Goal: Task Accomplishment & Management: Use online tool/utility

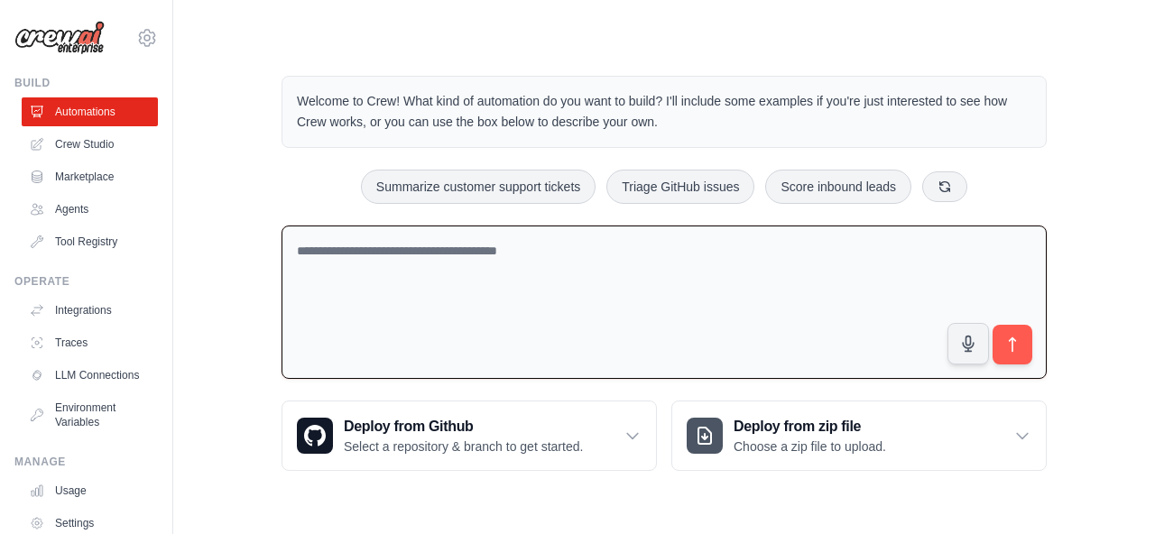
click at [554, 275] on textarea at bounding box center [664, 303] width 765 height 154
click at [586, 243] on textarea at bounding box center [664, 303] width 765 height 154
paste textarea "**********"
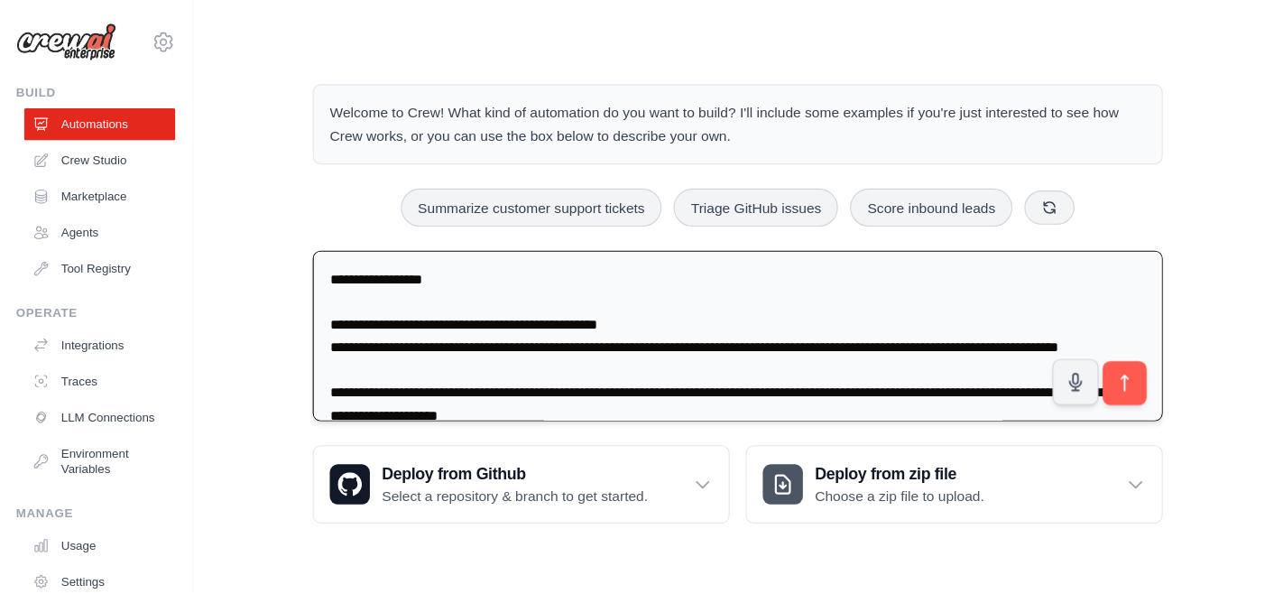
scroll to position [40009, 0]
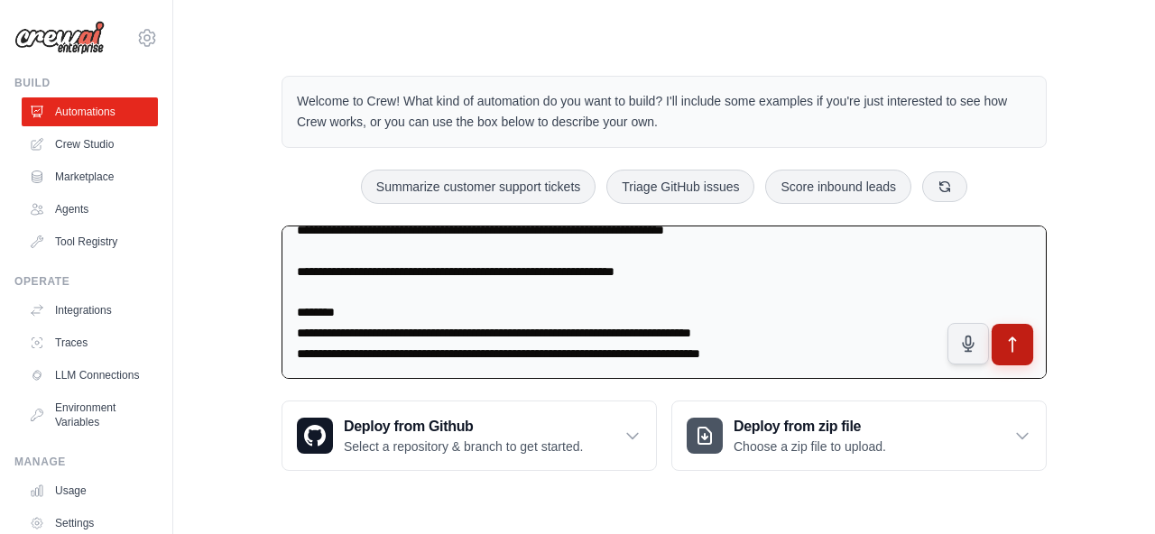
type textarea "**********"
click at [1010, 348] on icon "submit" at bounding box center [1012, 345] width 19 height 19
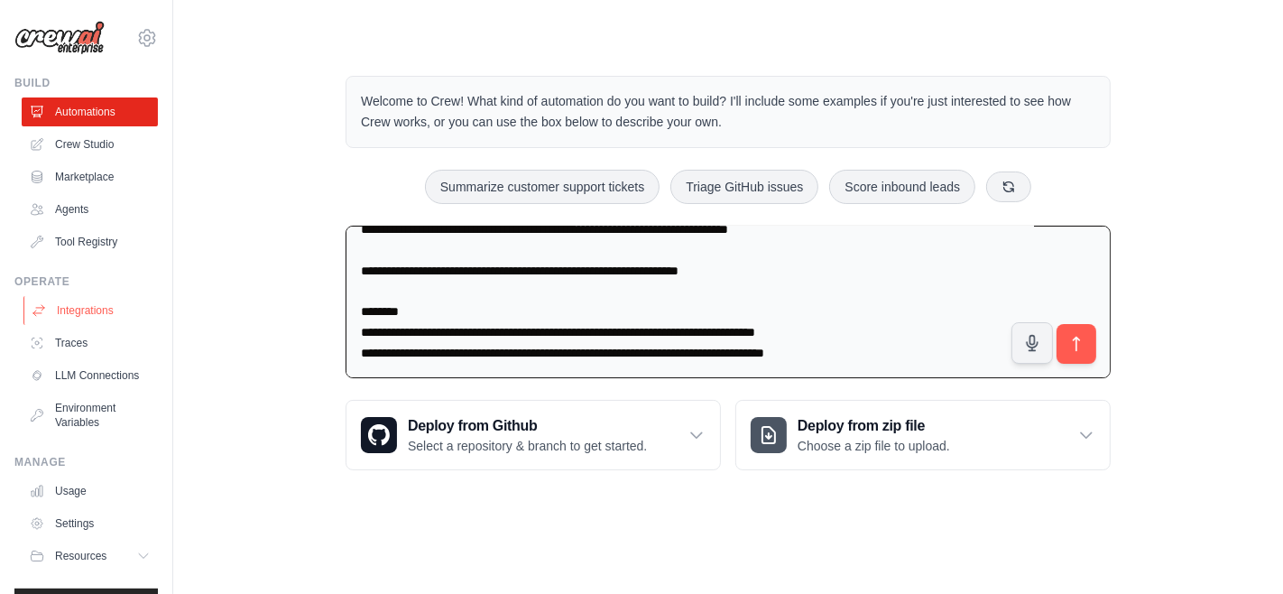
click at [96, 313] on link "Integrations" at bounding box center [91, 310] width 136 height 29
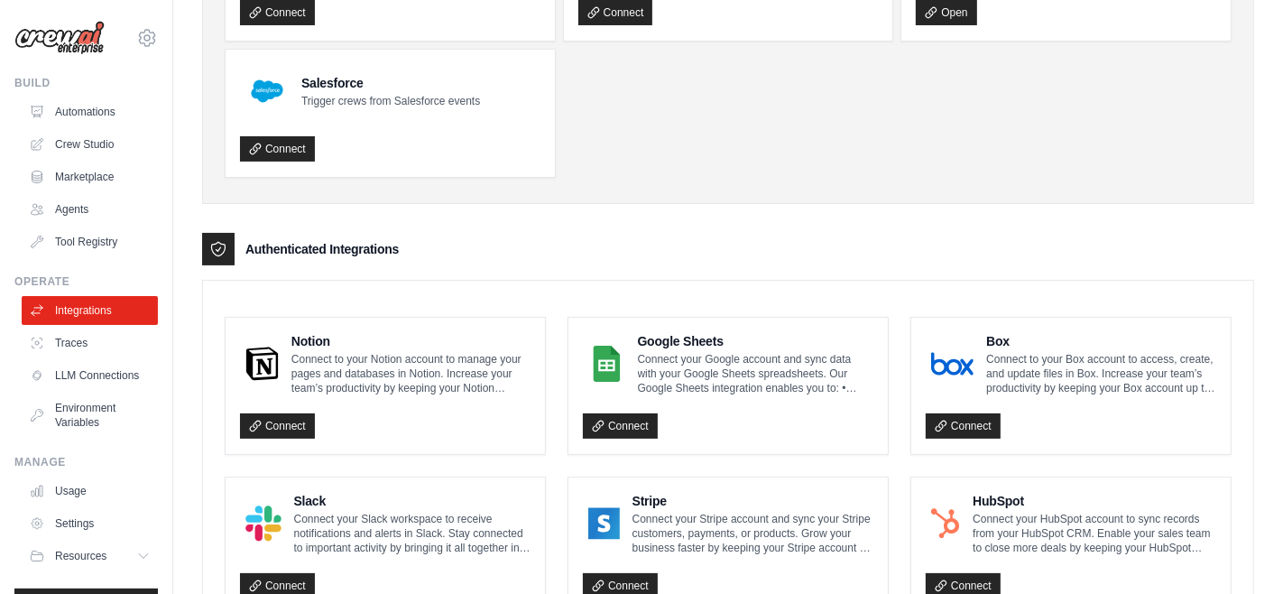
scroll to position [246, 0]
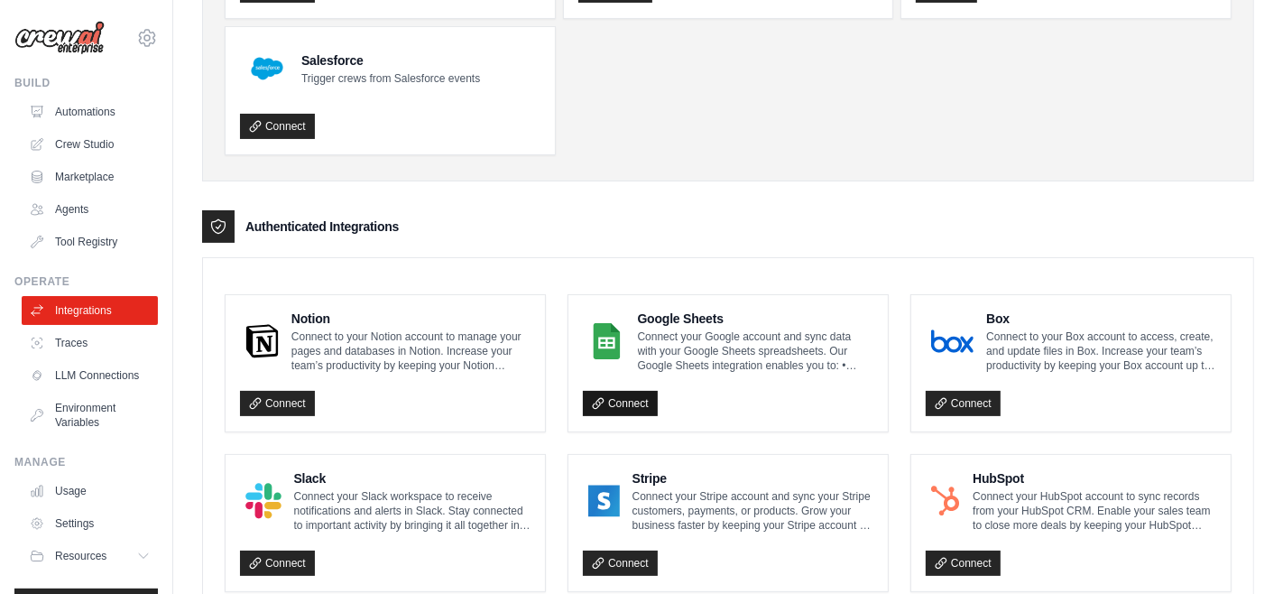
click at [633, 400] on link "Connect" at bounding box center [620, 403] width 75 height 25
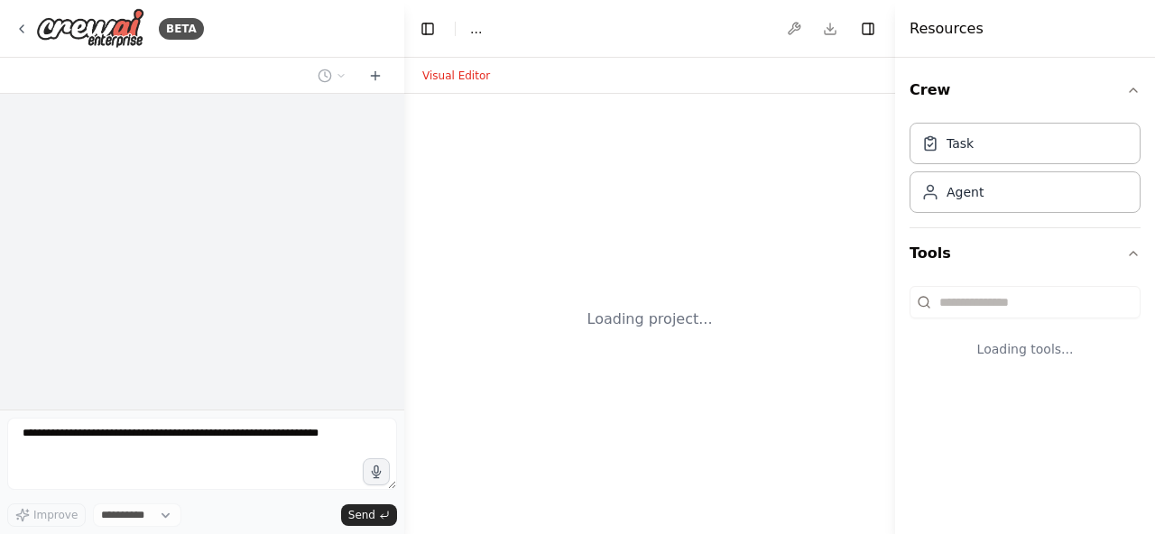
select select "****"
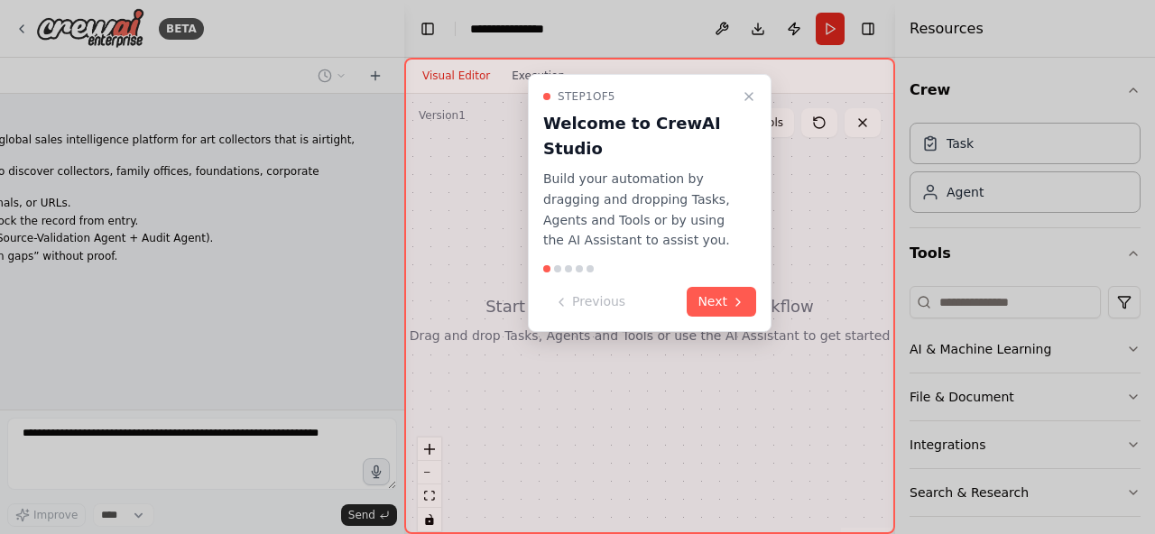
scroll to position [15129, 0]
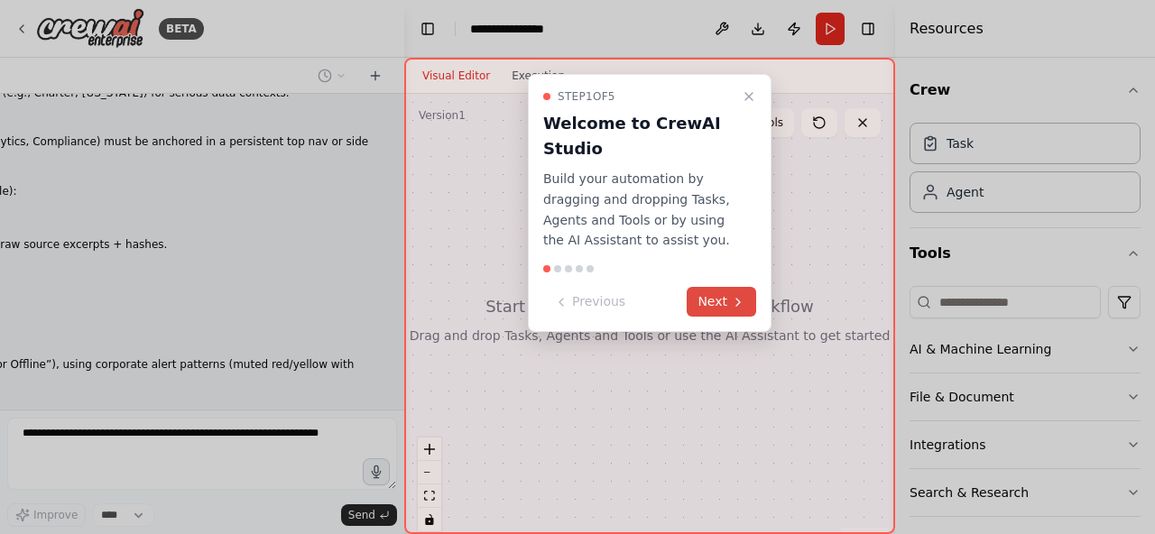
click at [728, 300] on button "Next" at bounding box center [721, 302] width 69 height 30
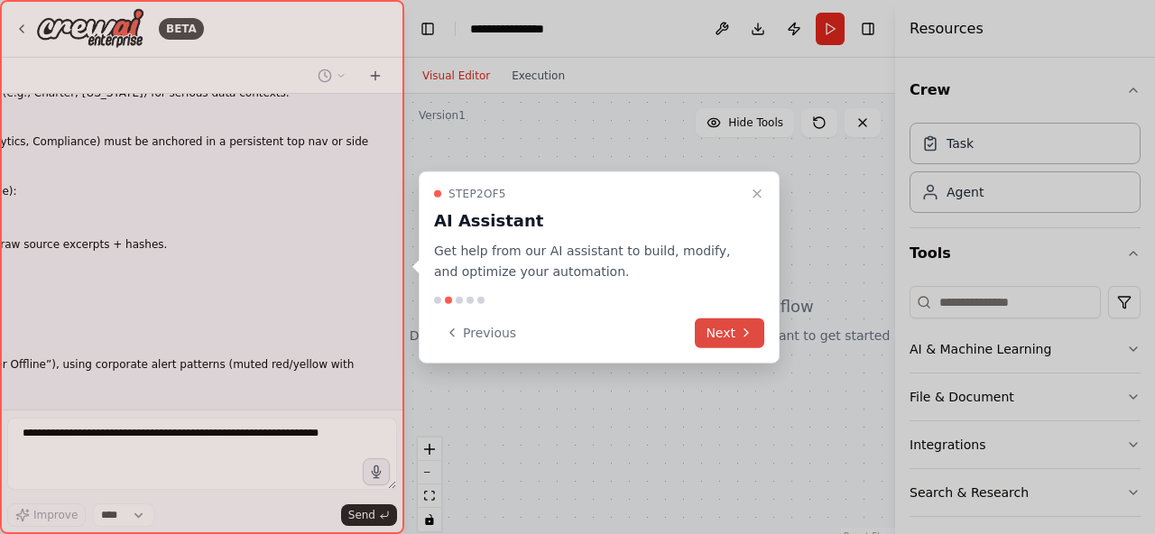
click at [722, 328] on button "Next" at bounding box center [729, 333] width 69 height 30
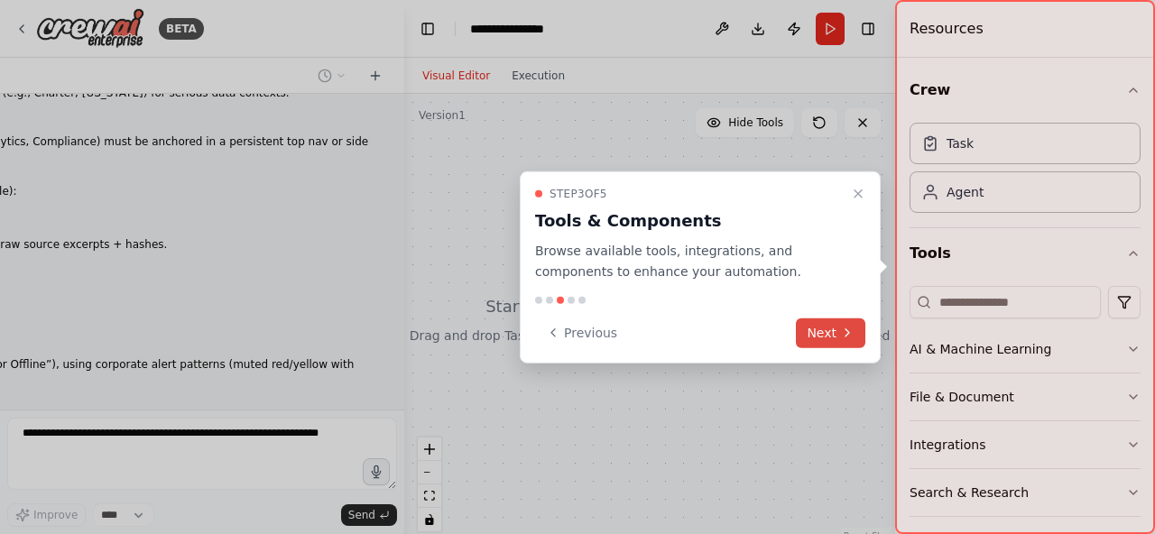
click at [841, 331] on icon at bounding box center [847, 333] width 14 height 14
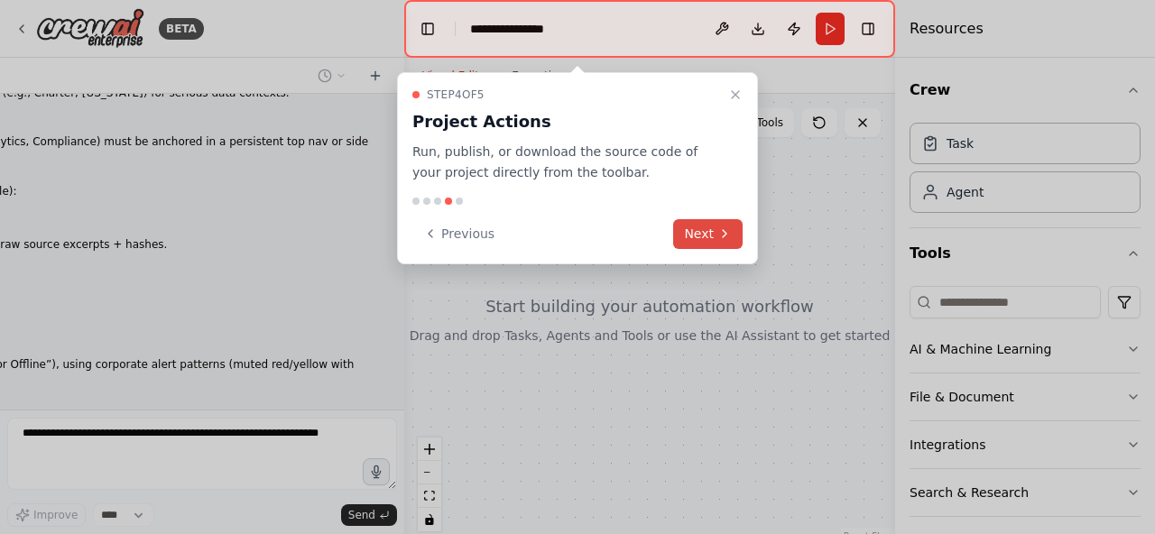
click at [701, 229] on button "Next" at bounding box center [707, 234] width 69 height 30
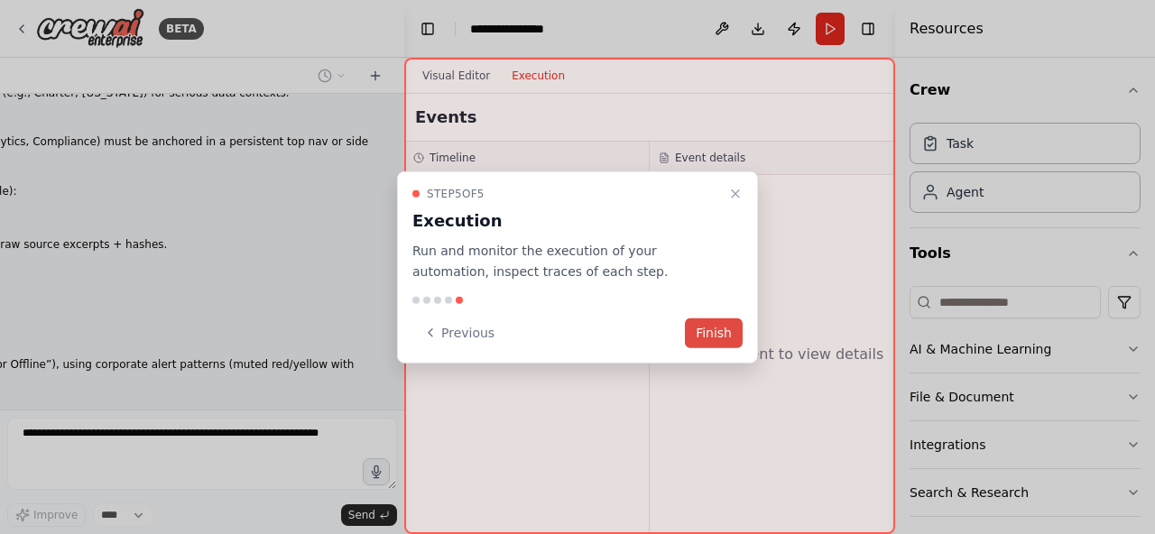
click at [715, 334] on button "Finish" at bounding box center [714, 333] width 58 height 30
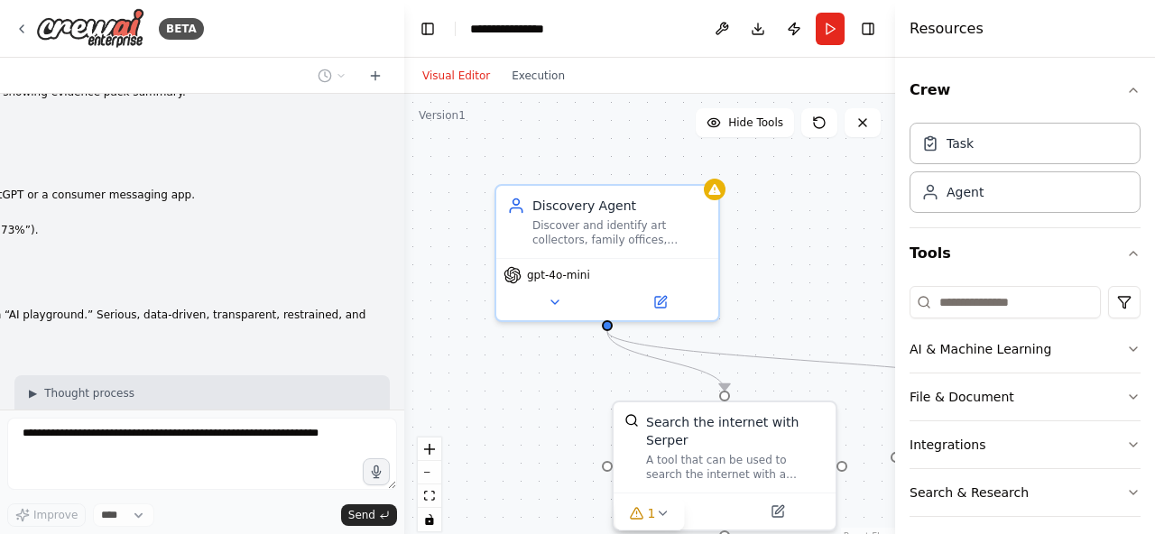
scroll to position [15712, 0]
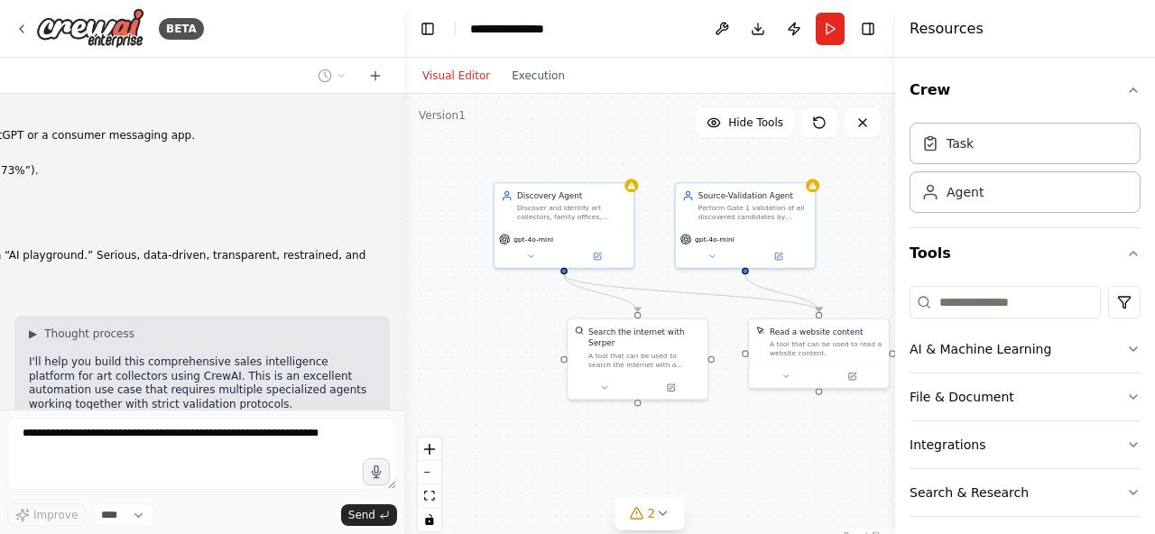
drag, startPoint x: 564, startPoint y: 202, endPoint x: 553, endPoint y: 134, distance: 68.5
click at [553, 134] on div ".deletable-edge-delete-btn { width: 20px; height: 20px; border: 0px solid #ffff…" at bounding box center [649, 319] width 491 height 451
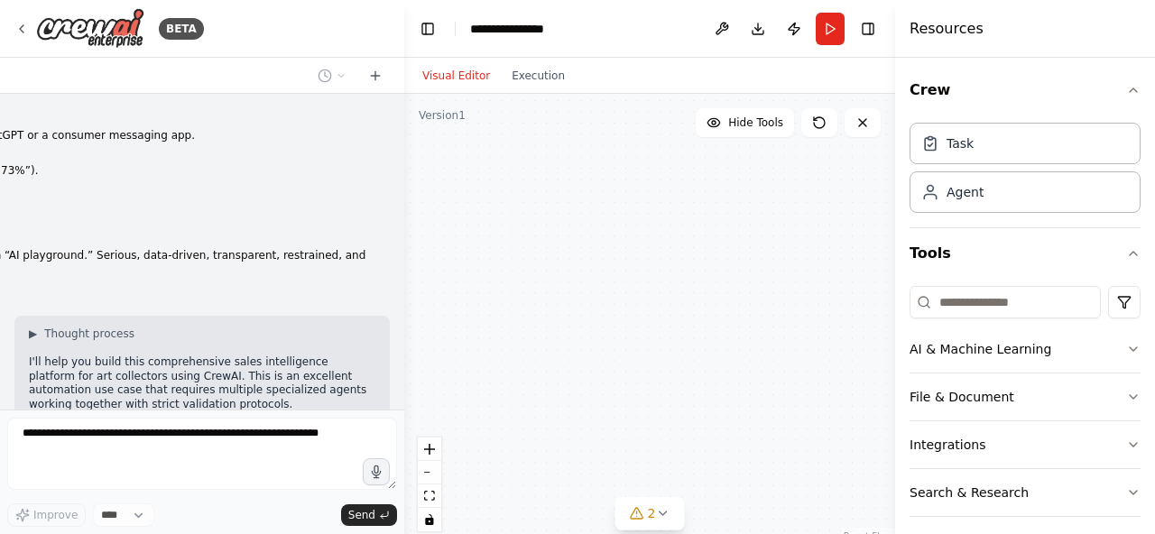
scroll to position [15772, 0]
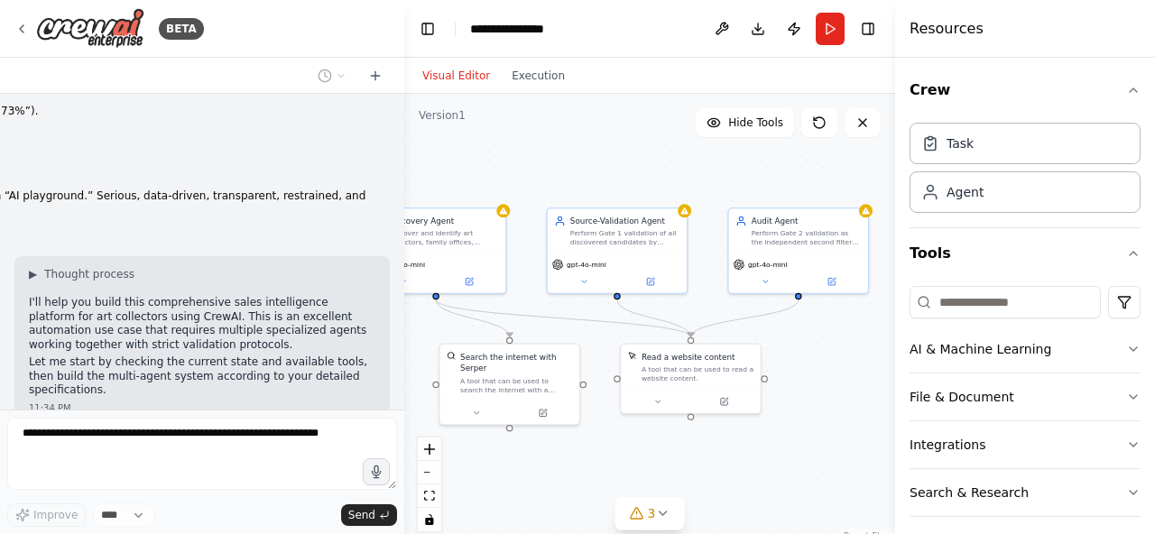
drag, startPoint x: 451, startPoint y: 361, endPoint x: 320, endPoint y: 383, distance: 132.6
click at [320, 383] on div "BETA Preamble & Mission You are a multi-agent system operating within Base44. Y…" at bounding box center [577, 267] width 1155 height 534
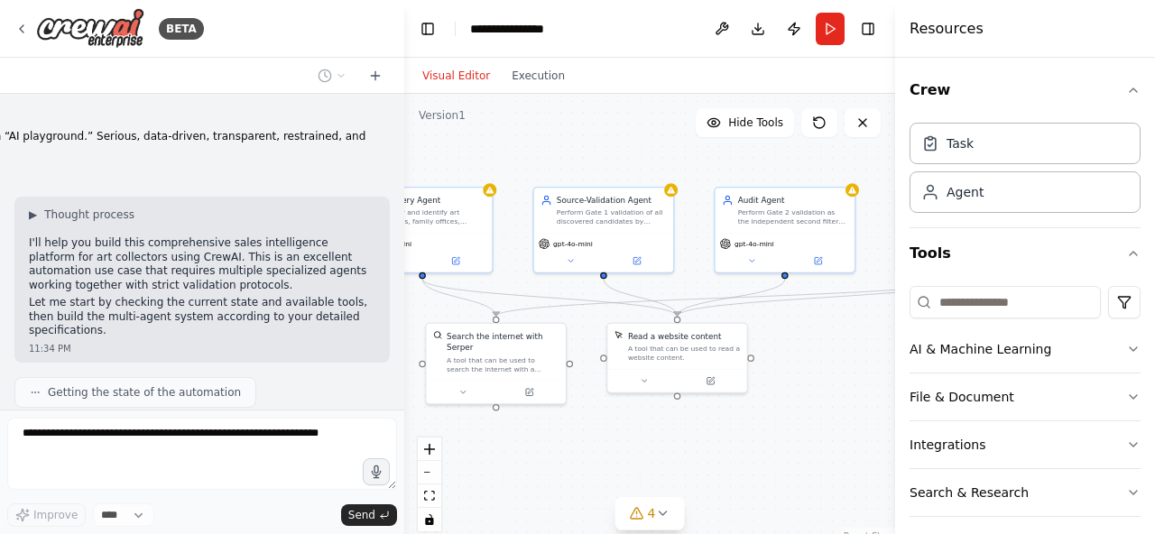
drag, startPoint x: 629, startPoint y: 139, endPoint x: 615, endPoint y: 118, distance: 24.8
click at [615, 118] on div ".deletable-edge-delete-btn { width: 20px; height: 20px; border: 0px solid #ffff…" at bounding box center [649, 319] width 491 height 451
click at [589, 242] on span "gpt-4o-mini" at bounding box center [573, 241] width 40 height 9
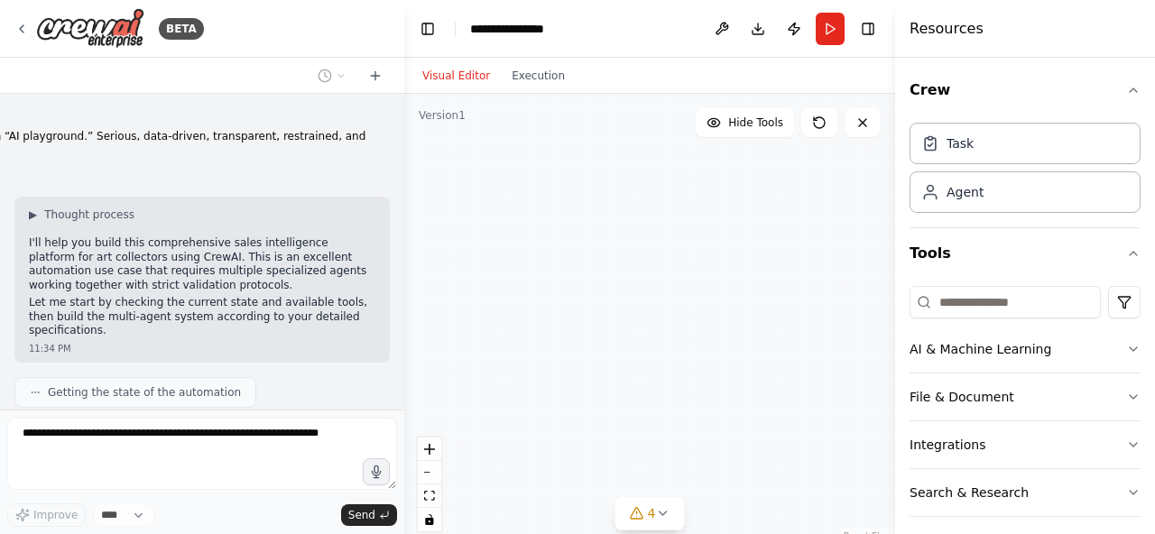
scroll to position [15891, 0]
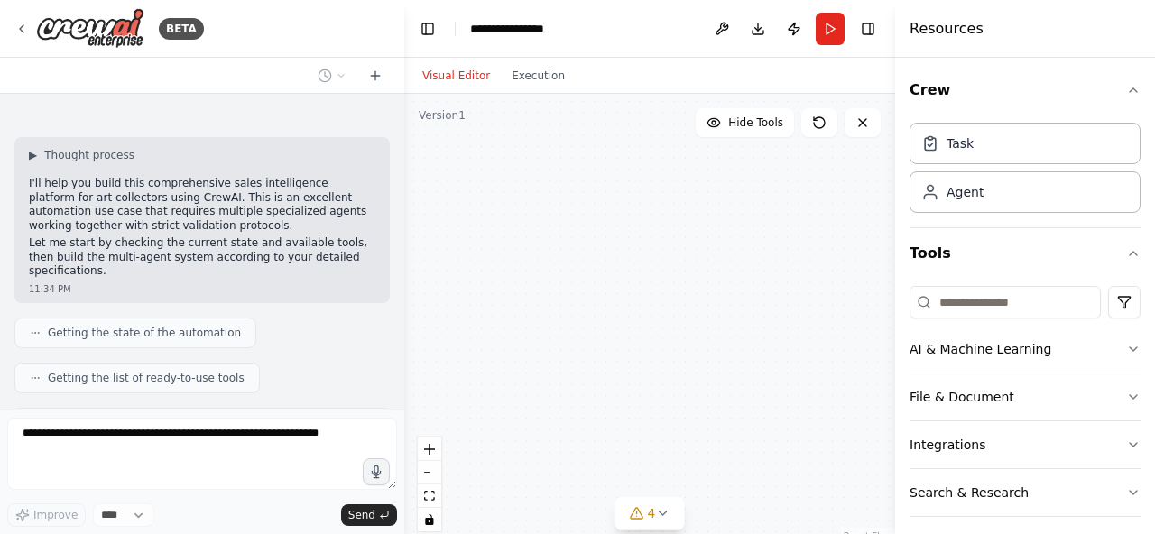
click at [571, 146] on div "Discovery Agent Discover and identify art collectors, family offices, foundatio…" at bounding box center [649, 319] width 491 height 451
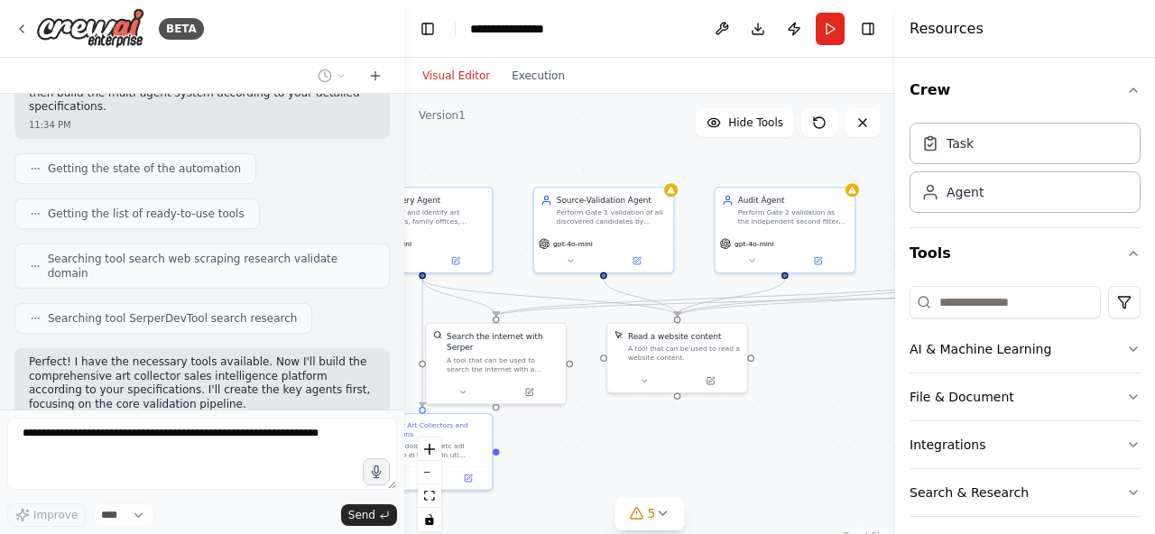
scroll to position [16069, 0]
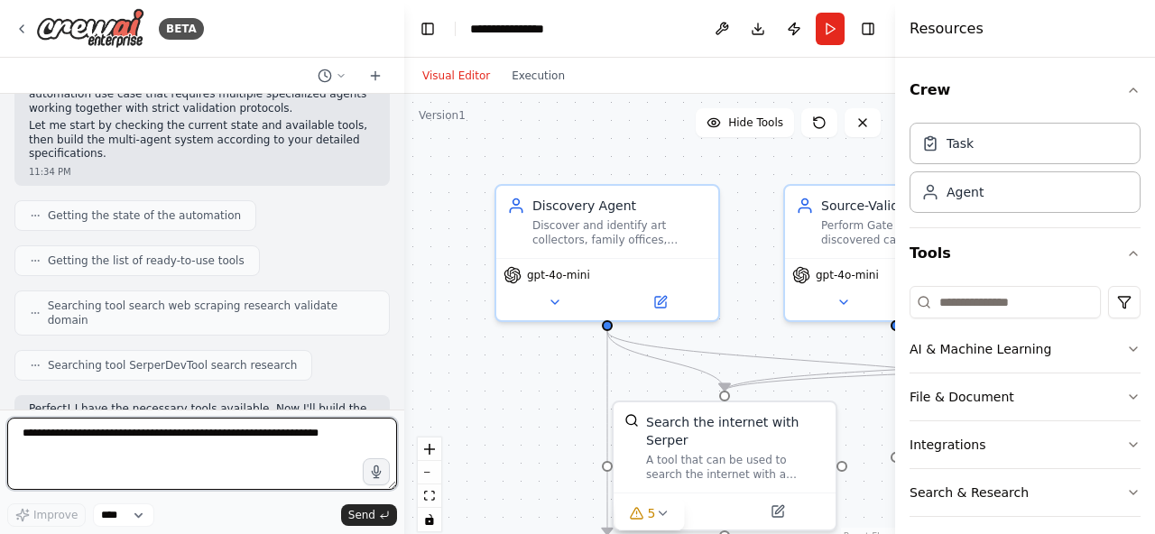
scroll to position [16022, 0]
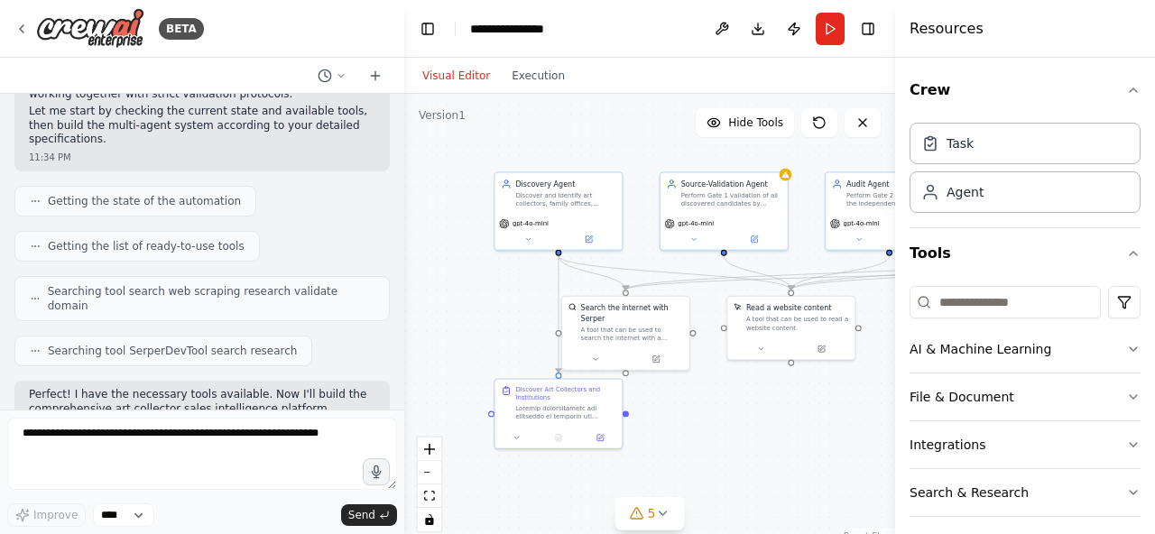
drag, startPoint x: 552, startPoint y: 385, endPoint x: 524, endPoint y: 275, distance: 113.6
click at [524, 275] on div ".deletable-edge-delete-btn { width: 20px; height: 20px; border: 0px solid #ffff…" at bounding box center [649, 319] width 491 height 451
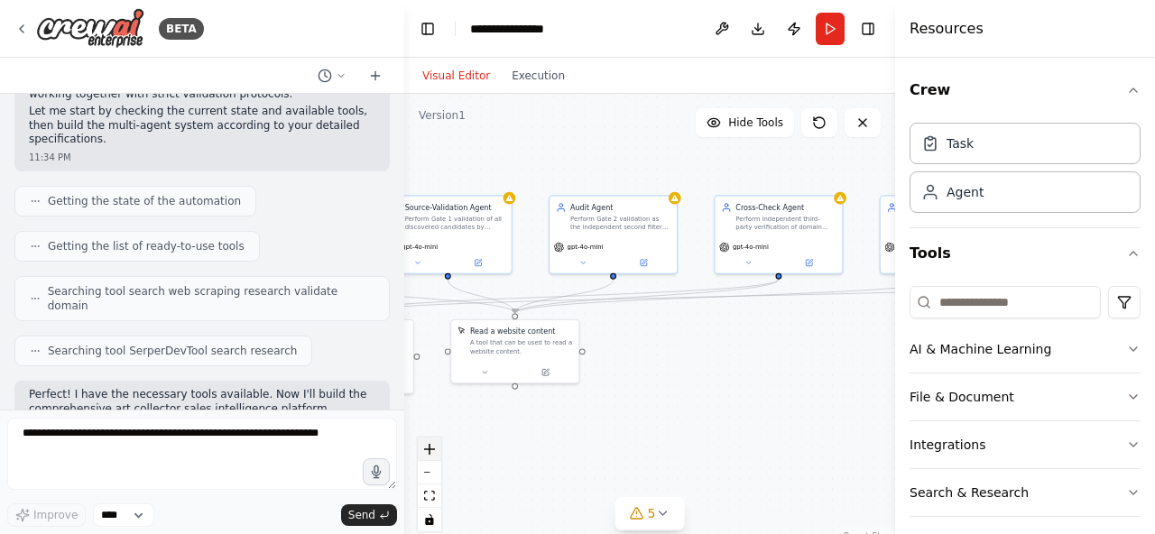
drag, startPoint x: 730, startPoint y: 422, endPoint x: 425, endPoint y: 448, distance: 306.1
click at [425, 448] on div ".deletable-edge-delete-btn { width: 20px; height: 20px; border: 0px solid #ffff…" at bounding box center [649, 319] width 491 height 451
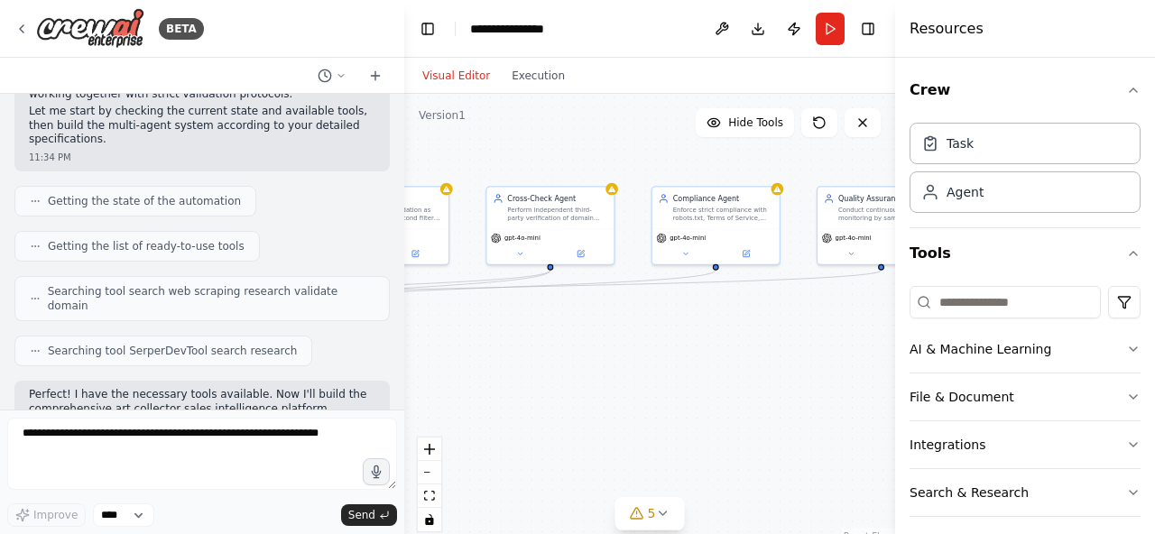
drag, startPoint x: 809, startPoint y: 328, endPoint x: 550, endPoint y: 342, distance: 259.3
click at [550, 342] on div ".deletable-edge-delete-btn { width: 20px; height: 20px; border: 0px solid #ffff…" at bounding box center [649, 319] width 491 height 451
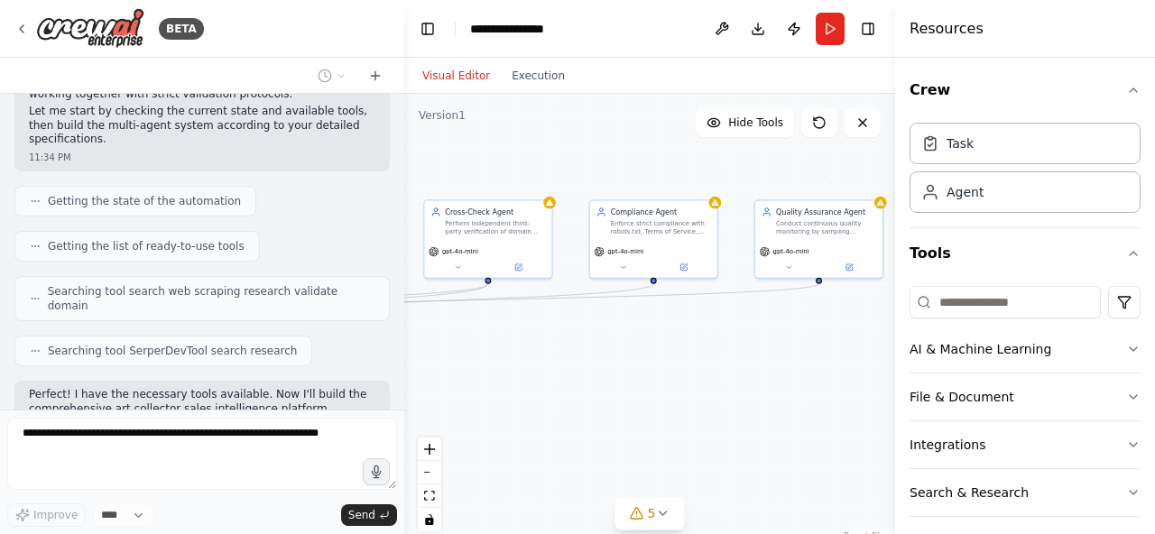
scroll to position [16114, 0]
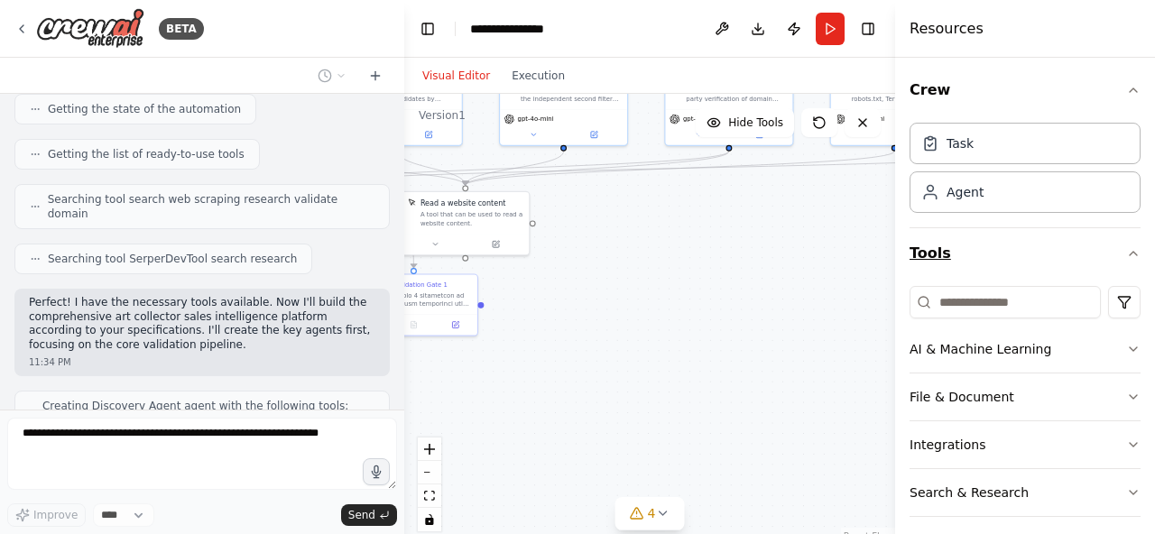
drag, startPoint x: 755, startPoint y: 369, endPoint x: 996, endPoint y: 236, distance: 275.0
click at [996, 236] on div "BETA Preamble & Mission You are a multi-agent system operating within Base44. Y…" at bounding box center [577, 267] width 1155 height 534
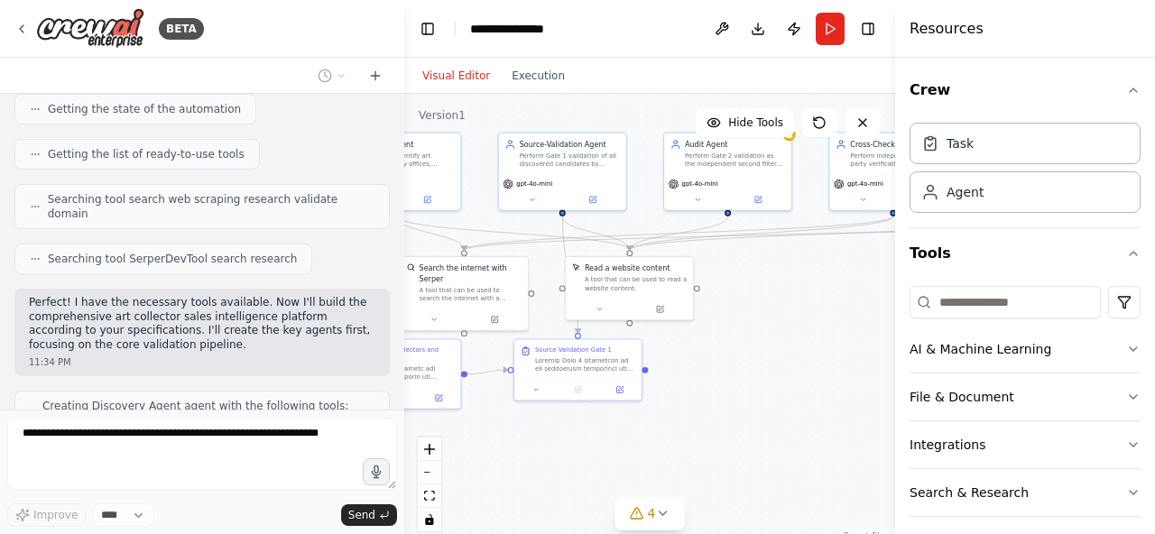
drag, startPoint x: 718, startPoint y: 260, endPoint x: 882, endPoint y: 325, distance: 176.6
click at [882, 325] on div ".deletable-edge-delete-btn { width: 20px; height: 20px; border: 0px solid #ffff…" at bounding box center [649, 319] width 491 height 451
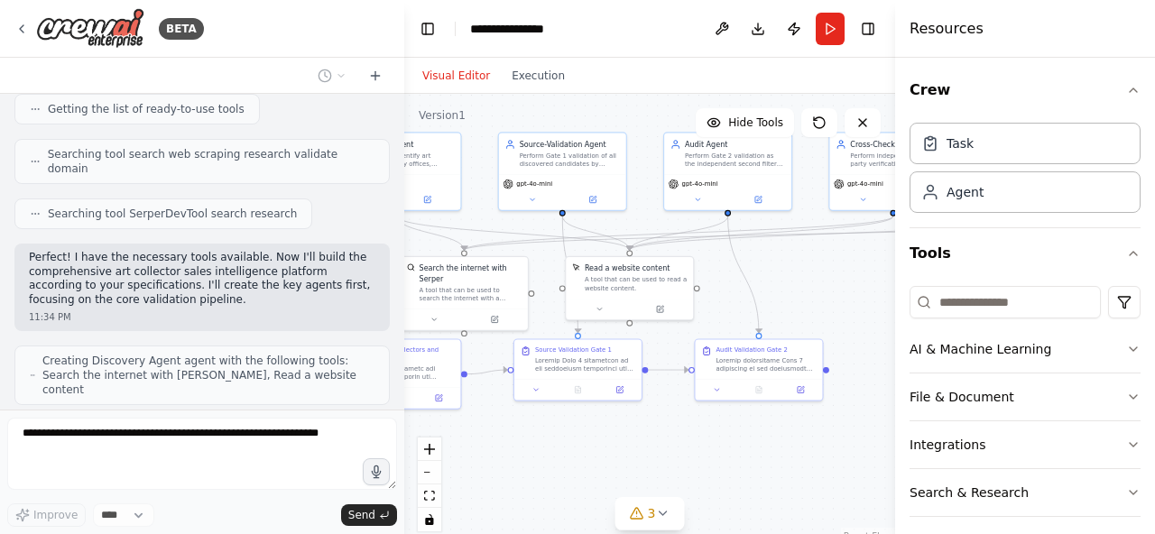
scroll to position [16205, 0]
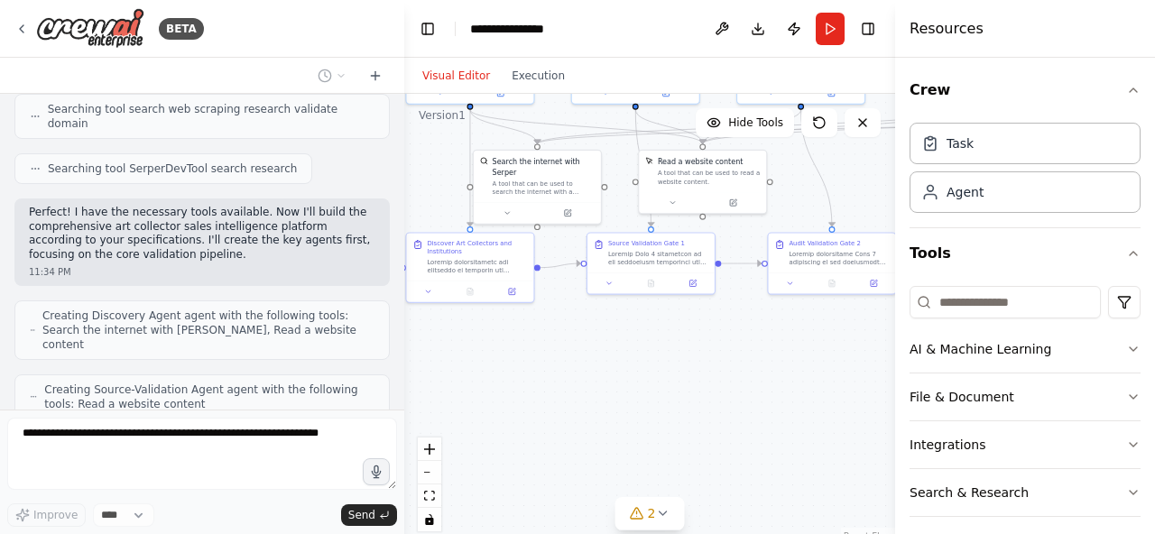
drag, startPoint x: 613, startPoint y: 448, endPoint x: 681, endPoint y: 338, distance: 129.7
click at [681, 339] on div ".deletable-edge-delete-btn { width: 20px; height: 20px; border: 0px solid #ffff…" at bounding box center [649, 319] width 491 height 451
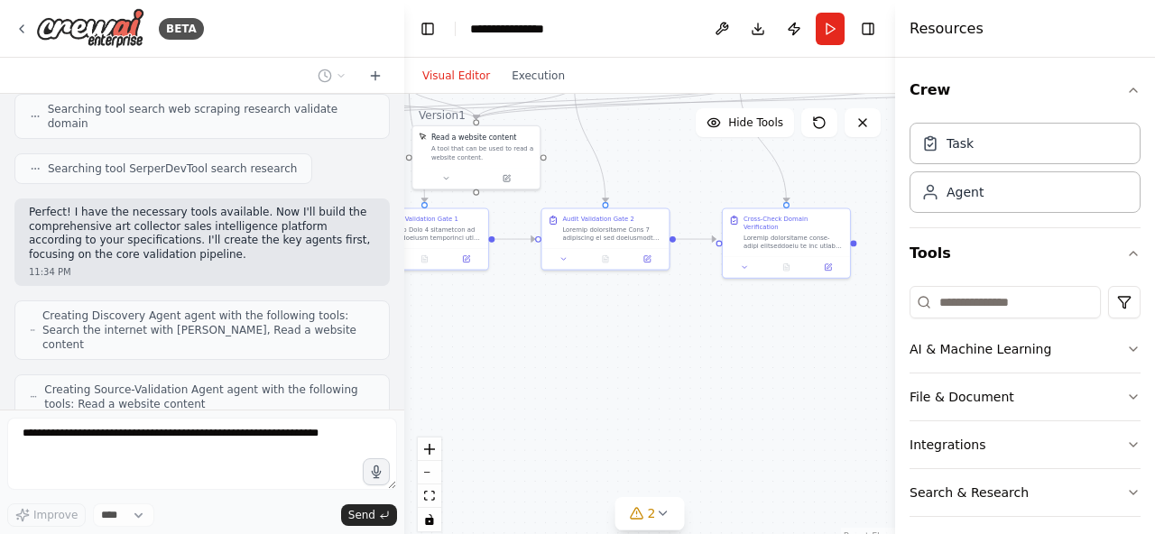
drag, startPoint x: 725, startPoint y: 342, endPoint x: 484, endPoint y: 337, distance: 241.9
click at [484, 337] on div ".deletable-edge-delete-btn { width: 20px; height: 20px; border: 0px solid #ffff…" at bounding box center [649, 319] width 491 height 451
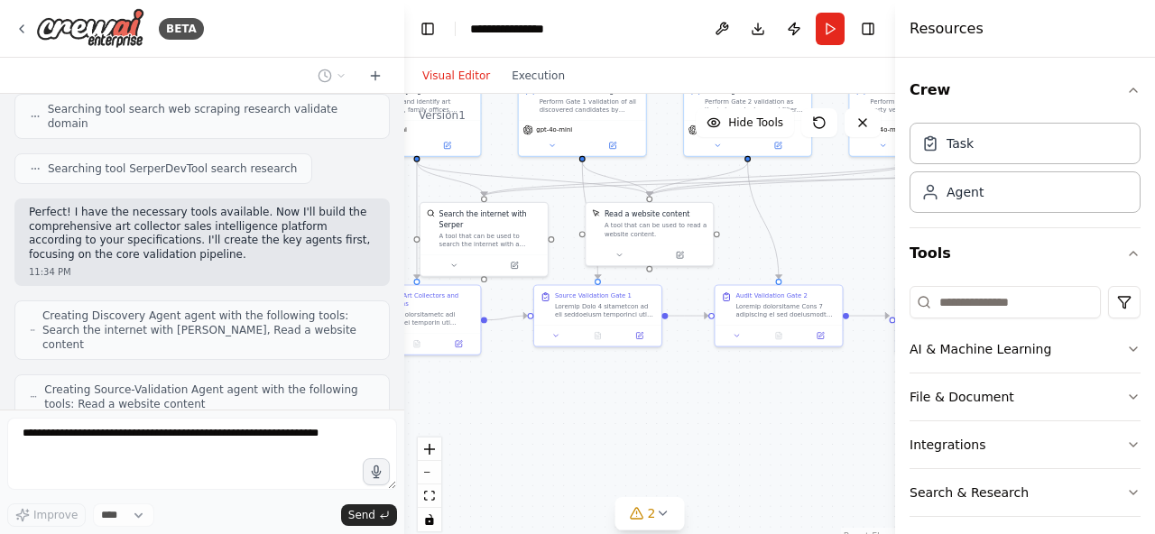
scroll to position [16250, 0]
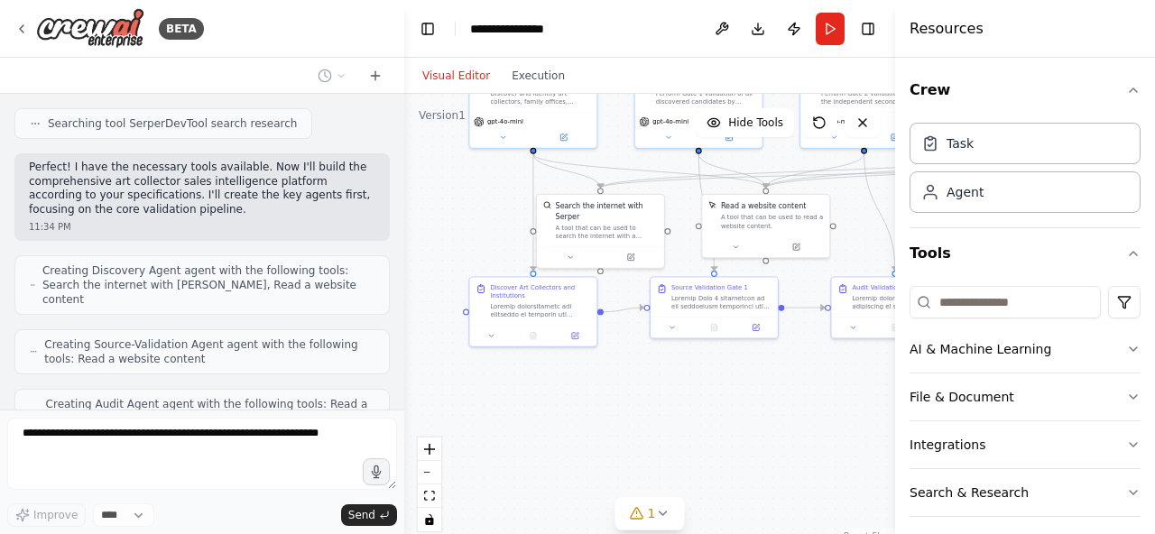
drag, startPoint x: 546, startPoint y: 335, endPoint x: 855, endPoint y: 387, distance: 313.9
click at [855, 387] on div ".deletable-edge-delete-btn { width: 20px; height: 20px; border: 0px solid #ffff…" at bounding box center [649, 319] width 491 height 451
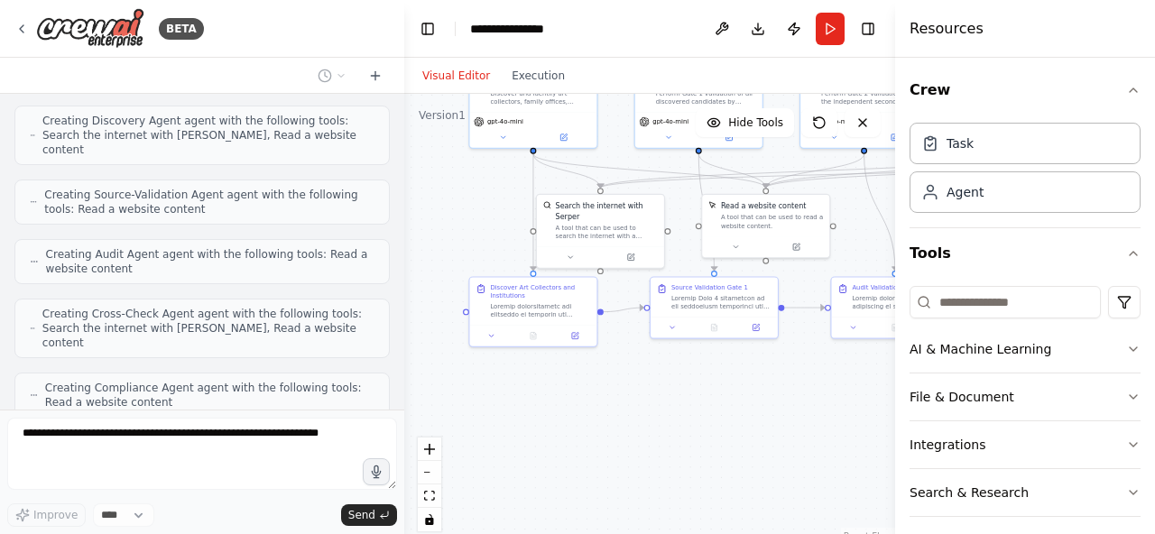
scroll to position [16414, 0]
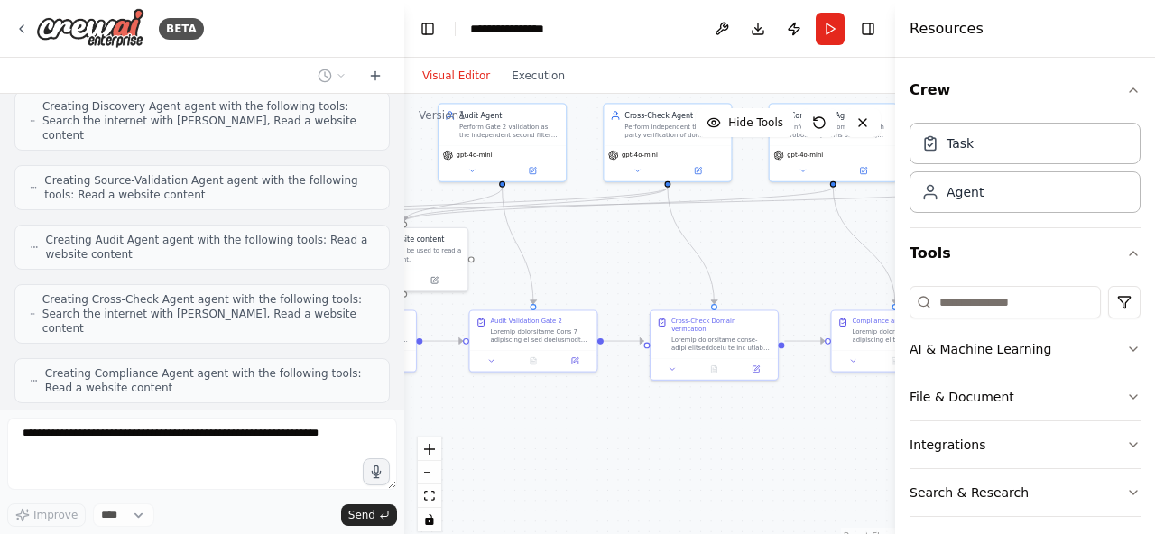
drag, startPoint x: 788, startPoint y: 376, endPoint x: 426, endPoint y: 410, distance: 363.3
click at [426, 410] on div ".deletable-edge-delete-btn { width: 20px; height: 20px; border: 0px solid #ffff…" at bounding box center [649, 319] width 491 height 451
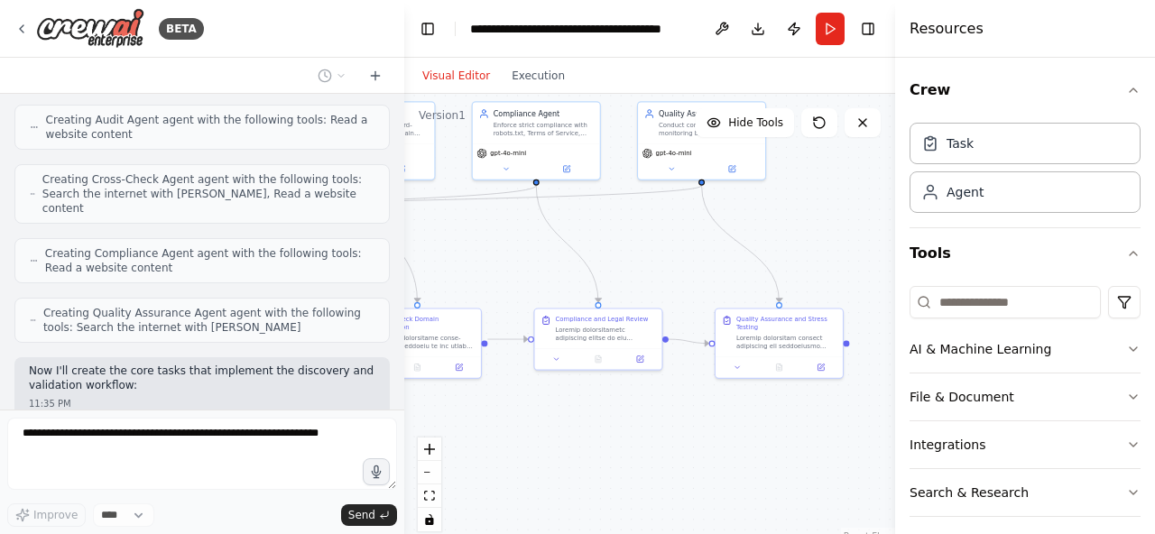
scroll to position [16520, 0]
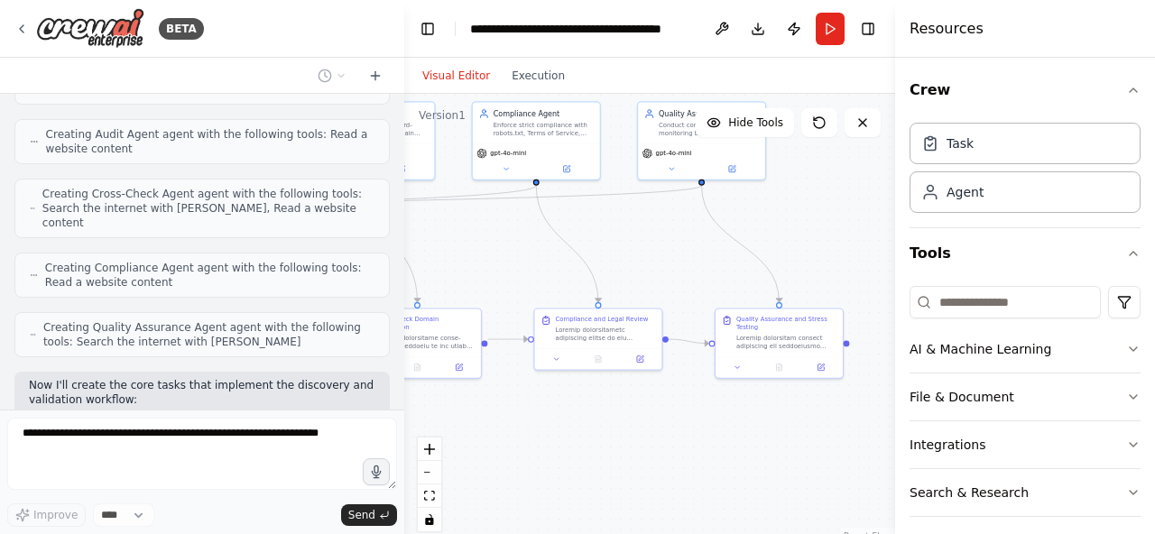
drag, startPoint x: 753, startPoint y: 238, endPoint x: 457, endPoint y: 236, distance: 296.8
click at [457, 236] on div ".deletable-edge-delete-btn { width: 20px; height: 20px; border: 0px solid #ffff…" at bounding box center [649, 319] width 491 height 451
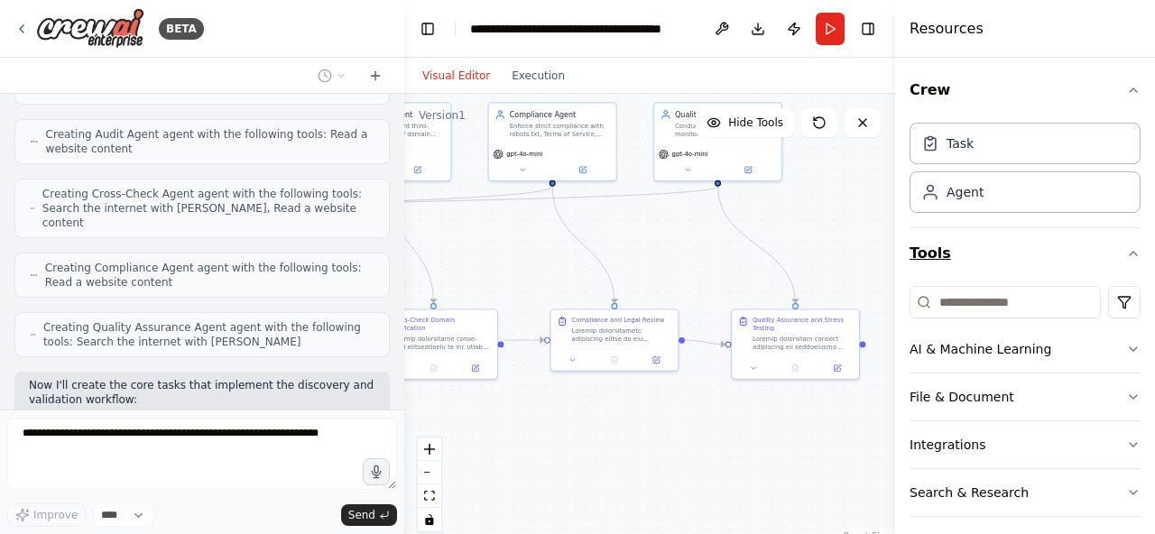
drag, startPoint x: 777, startPoint y: 245, endPoint x: 1083, endPoint y: 272, distance: 307.1
click at [1083, 272] on div "BETA Preamble & Mission You are a multi-agent system operating within Base44. Y…" at bounding box center [577, 267] width 1155 height 534
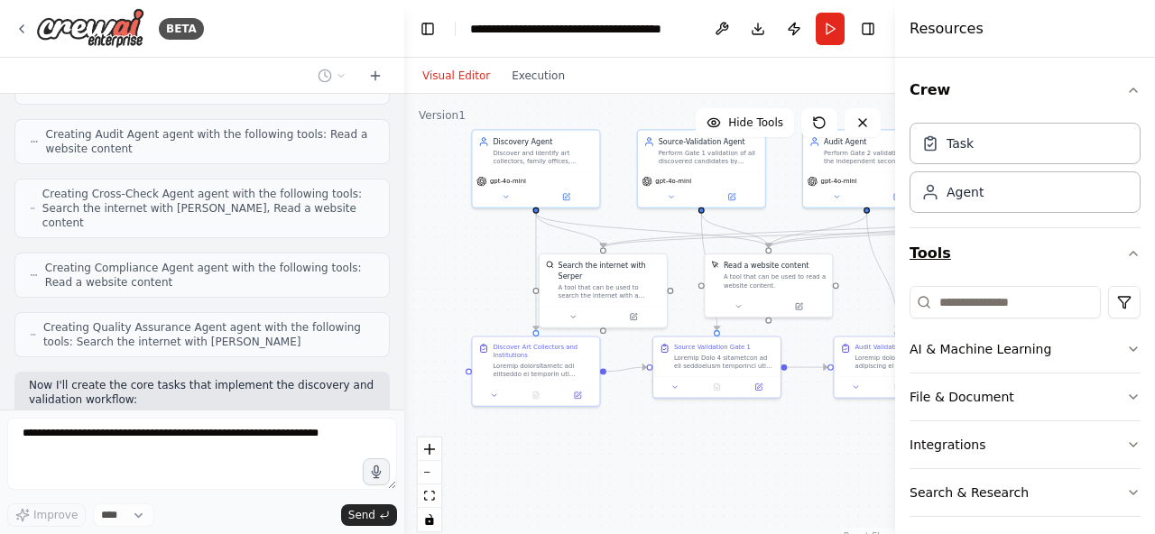
drag, startPoint x: 589, startPoint y: 247, endPoint x: 945, endPoint y: 248, distance: 355.5
click at [945, 248] on div "BETA Preamble & Mission You are a multi-agent system operating within Base44. Y…" at bounding box center [577, 267] width 1155 height 534
click at [580, 27] on div "**********" at bounding box center [571, 29] width 203 height 18
drag, startPoint x: 517, startPoint y: 18, endPoint x: 414, endPoint y: 18, distance: 102.9
click at [414, 18] on header "**********" at bounding box center [651, 29] width 495 height 58
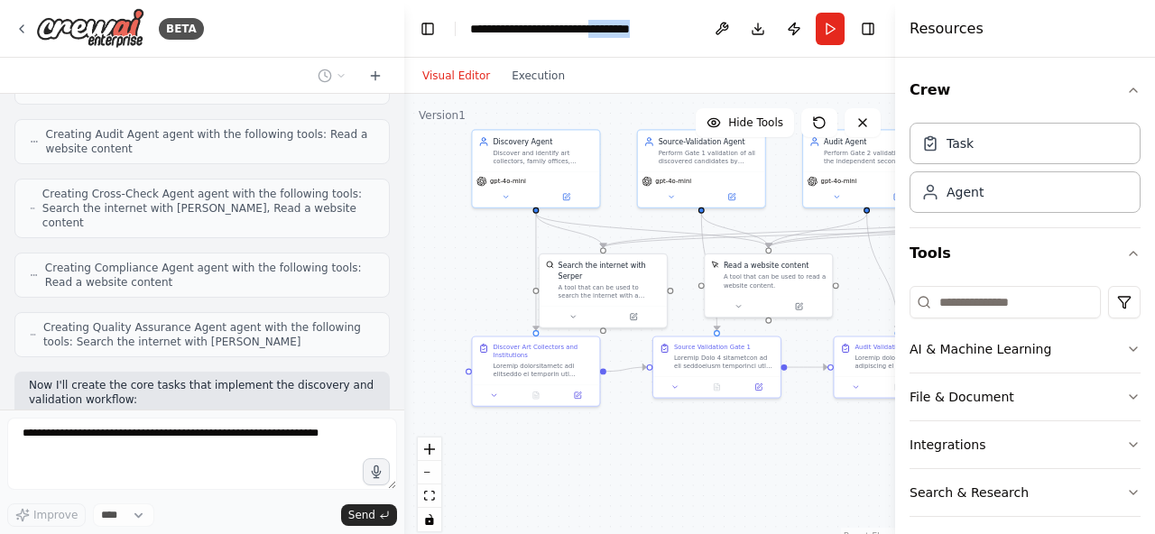
drag, startPoint x: 669, startPoint y: 28, endPoint x: 619, endPoint y: 29, distance: 50.5
click at [619, 29] on div "**********" at bounding box center [571, 29] width 202 height 18
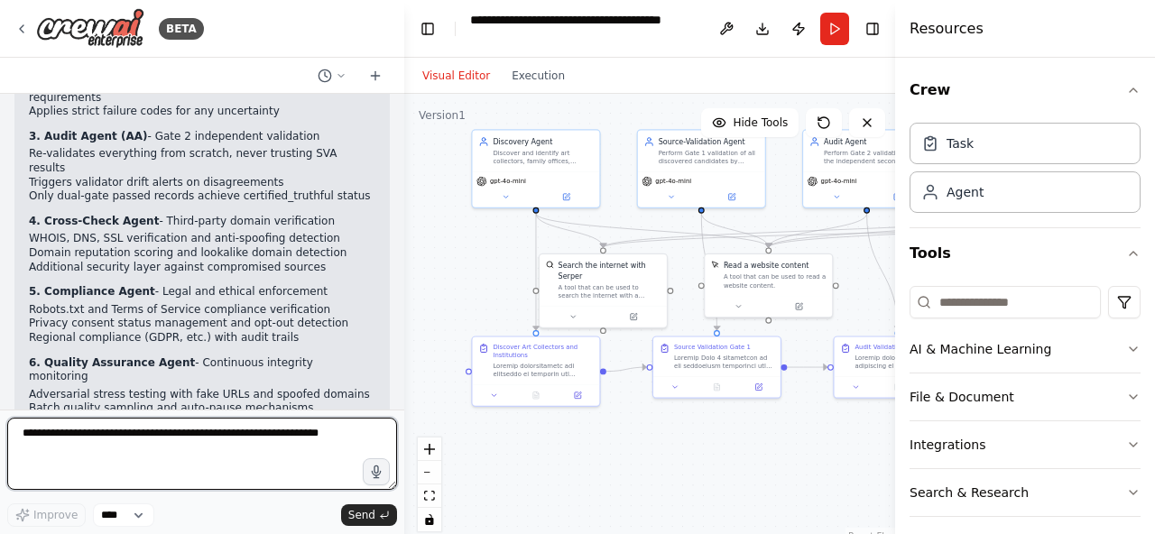
scroll to position [17726, 0]
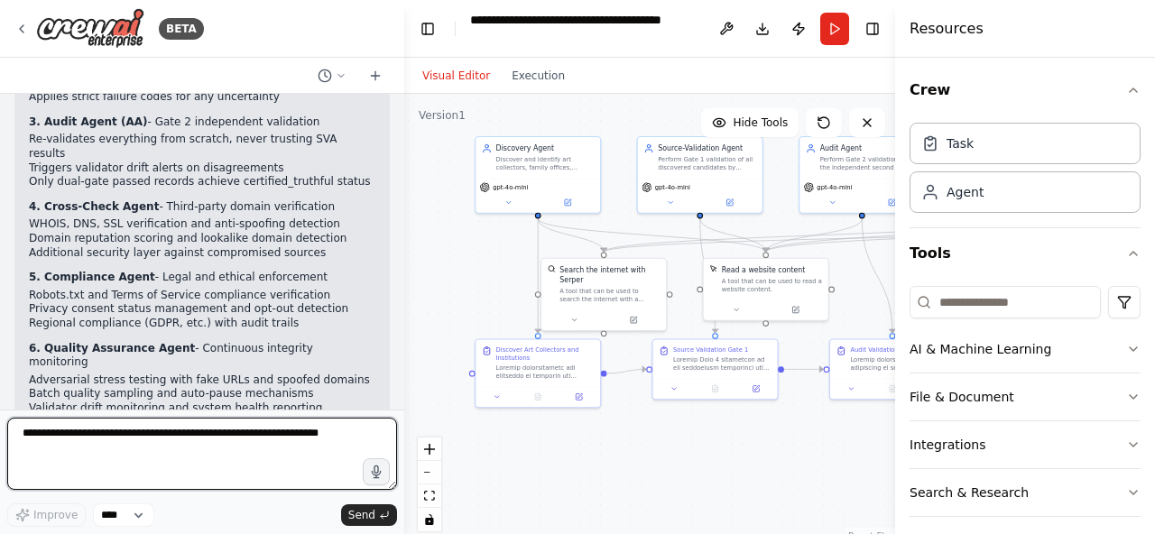
click at [210, 466] on textarea at bounding box center [202, 454] width 390 height 72
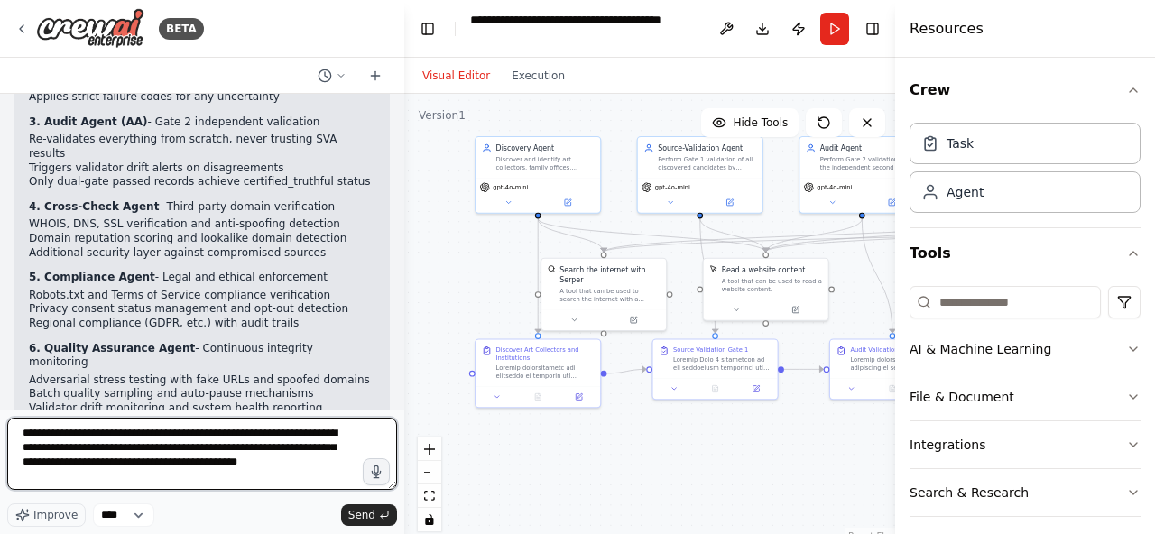
type textarea "**********"
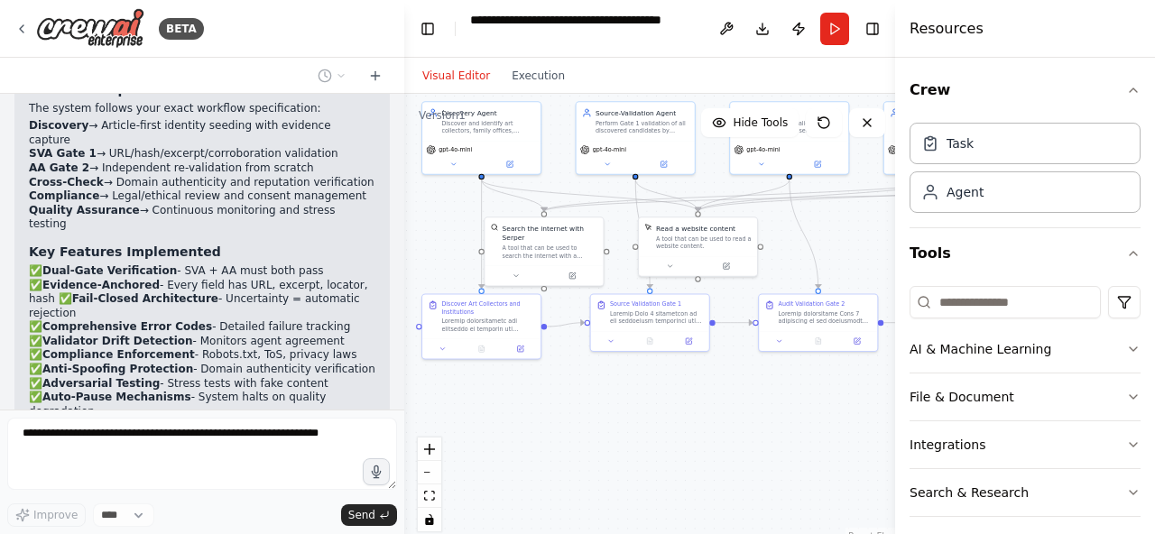
scroll to position [18117, 0]
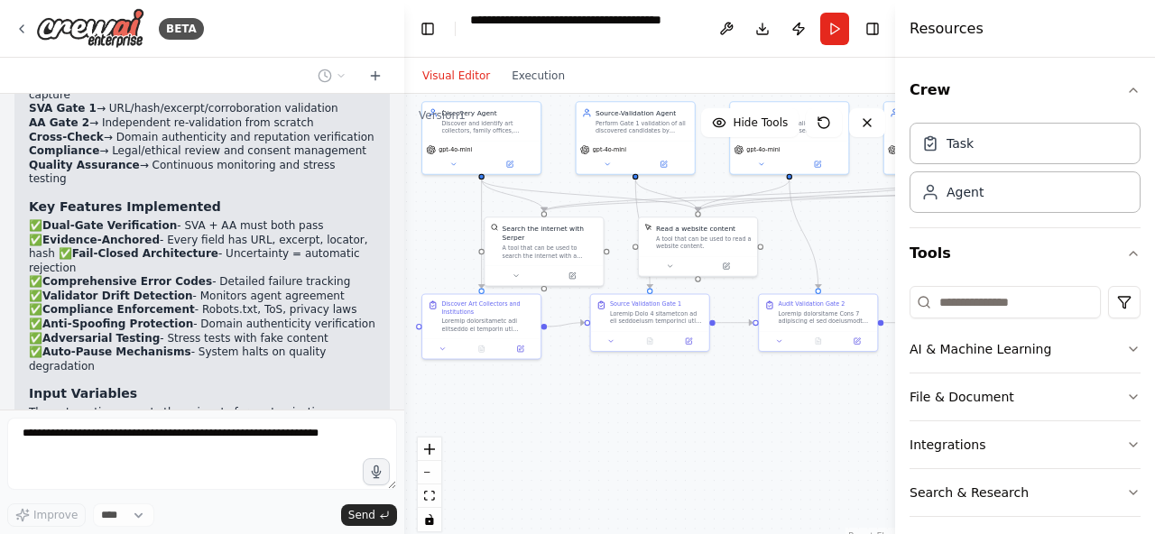
drag, startPoint x: 489, startPoint y: 285, endPoint x: 434, endPoint y: 235, distance: 74.7
click at [434, 235] on div ".deletable-edge-delete-btn { width: 20px; height: 20px; border: 0px solid #ffff…" at bounding box center [651, 319] width 495 height 451
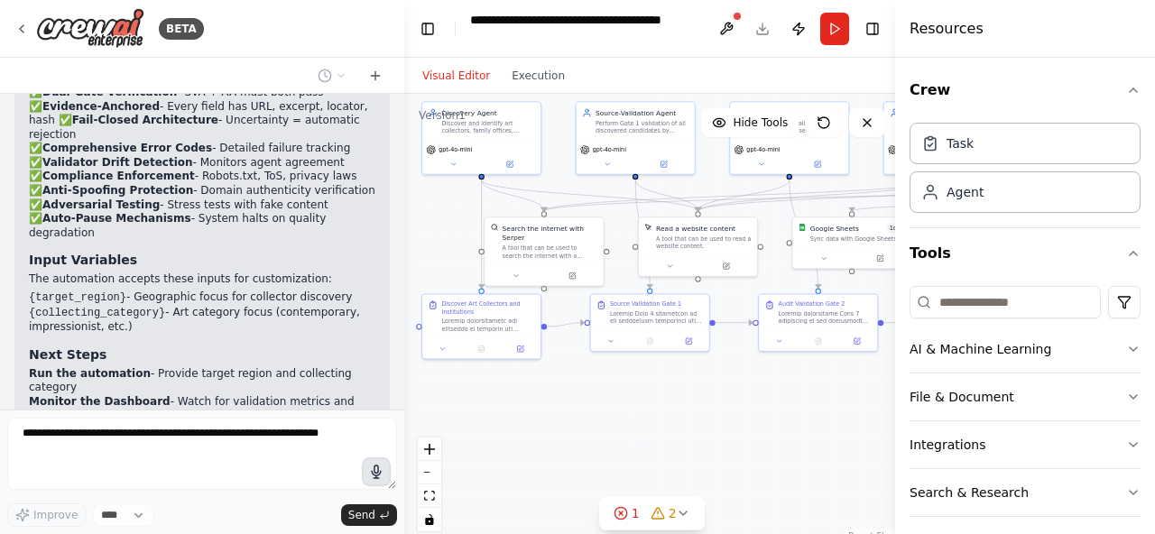
scroll to position [18325, 0]
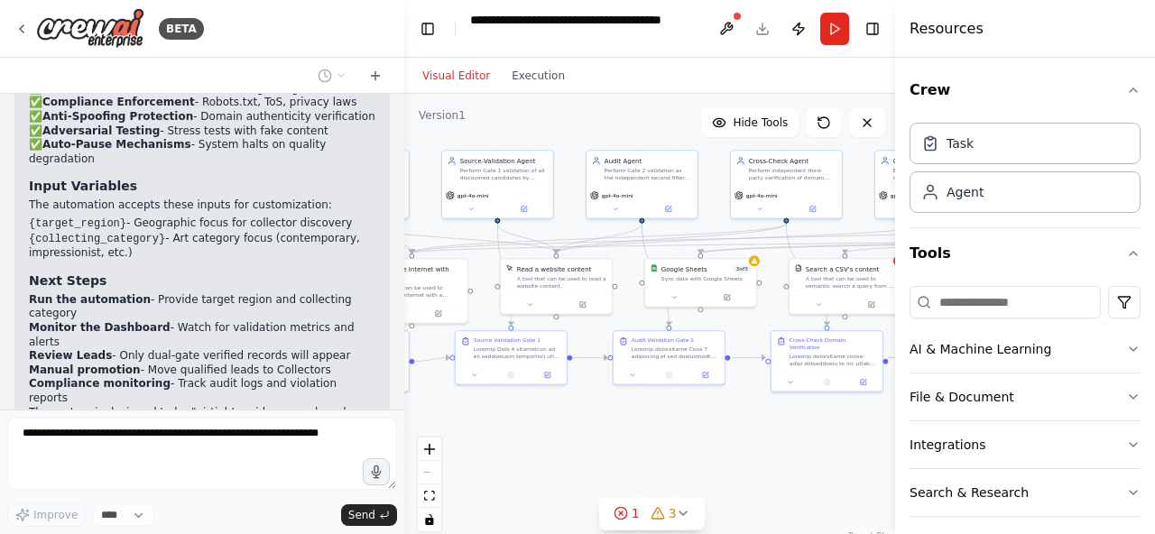
drag, startPoint x: 667, startPoint y: 421, endPoint x: 522, endPoint y: 457, distance: 148.8
click at [522, 457] on div ".deletable-edge-delete-btn { width: 20px; height: 20px; border: 0px solid #ffff…" at bounding box center [651, 319] width 495 height 451
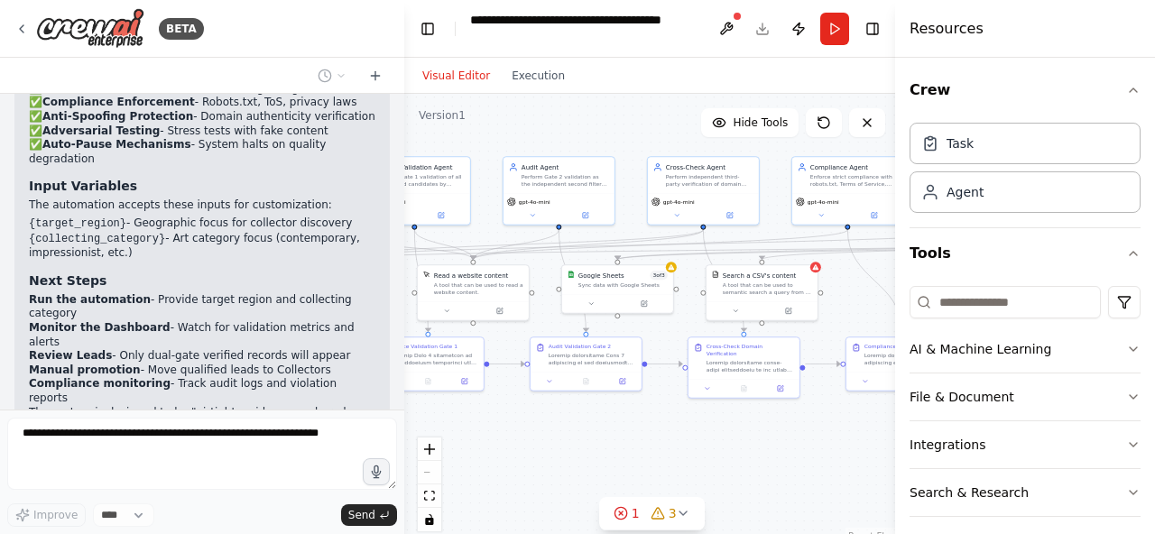
drag, startPoint x: 695, startPoint y: 413, endPoint x: 577, endPoint y: 418, distance: 117.4
click at [577, 418] on div ".deletable-edge-delete-btn { width: 20px; height: 20px; border: 0px solid #ffff…" at bounding box center [651, 319] width 495 height 451
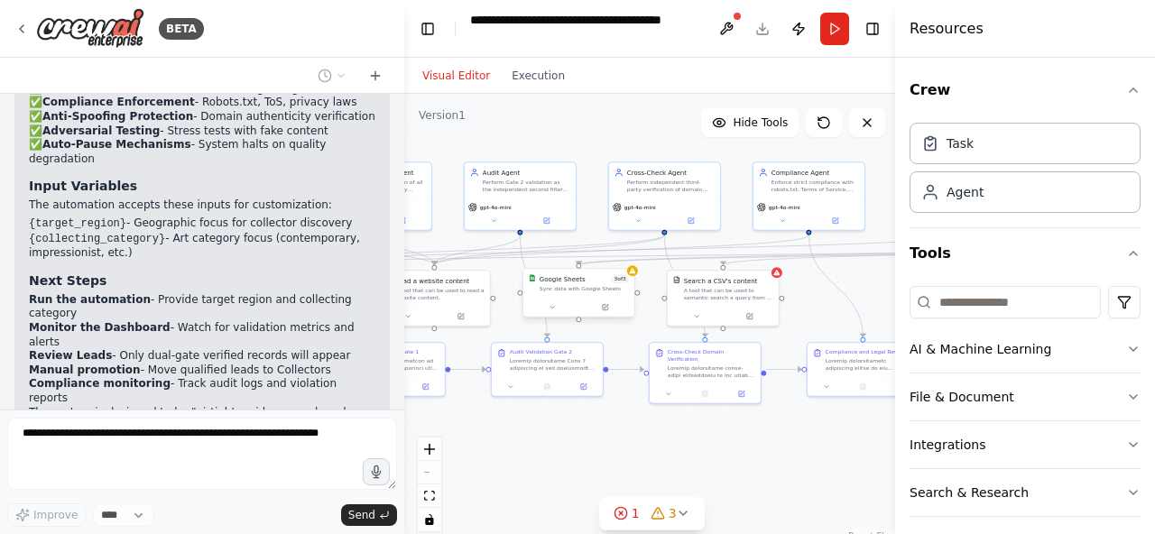
click at [594, 291] on div "Sync data with Google Sheets" at bounding box center [584, 288] width 89 height 7
click at [632, 272] on icon at bounding box center [633, 270] width 6 height 5
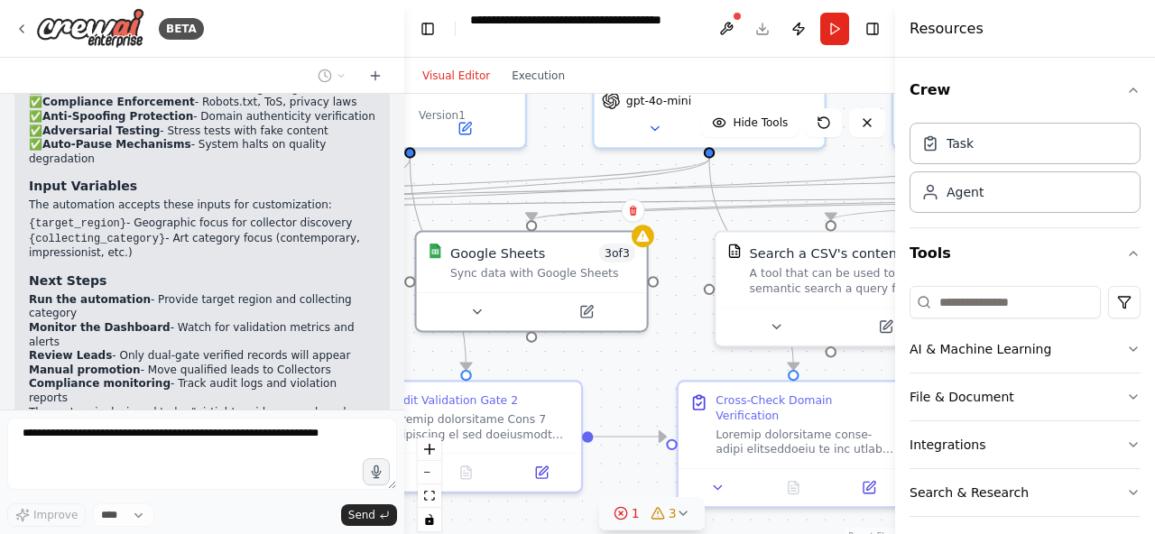
click at [688, 510] on button "1 3" at bounding box center [652, 513] width 106 height 33
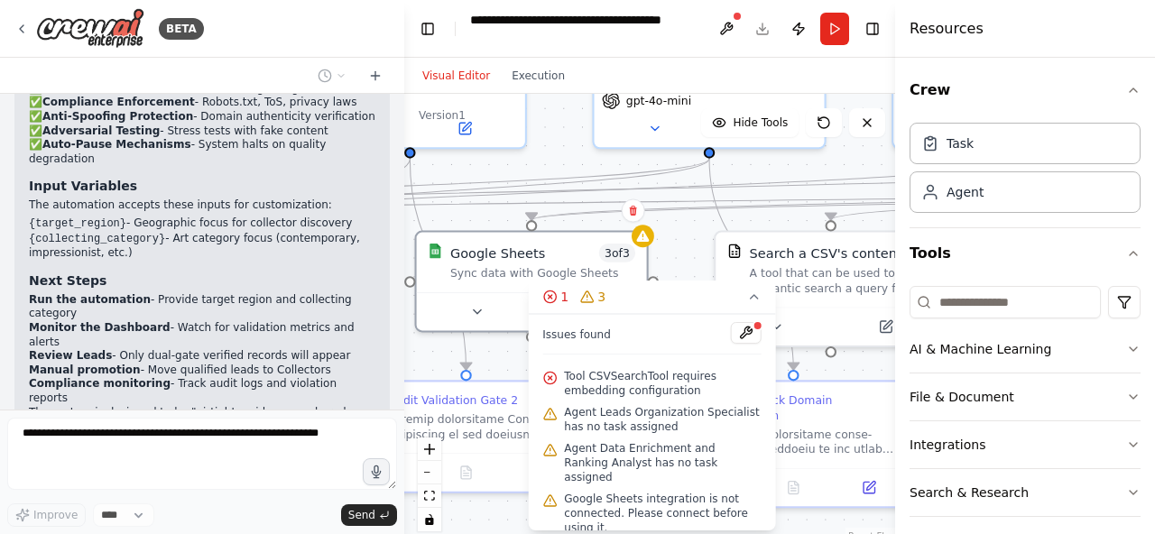
click at [628, 412] on span "Agent Leads Organization Specialist has no task assigned" at bounding box center [663, 419] width 198 height 29
click at [733, 335] on button at bounding box center [746, 333] width 31 height 22
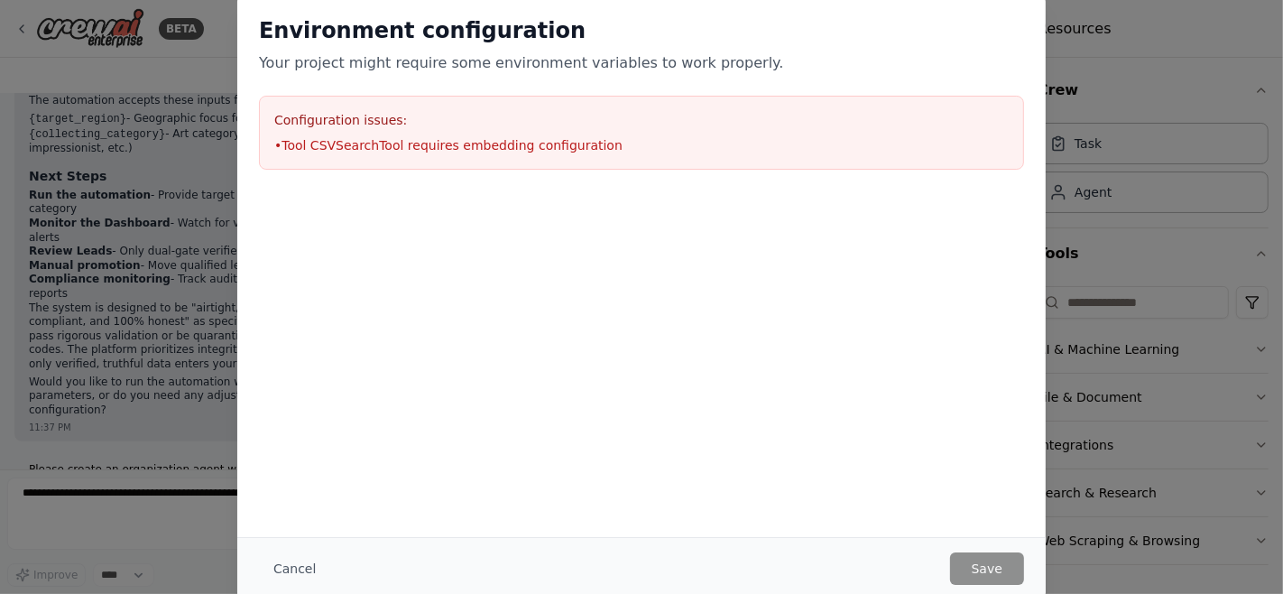
scroll to position [18342, 0]
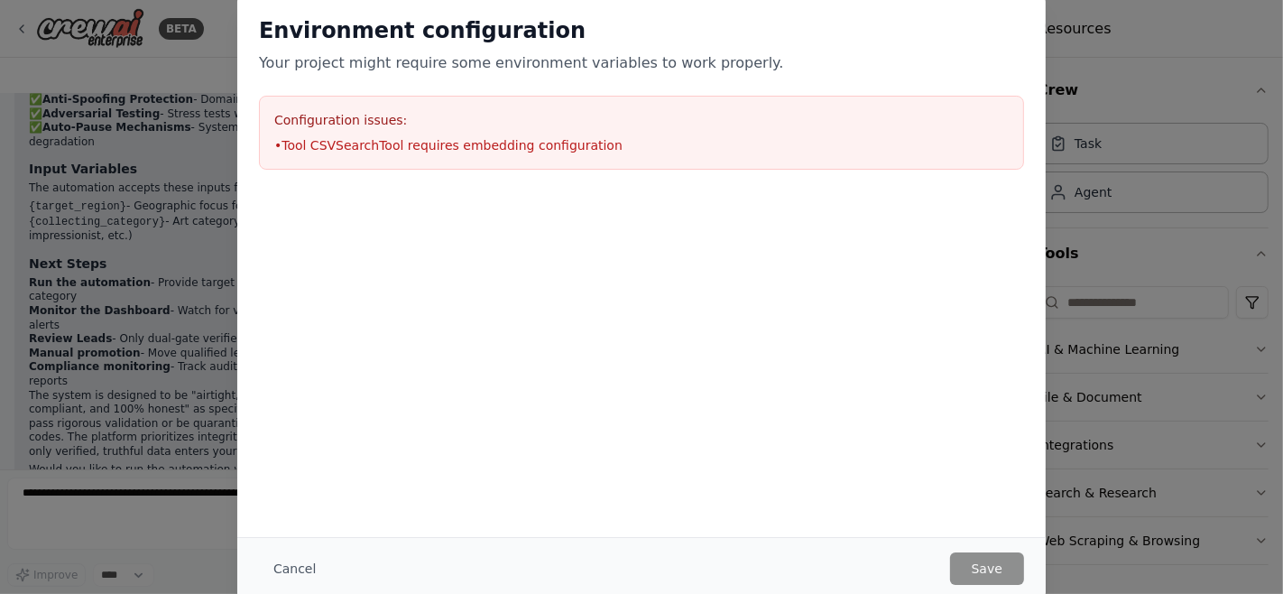
click at [491, 116] on h3 "Configuration issues:" at bounding box center [641, 120] width 734 height 18
click at [298, 164] on div "Configuration issues: • Tool CSVSearchTool requires embedding configuration" at bounding box center [641, 133] width 765 height 74
click at [305, 533] on button "Cancel" at bounding box center [294, 568] width 71 height 32
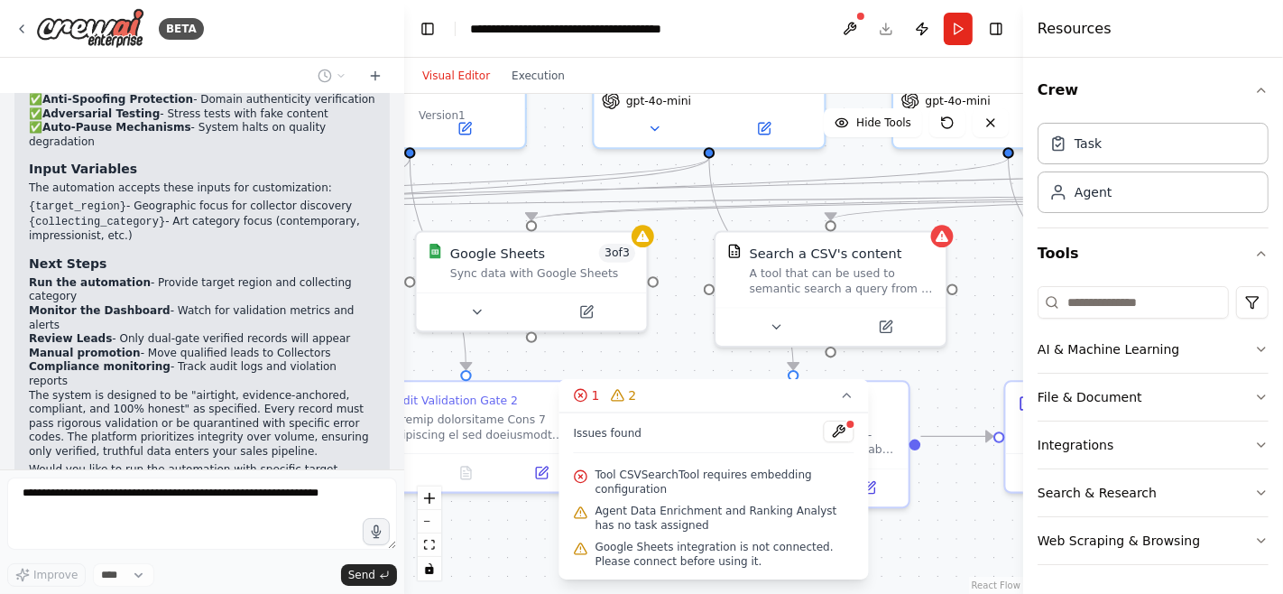
click at [688, 528] on span "Agent Data Enrichment and Ranking Analyst has no task assigned" at bounding box center [724, 517] width 259 height 29
click at [1154, 445] on button "Integrations" at bounding box center [1153, 444] width 231 height 47
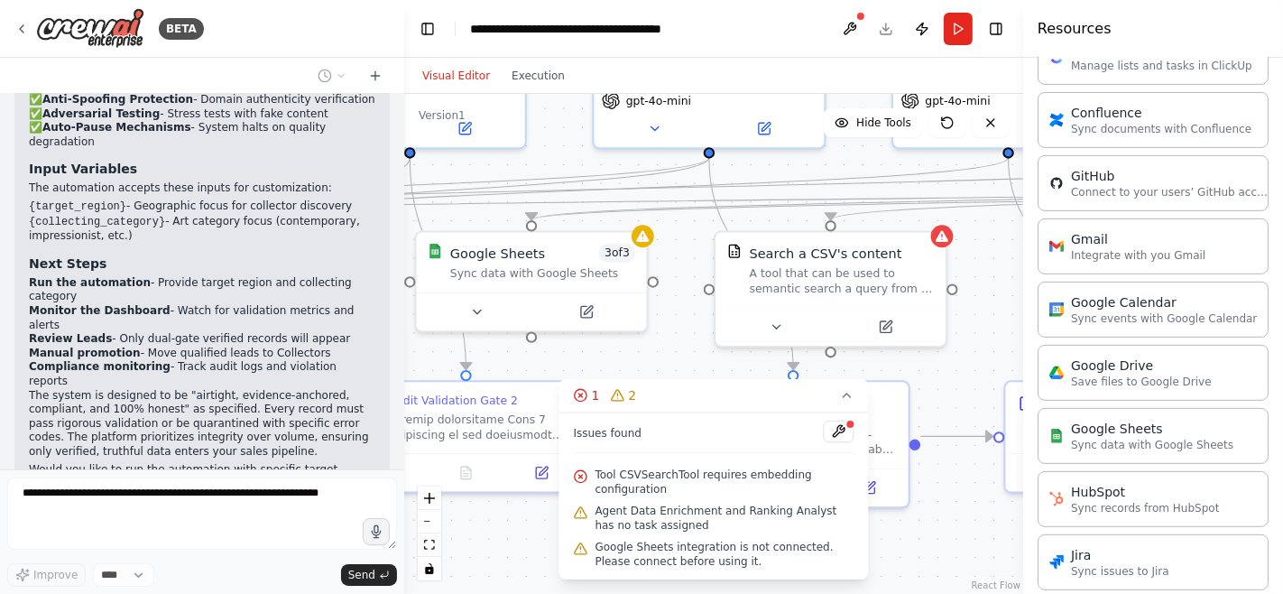
scroll to position [585, 0]
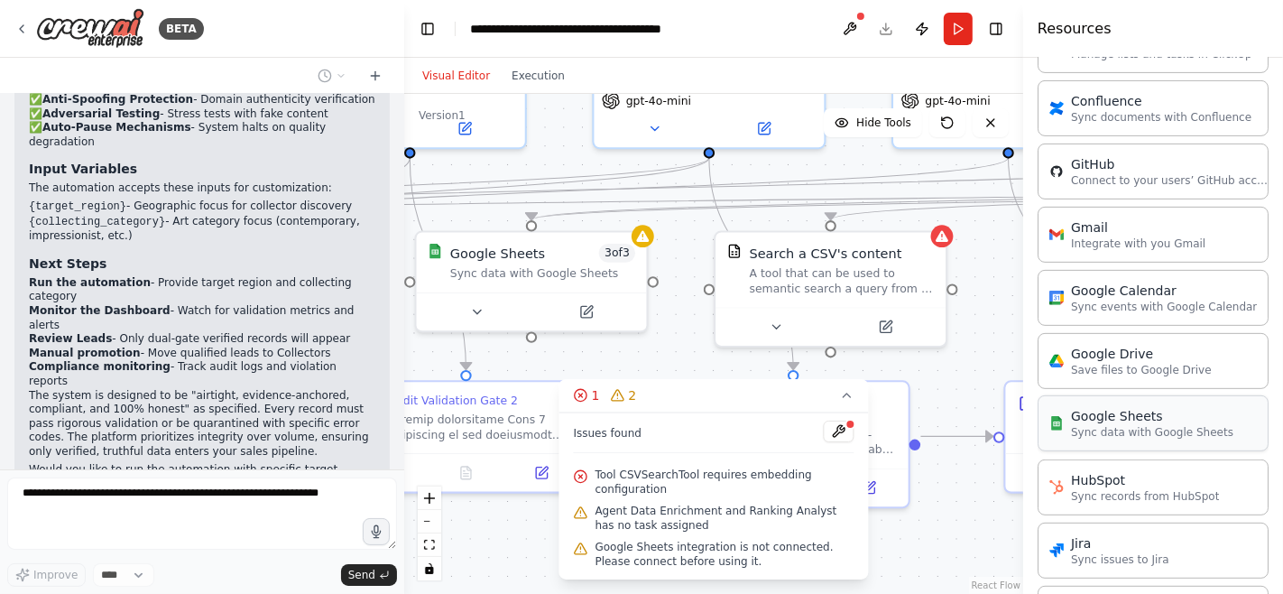
click at [1154, 425] on p "Sync data with Google Sheets" at bounding box center [1152, 432] width 162 height 14
click at [1132, 425] on p "Sync data with Google Sheets" at bounding box center [1152, 432] width 162 height 14
click at [942, 528] on div ".deletable-edge-delete-btn { width: 20px; height: 20px; border: 0px solid #ffff…" at bounding box center [713, 344] width 619 height 500
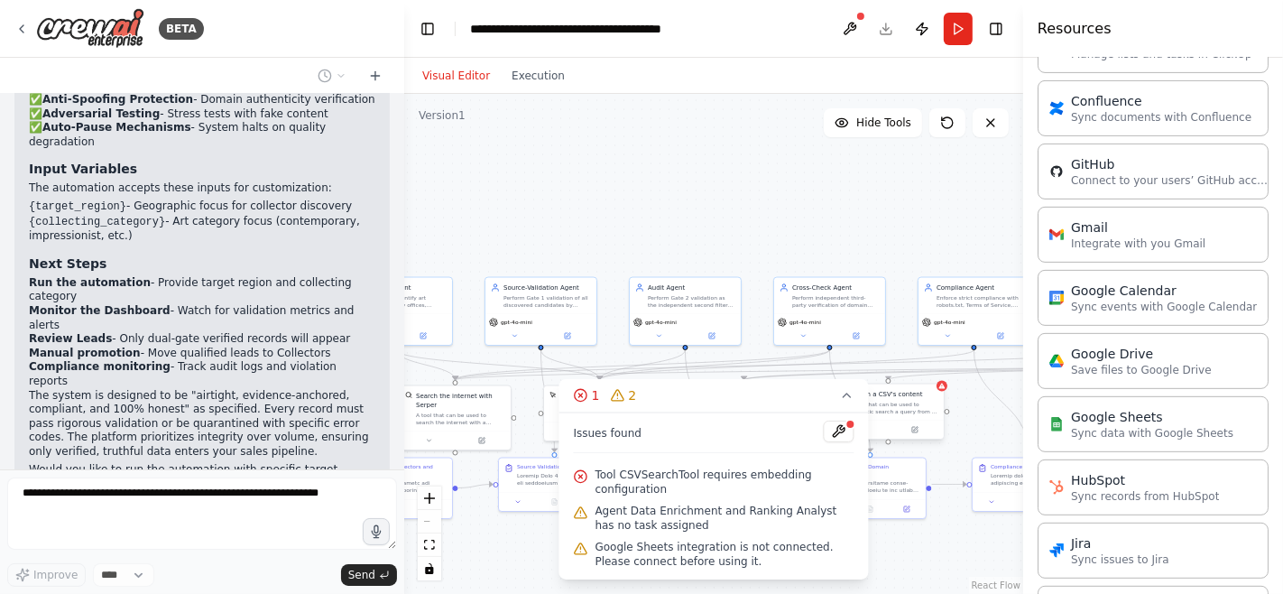
scroll to position [18386, 0]
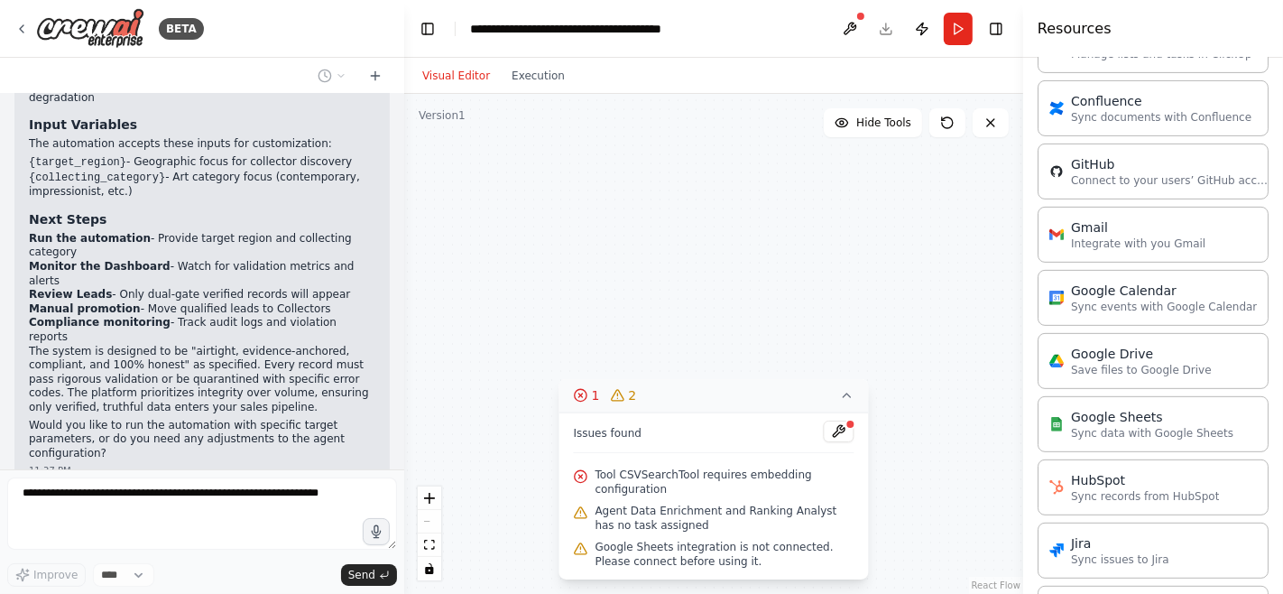
click at [849, 397] on icon at bounding box center [847, 395] width 7 height 4
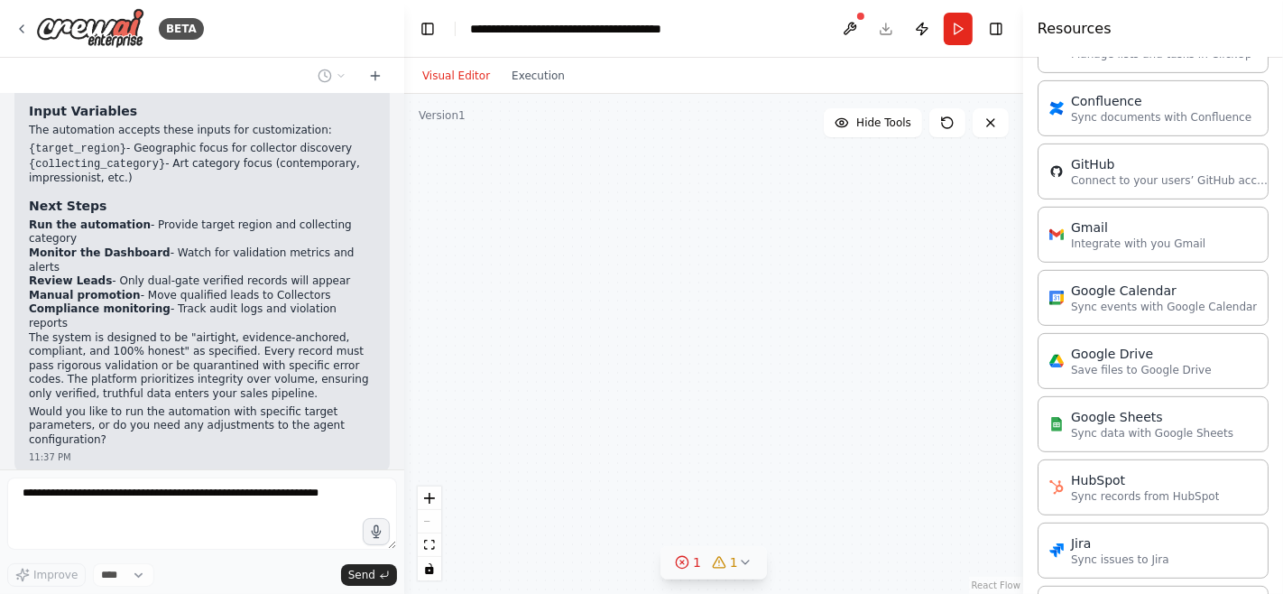
scroll to position [18505, 0]
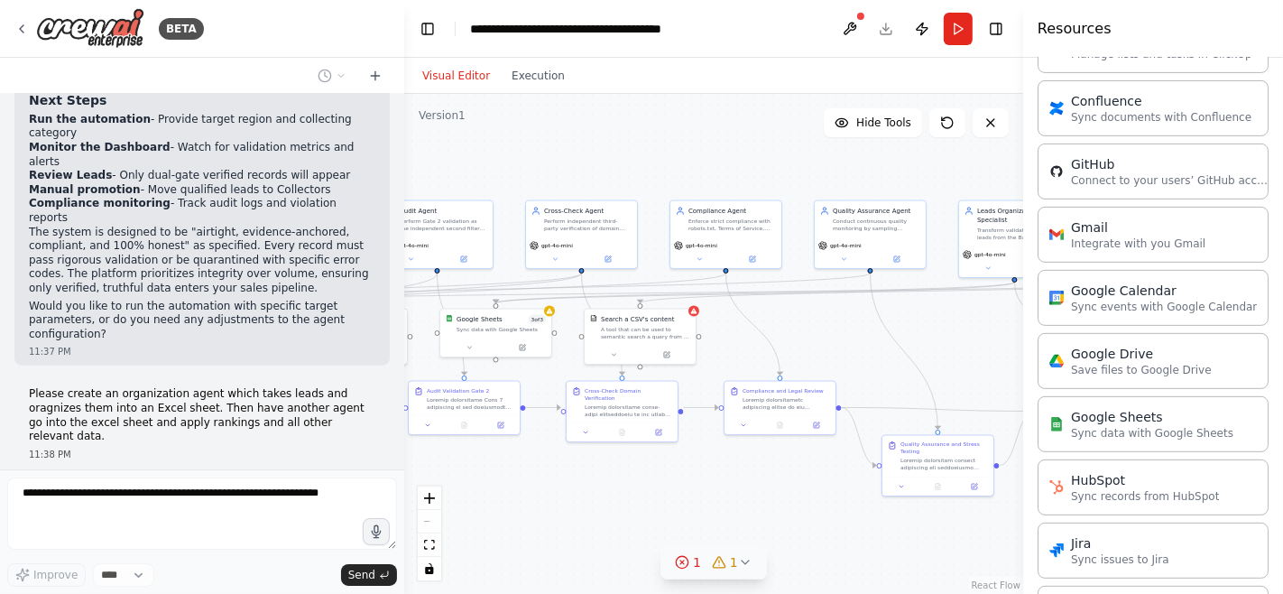
drag, startPoint x: 892, startPoint y: 561, endPoint x: 644, endPoint y: 485, distance: 259.7
click at [644, 485] on div ".deletable-edge-delete-btn { width: 20px; height: 20px; border: 0px solid #ffff…" at bounding box center [713, 344] width 619 height 500
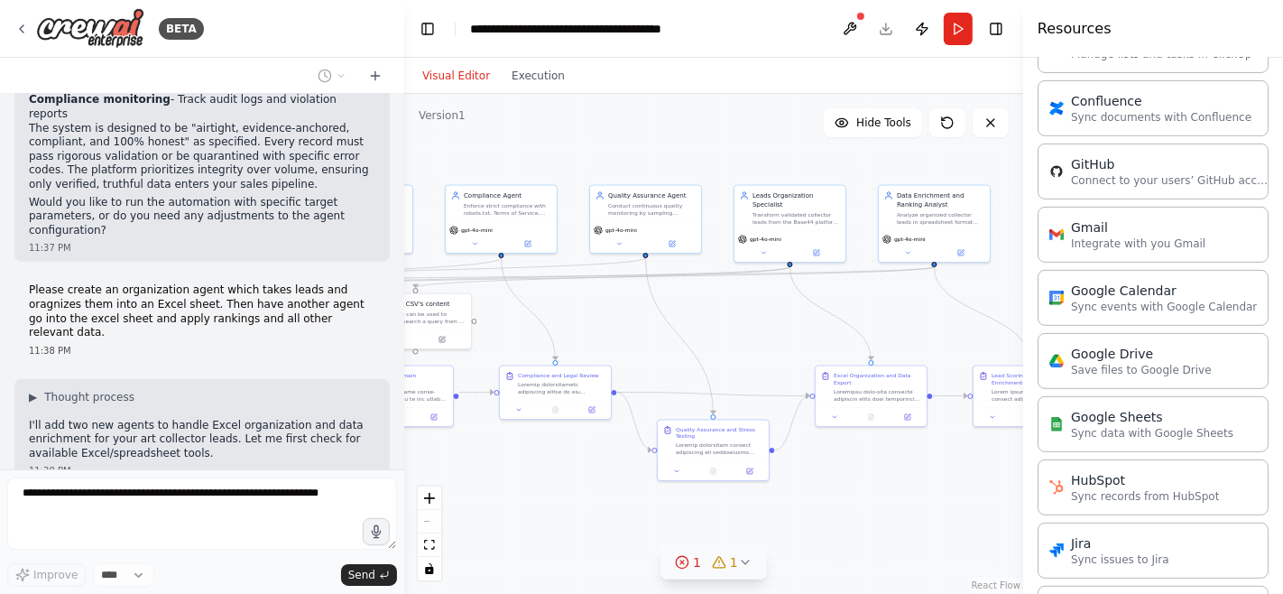
scroll to position [18624, 0]
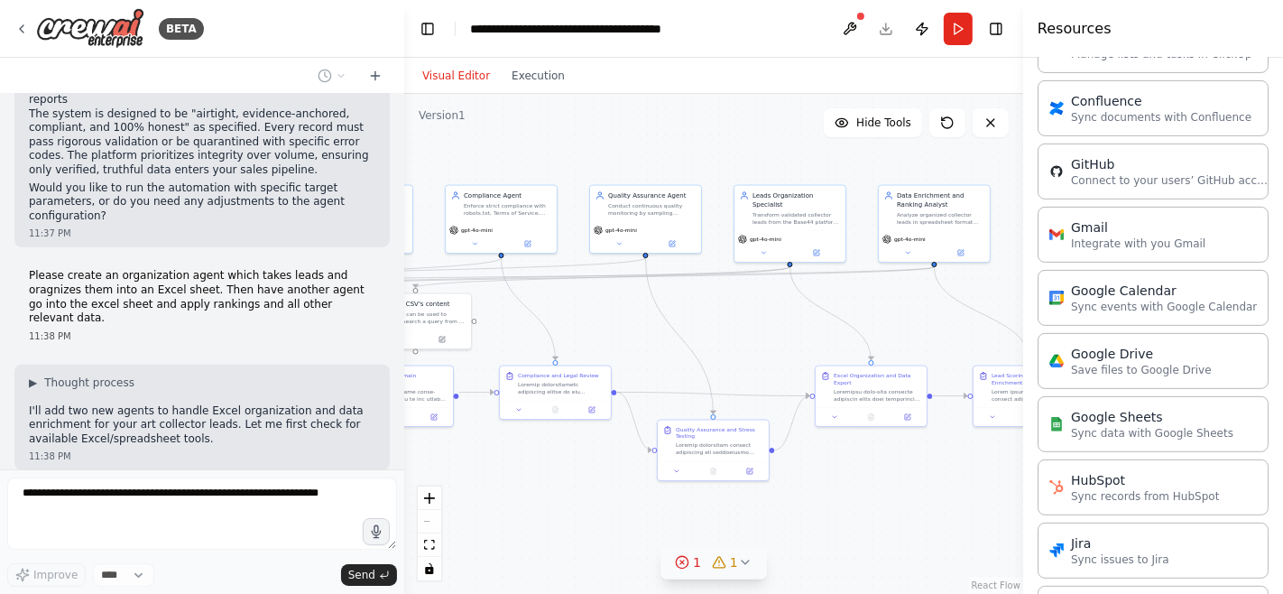
drag, startPoint x: 826, startPoint y: 478, endPoint x: 601, endPoint y: 463, distance: 225.2
click at [601, 463] on div ".deletable-edge-delete-btn { width: 20px; height: 20px; border: 0px solid #ffff…" at bounding box center [713, 344] width 619 height 500
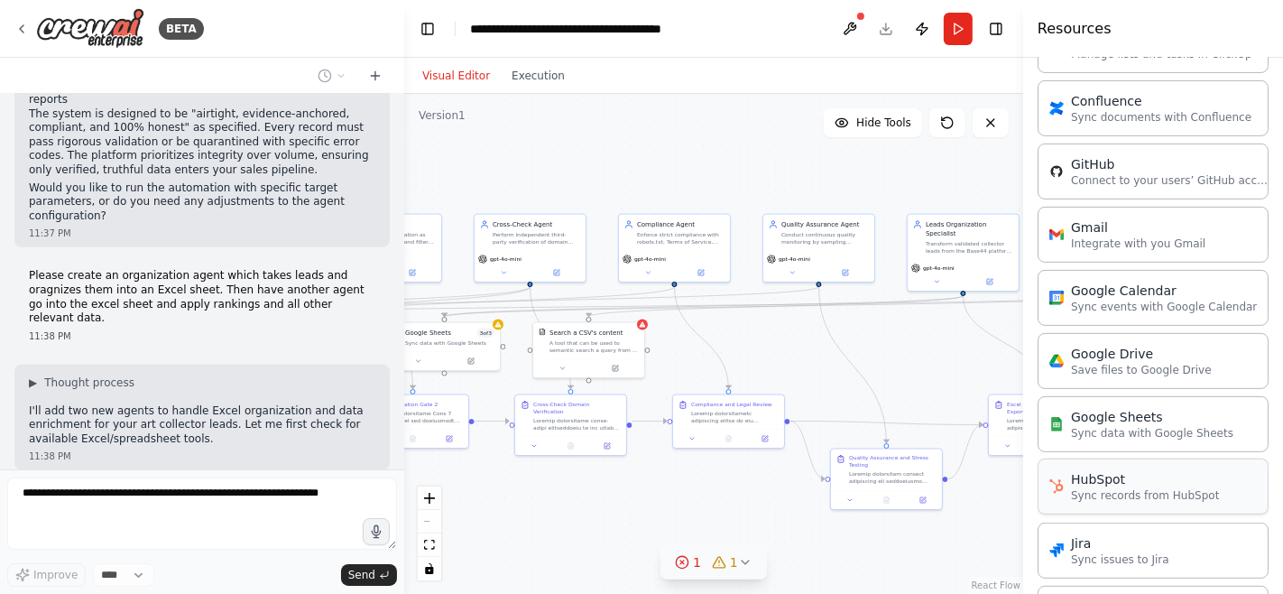
drag, startPoint x: 883, startPoint y: 464, endPoint x: 1056, endPoint y: 491, distance: 174.4
click at [1056, 491] on div "BETA Preamble & Mission You are a multi-agent system operating within Base44. Y…" at bounding box center [641, 297] width 1283 height 594
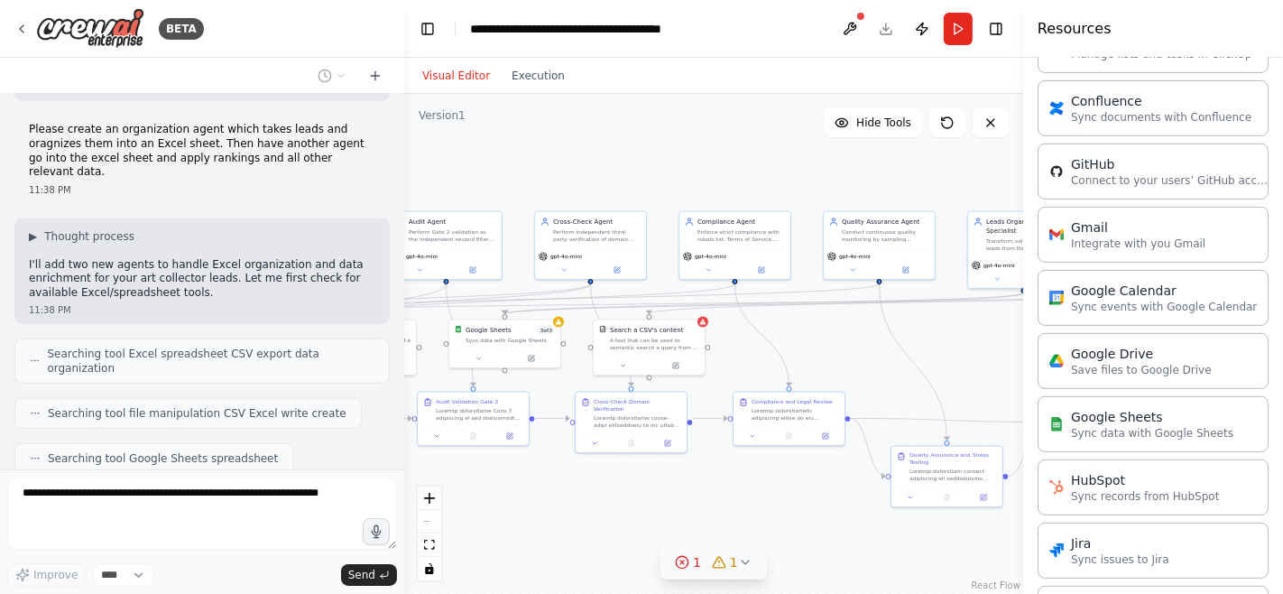
scroll to position [18874, 0]
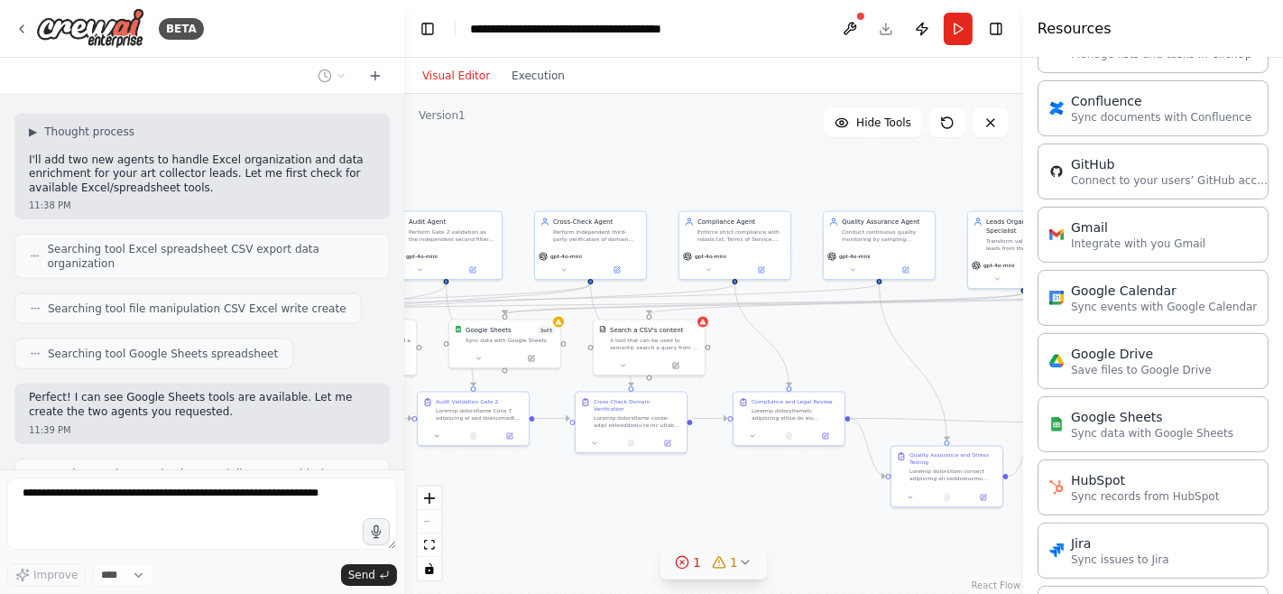
drag, startPoint x: 639, startPoint y: 494, endPoint x: 700, endPoint y: 494, distance: 61.4
click at [700, 494] on div ".deletable-edge-delete-btn { width: 20px; height: 20px; border: 0px solid #ffff…" at bounding box center [713, 344] width 619 height 500
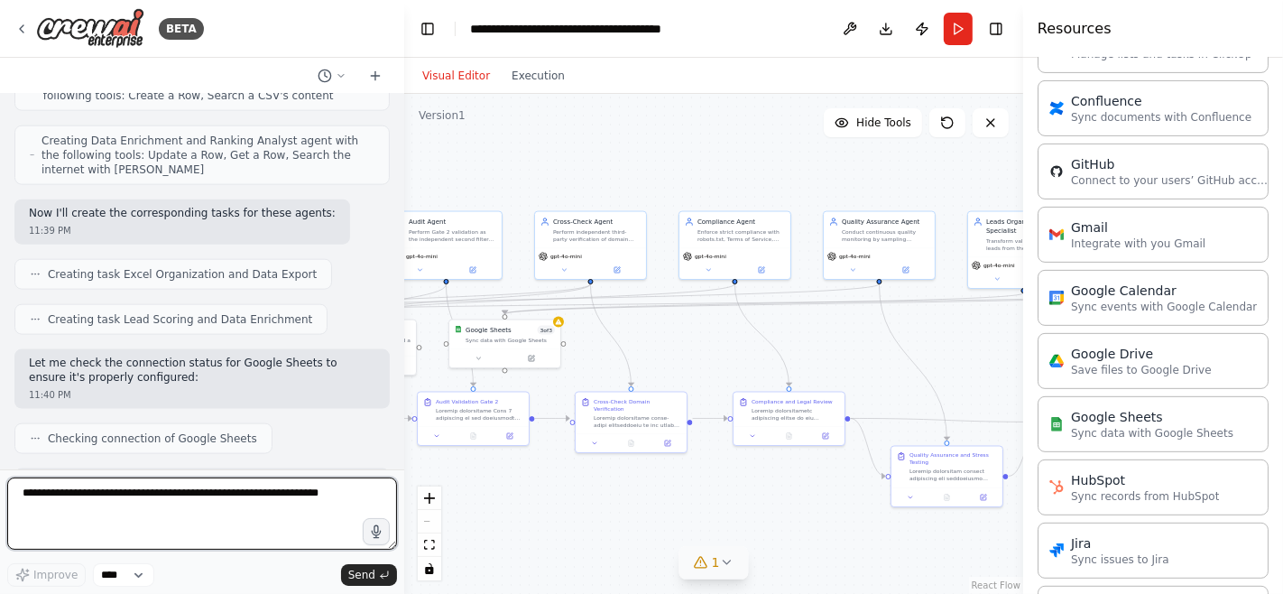
scroll to position [19267, 0]
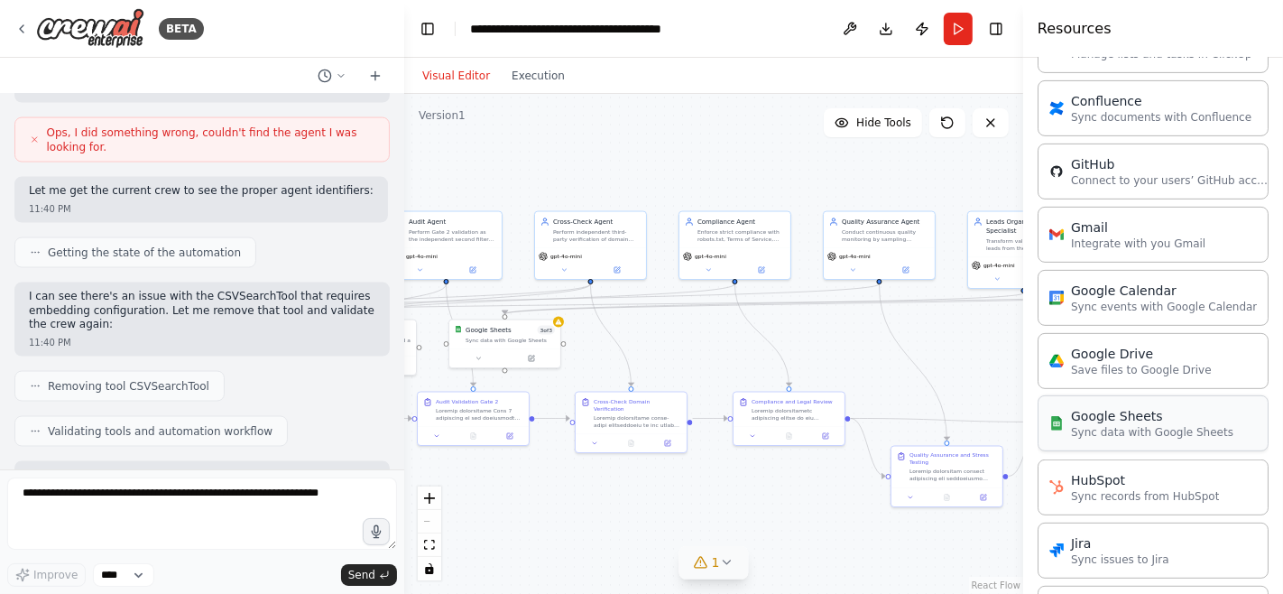
click at [1154, 412] on div "Google Sheets" at bounding box center [1152, 416] width 162 height 18
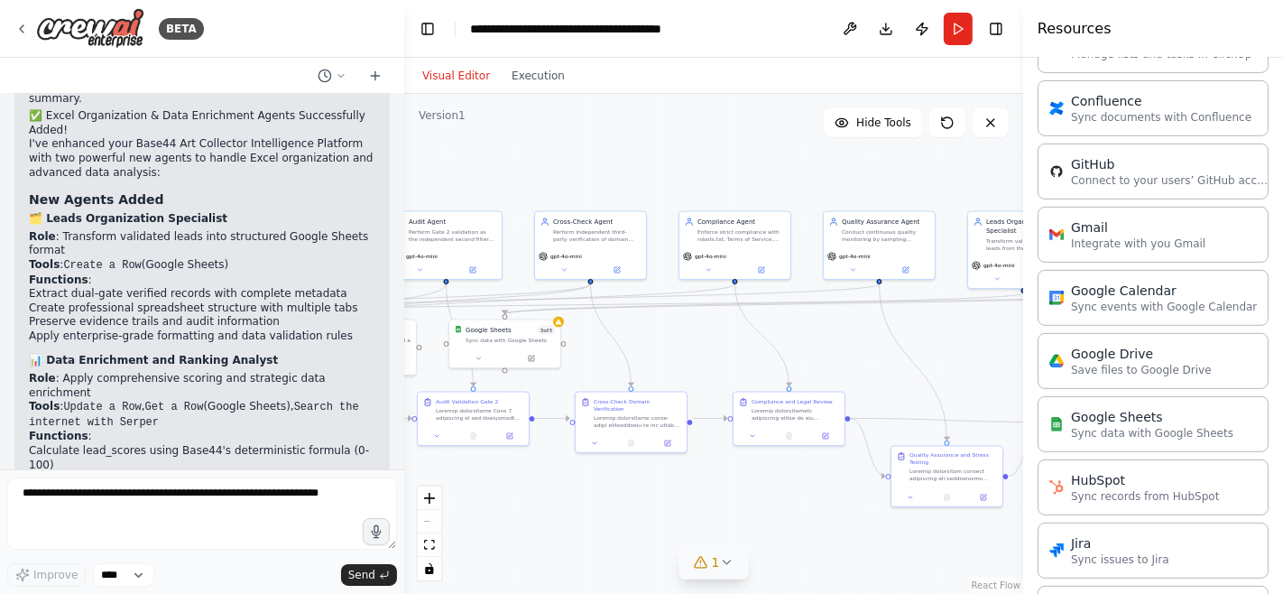
scroll to position [20258, 0]
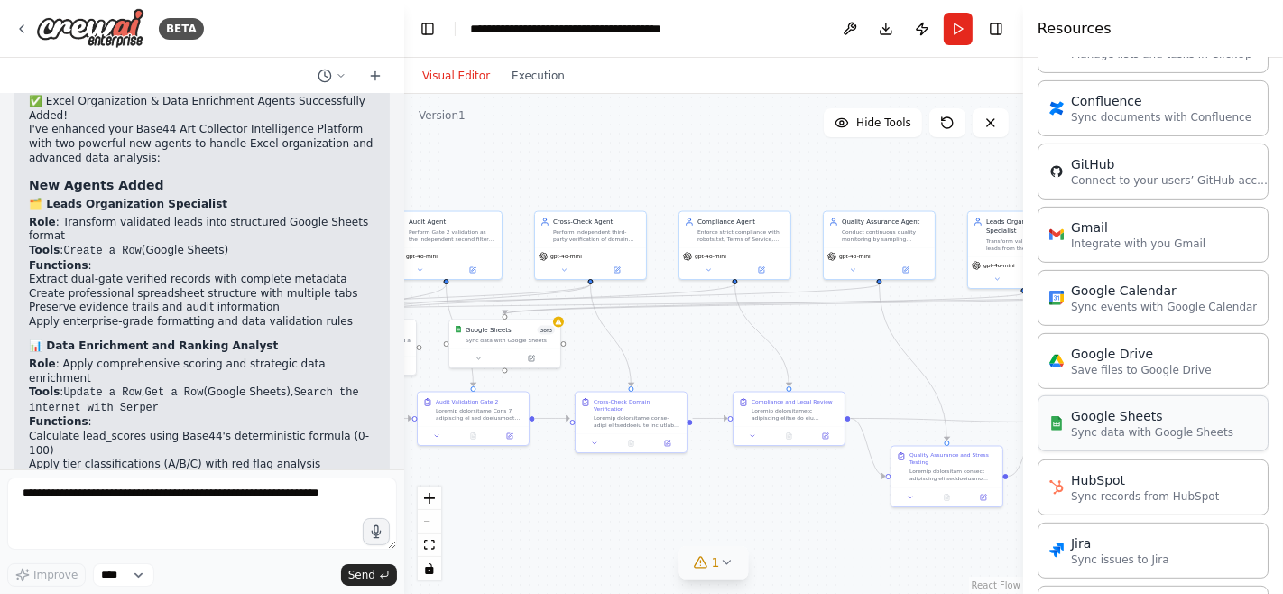
click at [1154, 407] on div "Google Sheets" at bounding box center [1152, 416] width 162 height 18
click at [751, 533] on div ".deletable-edge-delete-btn { width: 20px; height: 20px; border: 0px solid #ffff…" at bounding box center [713, 344] width 619 height 500
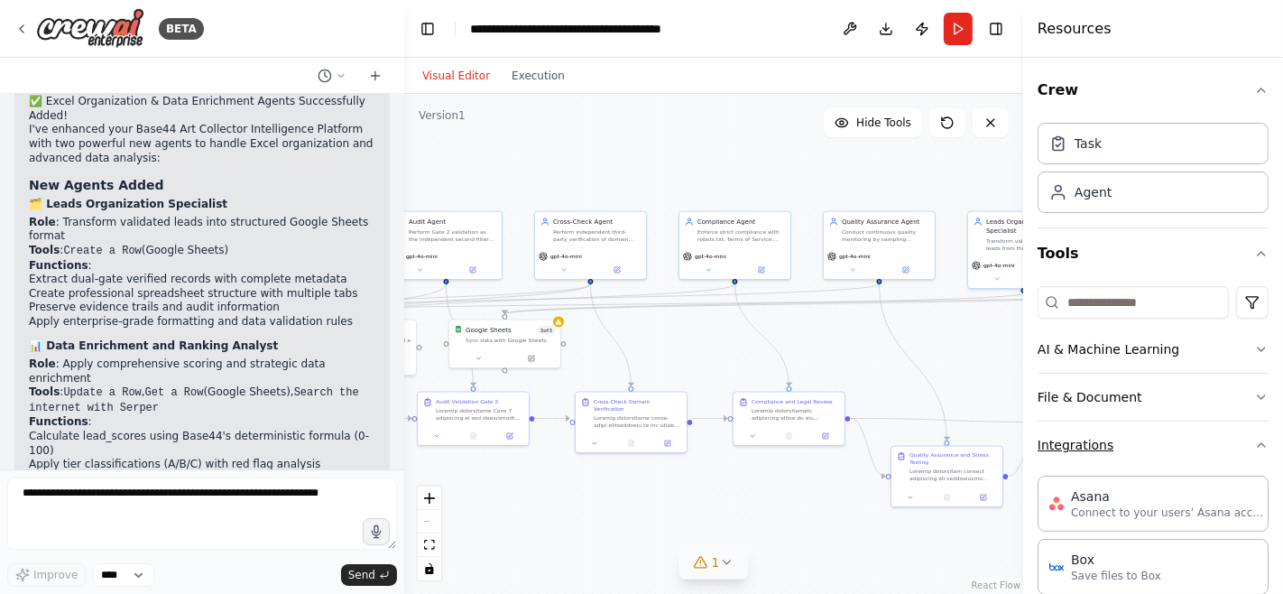
click at [1154, 438] on icon "button" at bounding box center [1261, 445] width 14 height 14
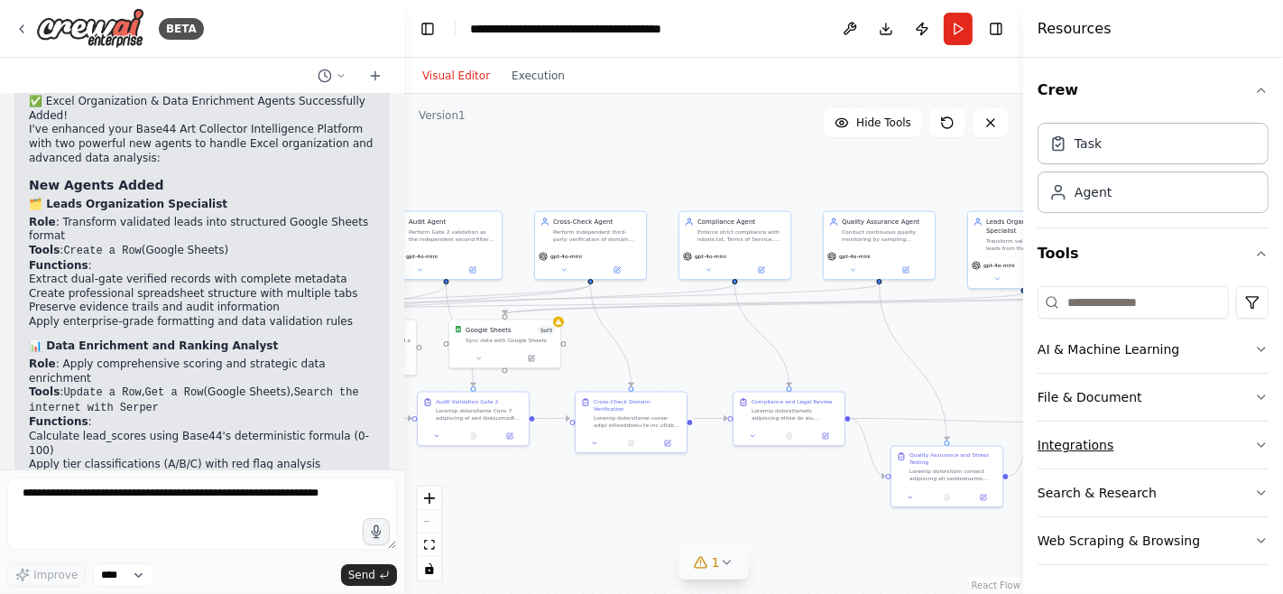
click at [1154, 441] on button "Integrations" at bounding box center [1153, 444] width 231 height 47
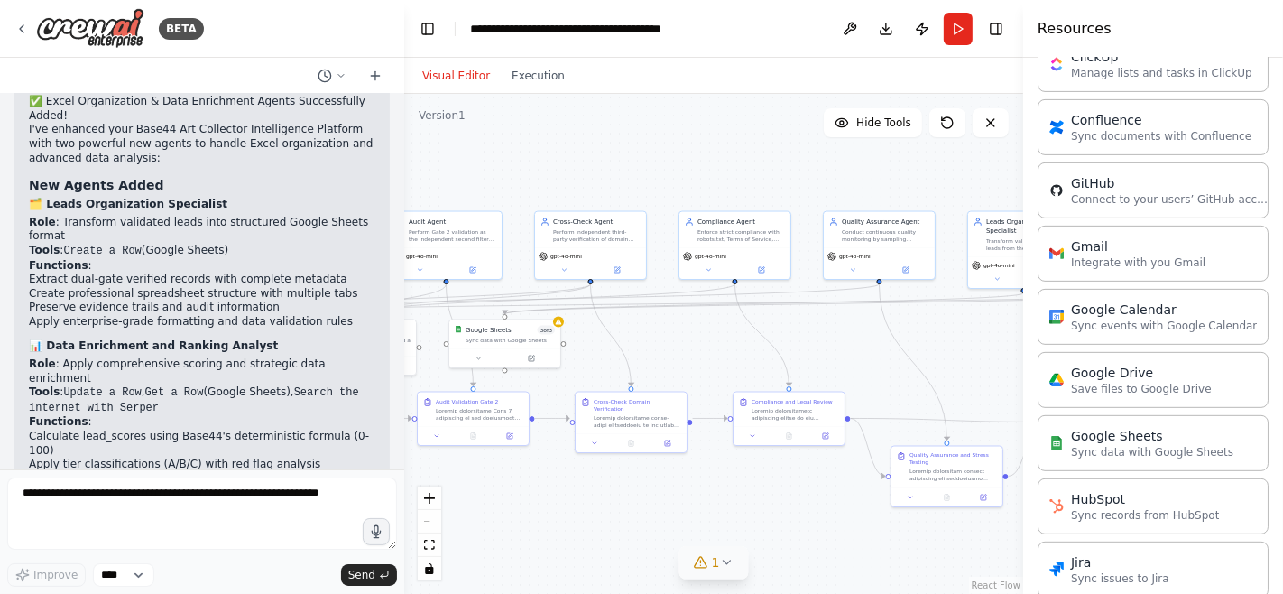
scroll to position [595, 0]
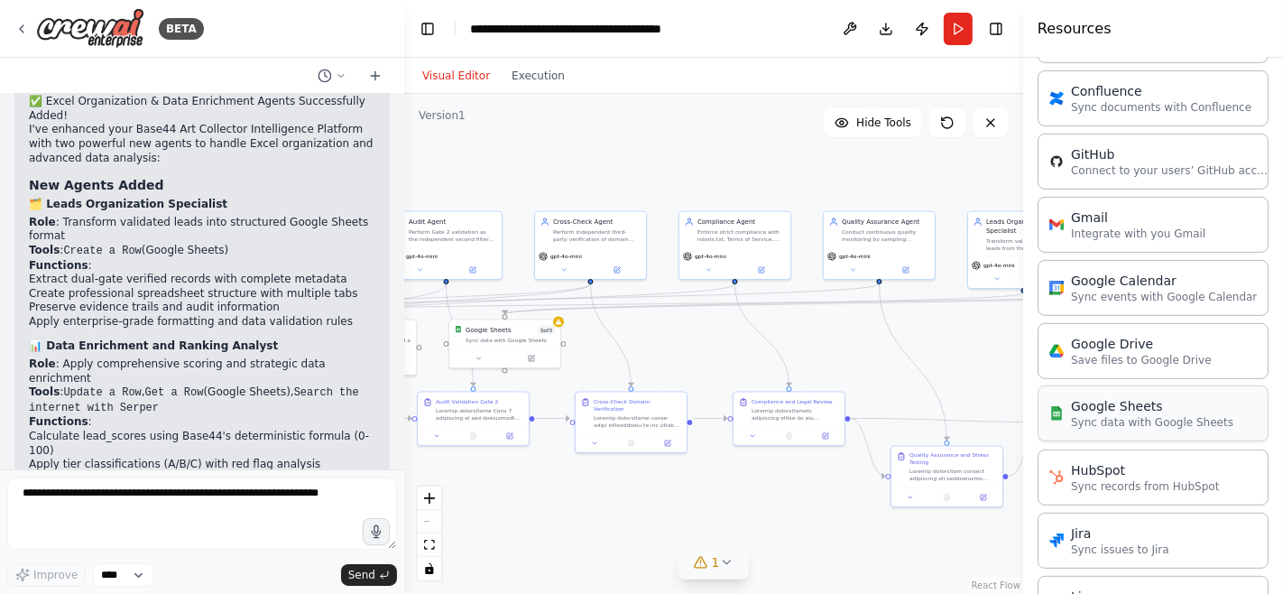
click at [1154, 418] on p "Sync data with Google Sheets" at bounding box center [1152, 422] width 162 height 14
drag, startPoint x: 1194, startPoint y: 418, endPoint x: 939, endPoint y: 388, distance: 256.2
click at [939, 388] on div "BETA Preamble & Mission You are a multi-agent system operating within Base44. Y…" at bounding box center [641, 297] width 1283 height 594
click at [872, 374] on div "Sync data with Google Sheets" at bounding box center [866, 374] width 89 height 7
click at [903, 334] on icon at bounding box center [902, 335] width 11 height 11
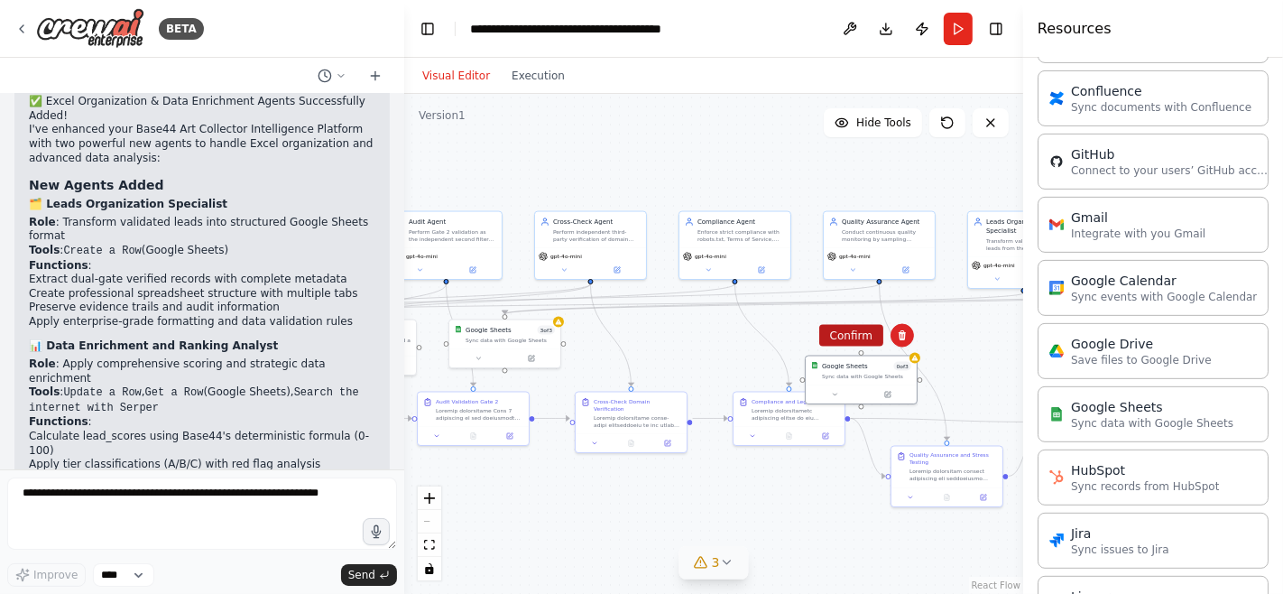
click at [843, 336] on button "Confirm" at bounding box center [851, 336] width 64 height 22
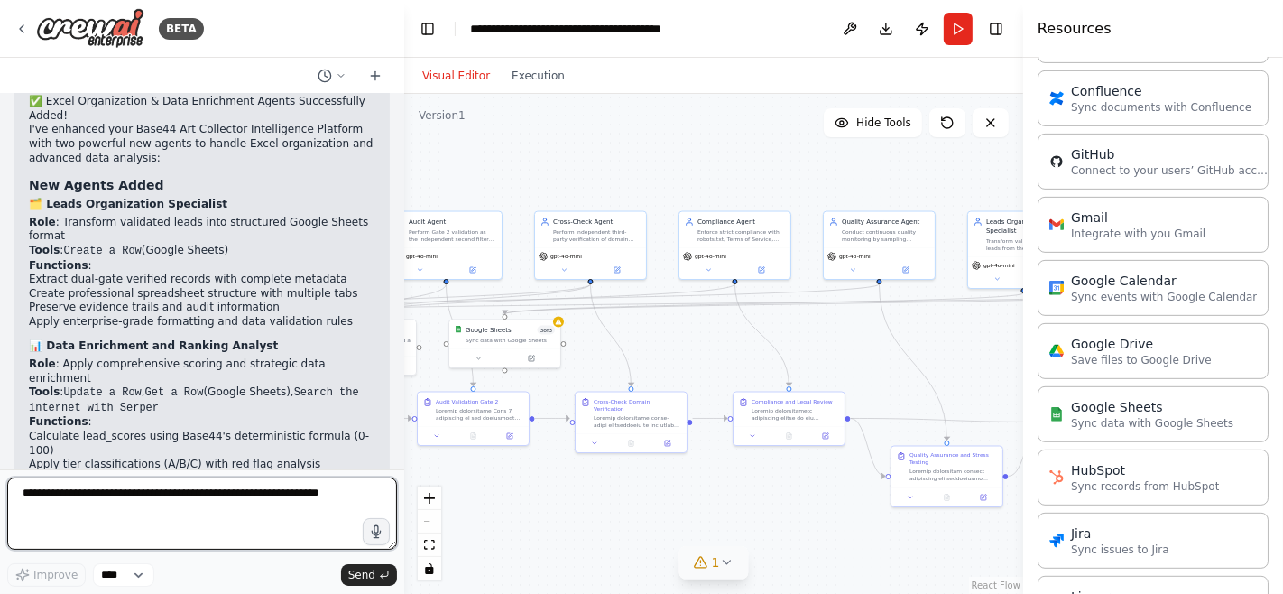
click at [191, 496] on textarea at bounding box center [202, 513] width 390 height 72
type textarea "*"
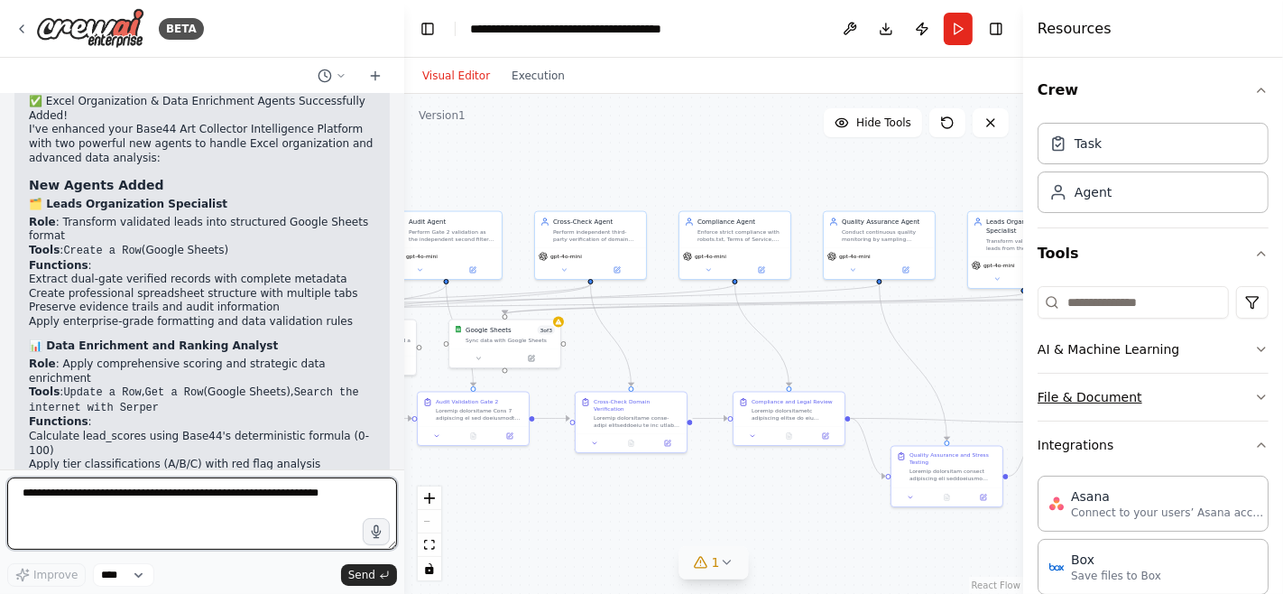
scroll to position [9, 0]
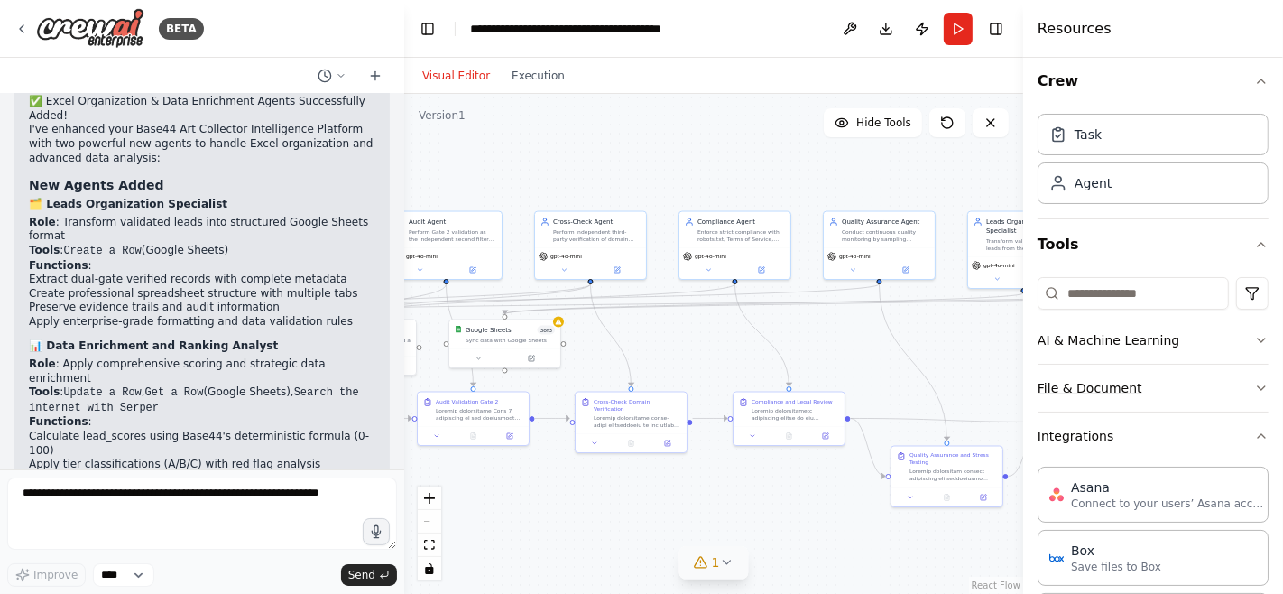
click at [1154, 371] on button "File & Document" at bounding box center [1153, 388] width 231 height 47
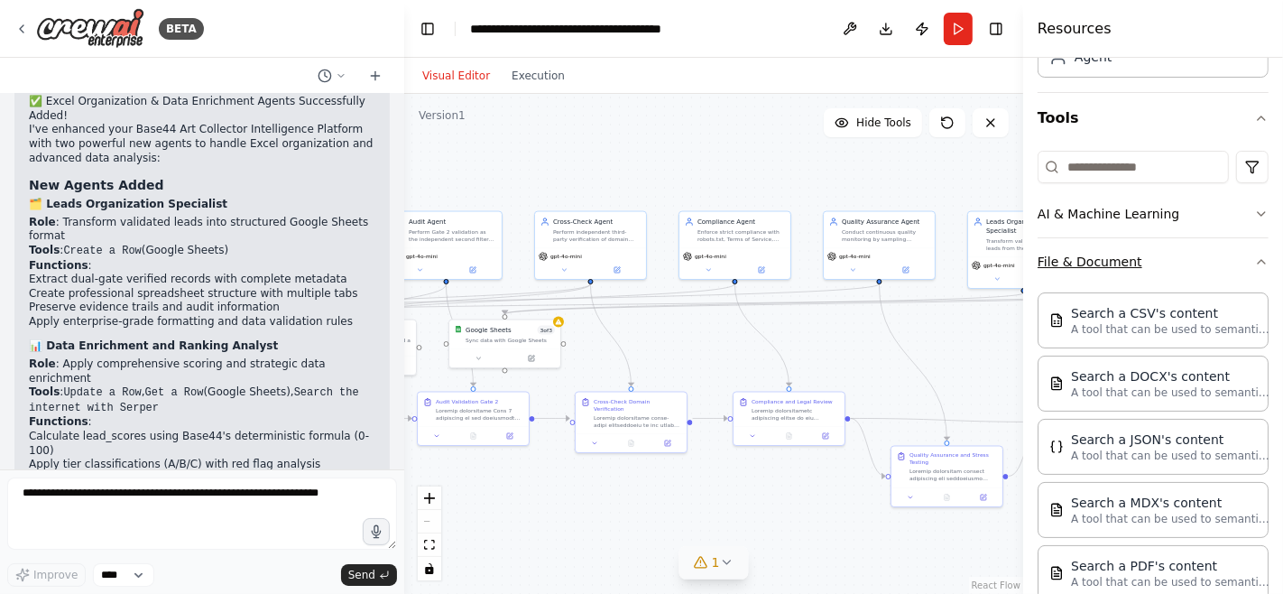
scroll to position [138, 0]
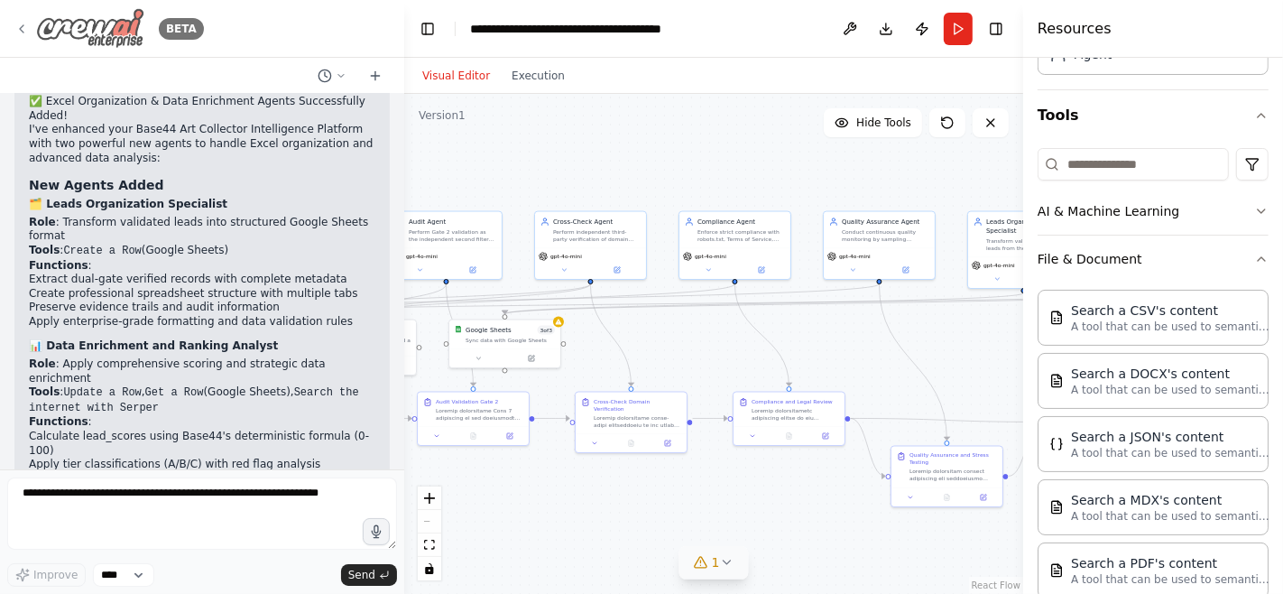
click at [14, 22] on icon at bounding box center [21, 29] width 14 height 14
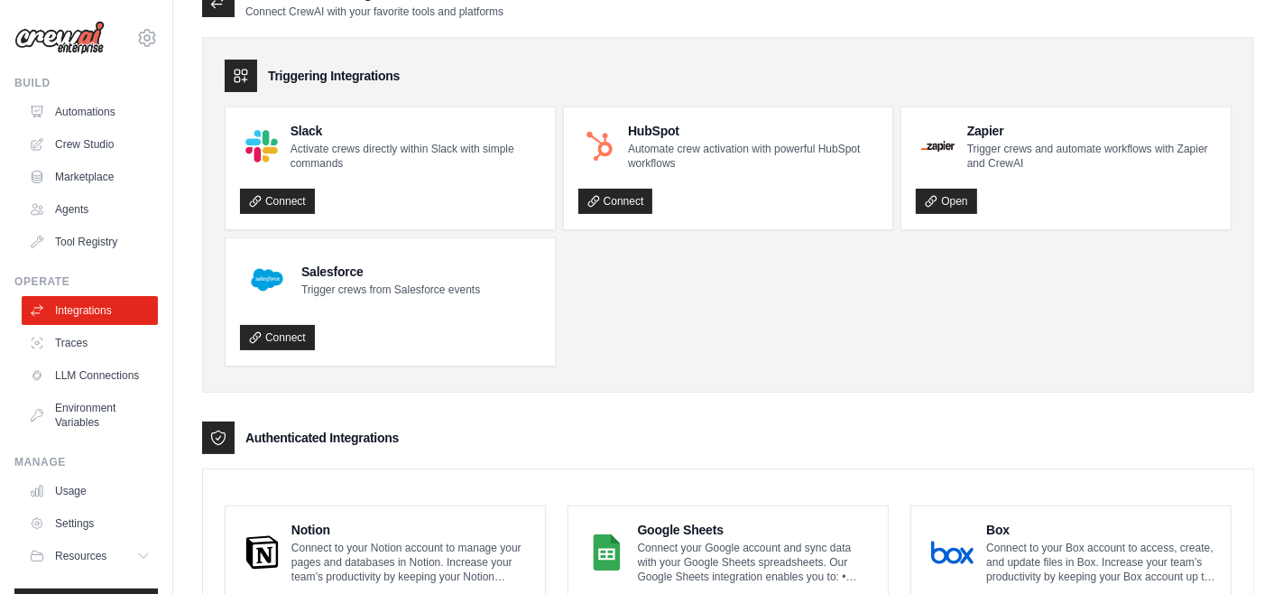
scroll to position [96, 0]
click at [87, 193] on ul "Automations Crew Studio Marketplace Agents Tool Registry" at bounding box center [90, 176] width 136 height 159
click at [106, 97] on link "Automations" at bounding box center [91, 111] width 136 height 29
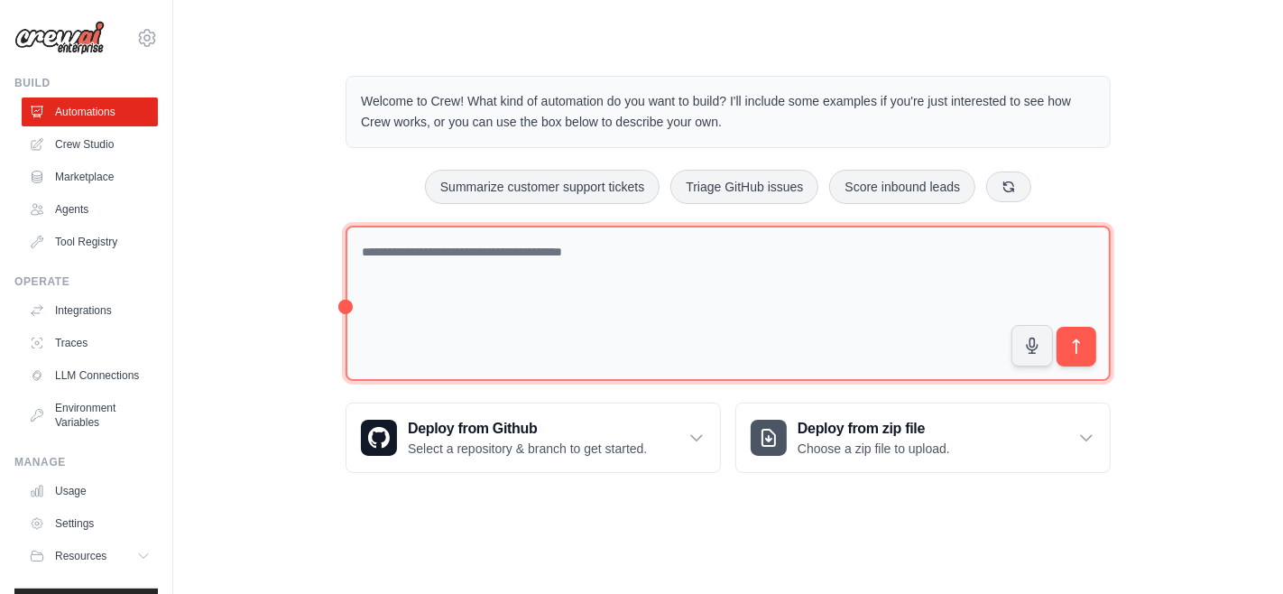
click at [531, 266] on textarea at bounding box center [728, 304] width 765 height 156
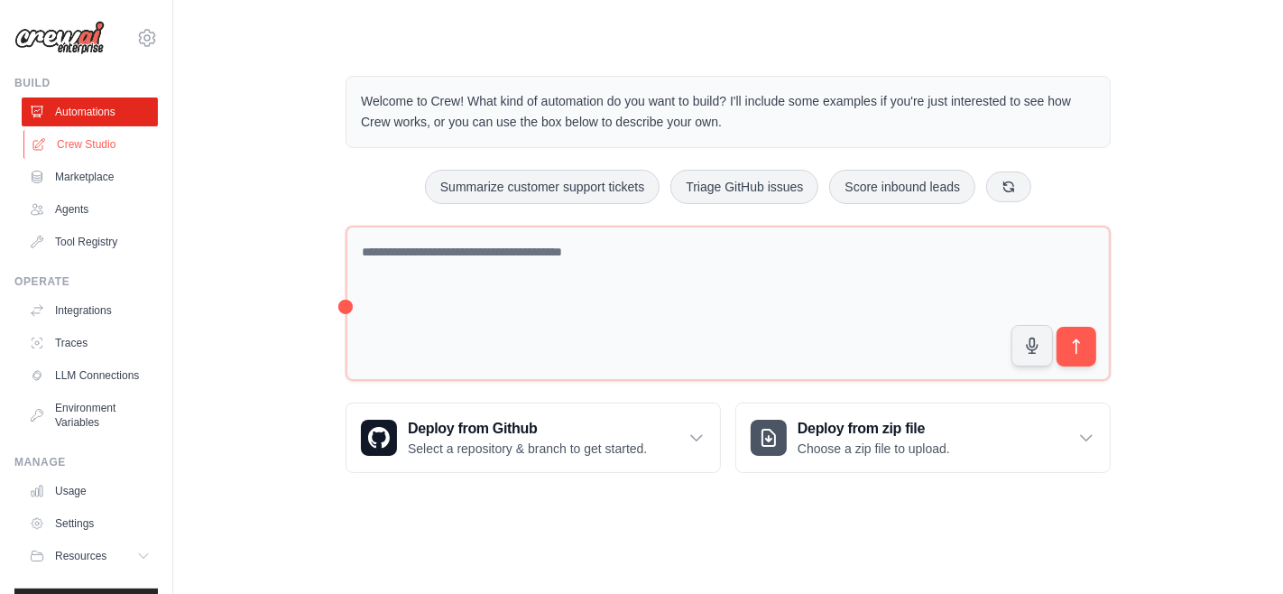
click at [88, 140] on link "Crew Studio" at bounding box center [91, 144] width 136 height 29
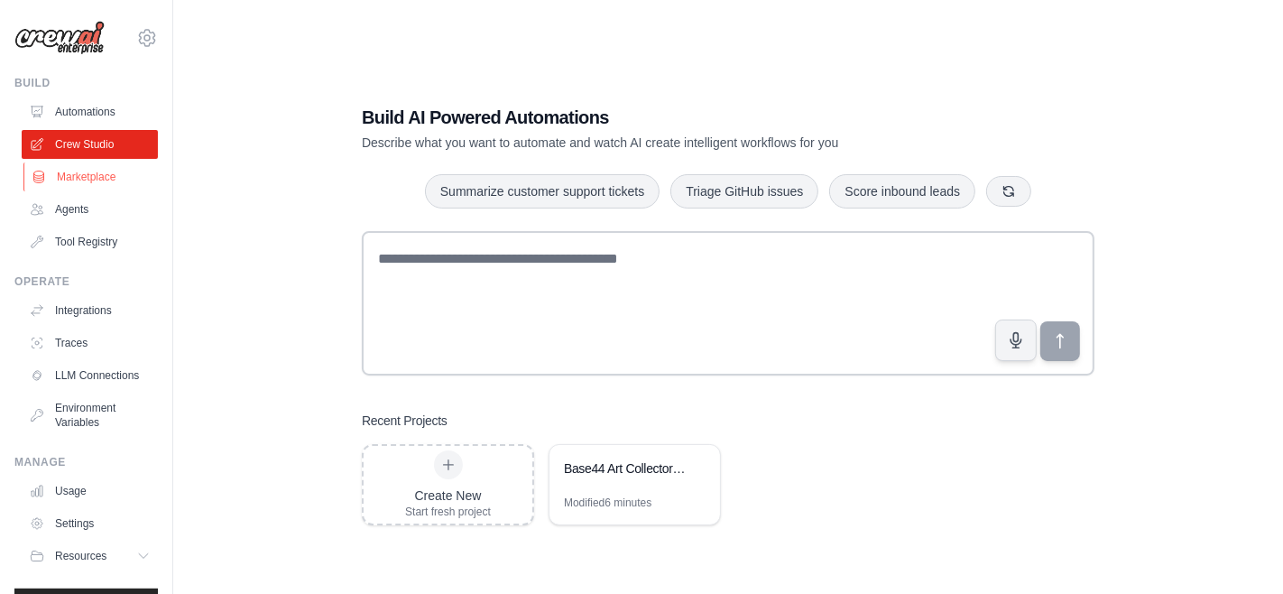
click at [97, 174] on link "Marketplace" at bounding box center [91, 176] width 136 height 29
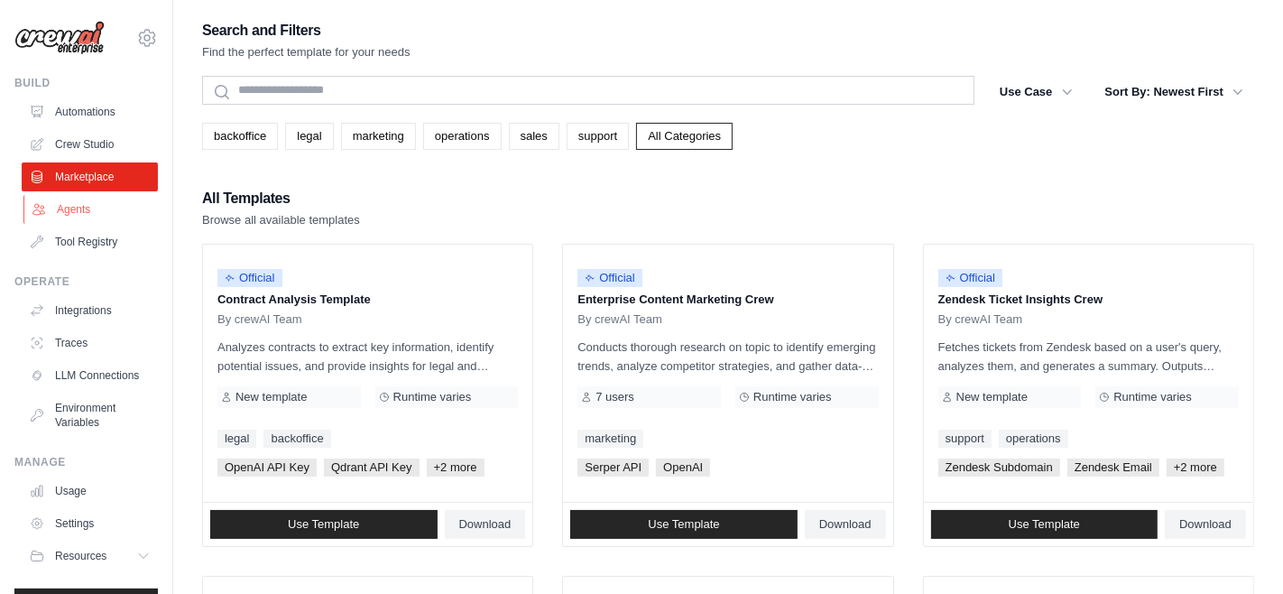
click at [100, 214] on link "Agents" at bounding box center [91, 209] width 136 height 29
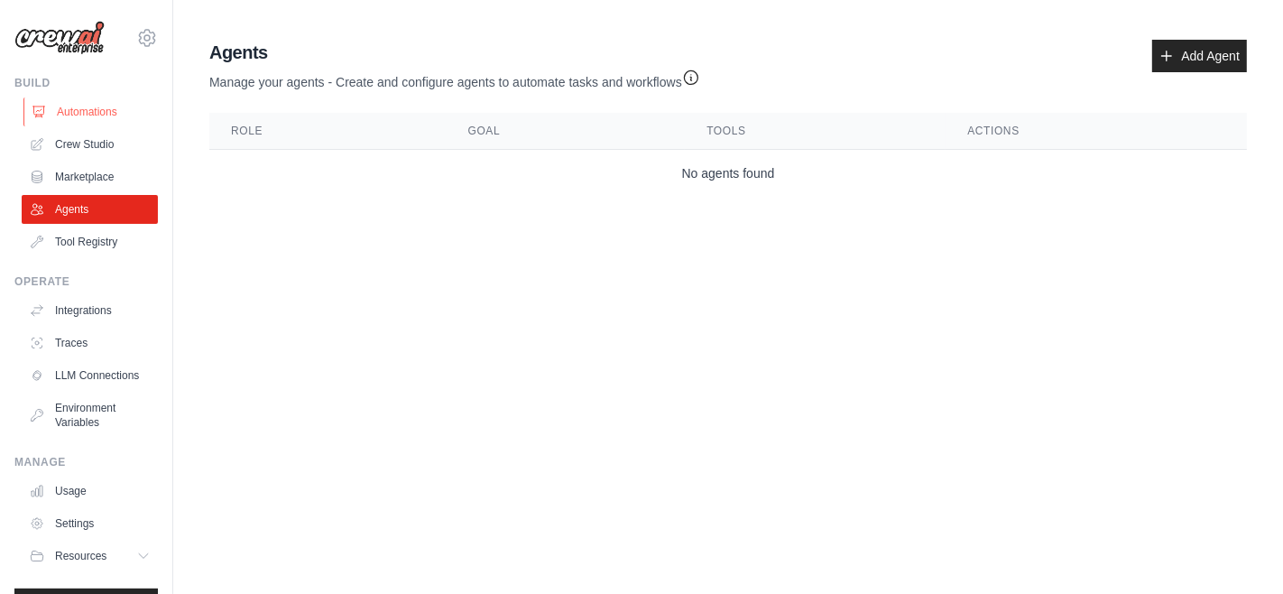
click at [100, 109] on link "Automations" at bounding box center [91, 111] width 136 height 29
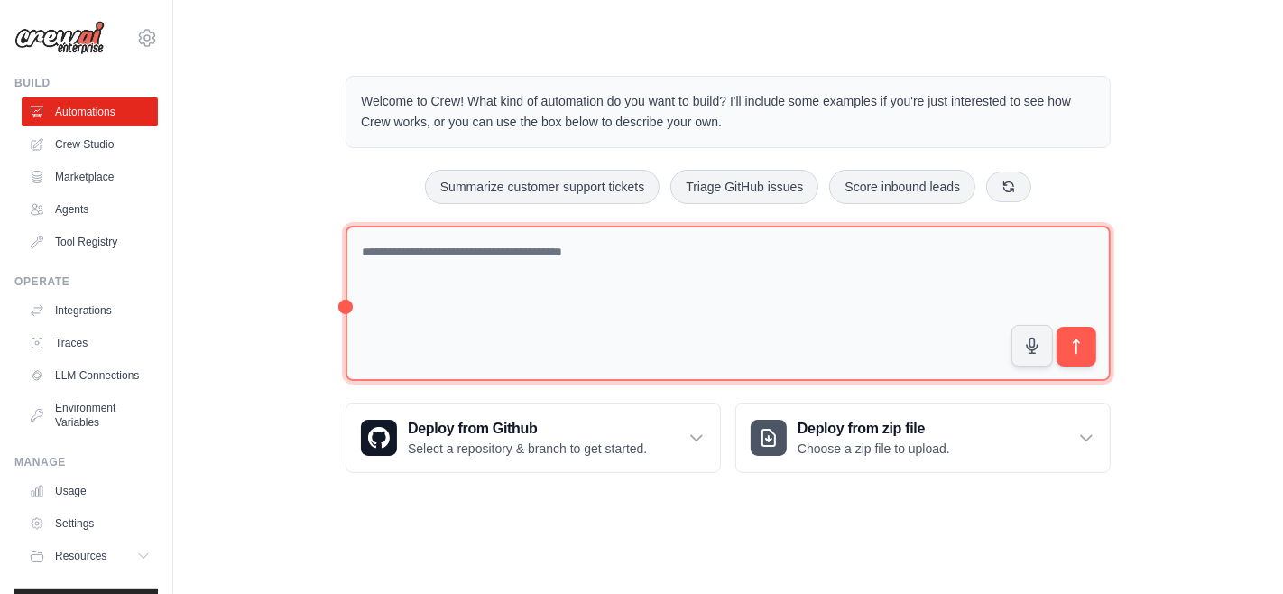
click at [443, 256] on textarea at bounding box center [728, 304] width 765 height 156
type textarea "*"
paste textarea "**********"
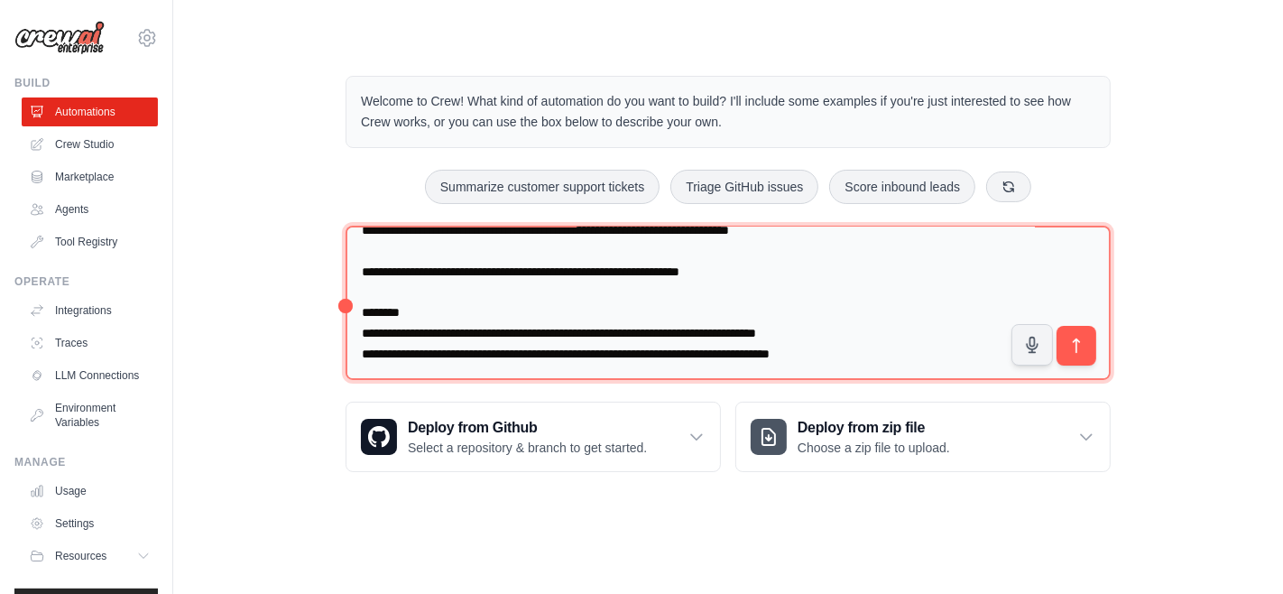
scroll to position [40032, 0]
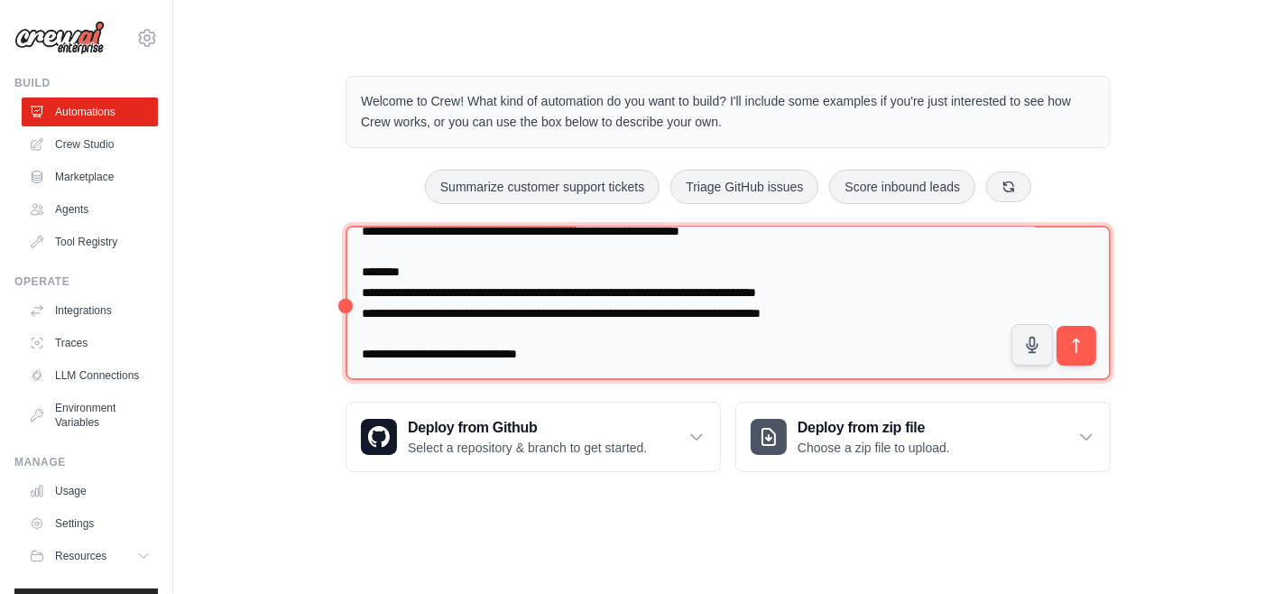
click at [600, 359] on textarea at bounding box center [728, 303] width 765 height 155
drag, startPoint x: 587, startPoint y: 368, endPoint x: 325, endPoint y: 367, distance: 262.6
click at [325, 367] on div "Welcome to Crew! What kind of automation do you want to build? I'll include som…" at bounding box center [728, 274] width 808 height 454
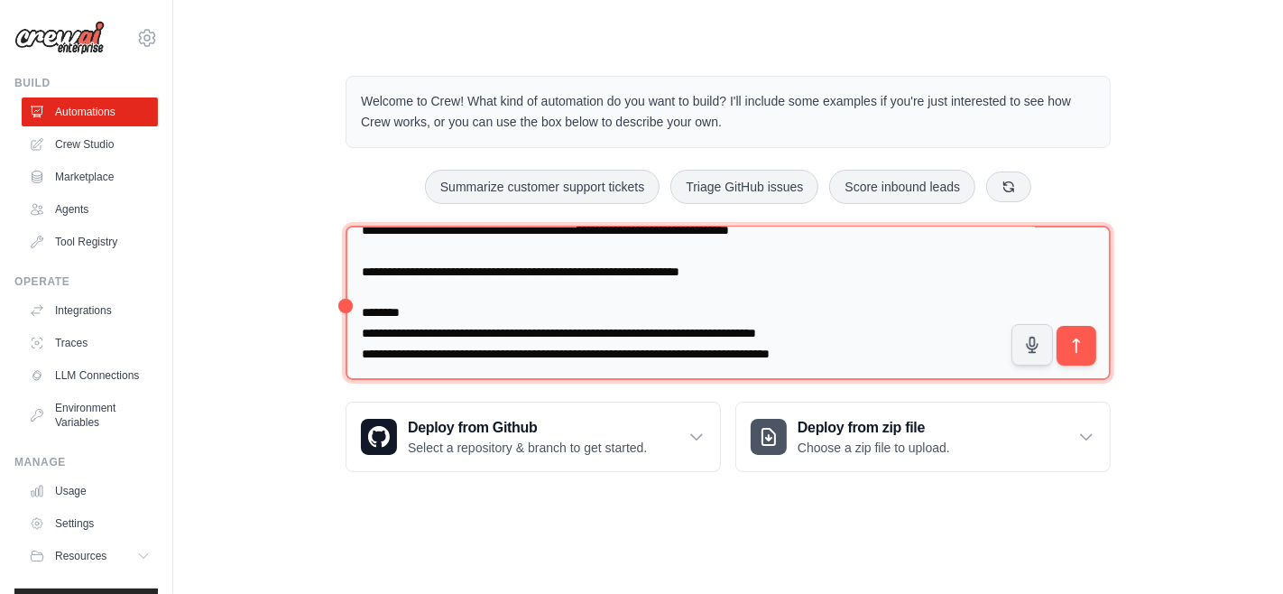
type textarea "**********"
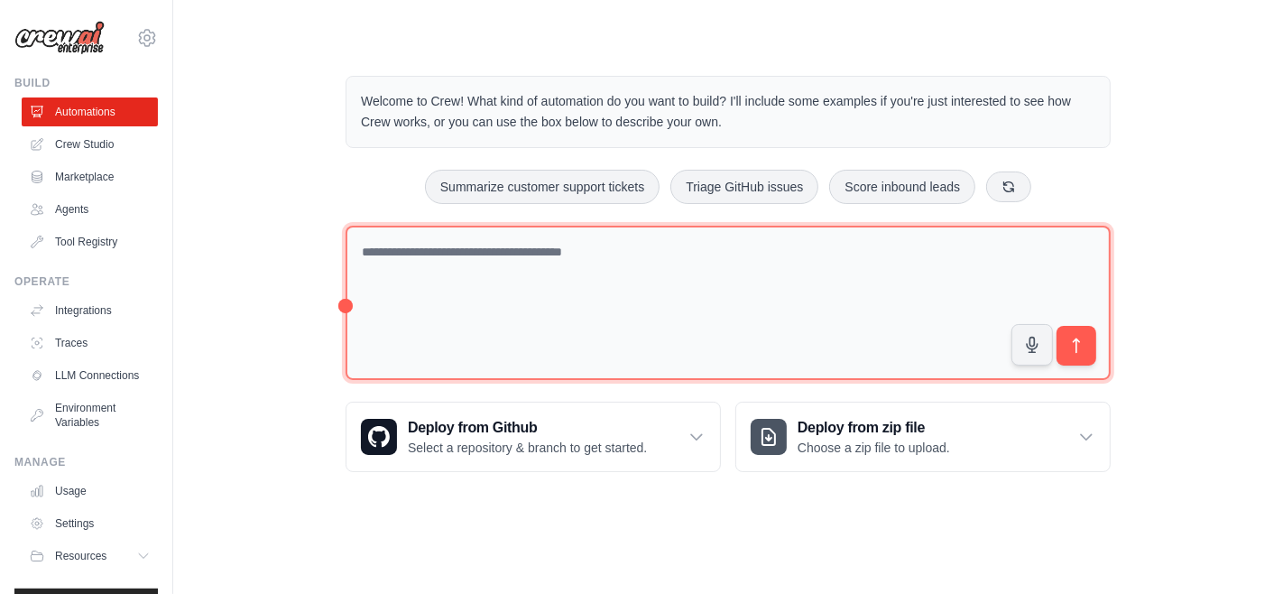
scroll to position [0, 0]
paste textarea "**********"
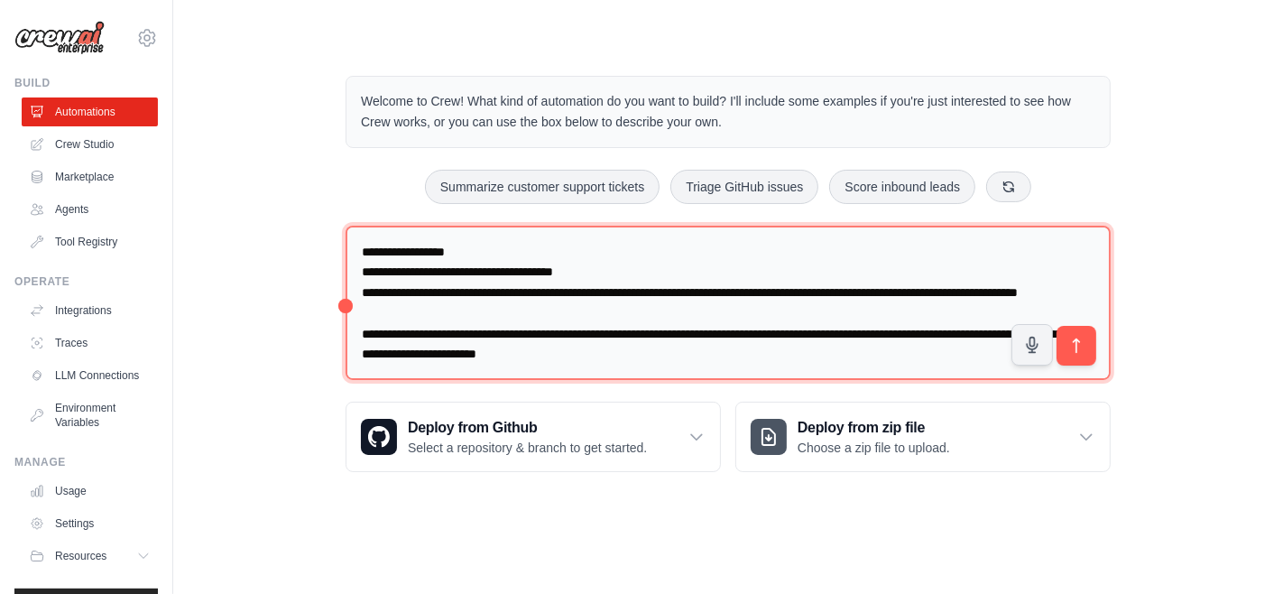
scroll to position [2979, 0]
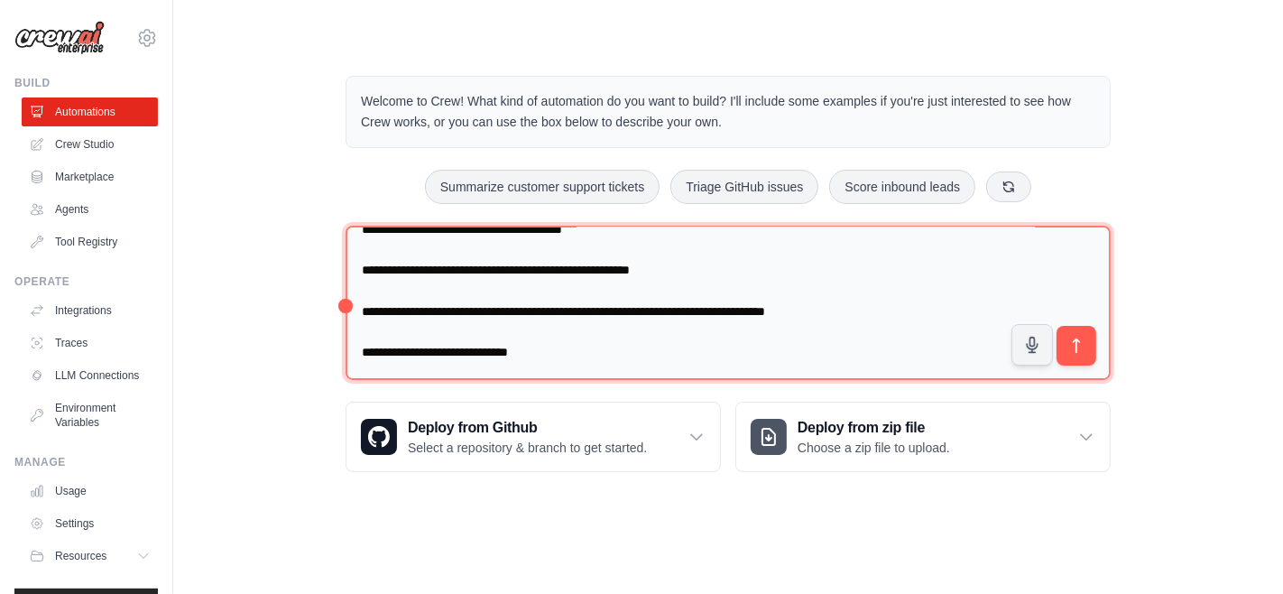
type textarea "**********"
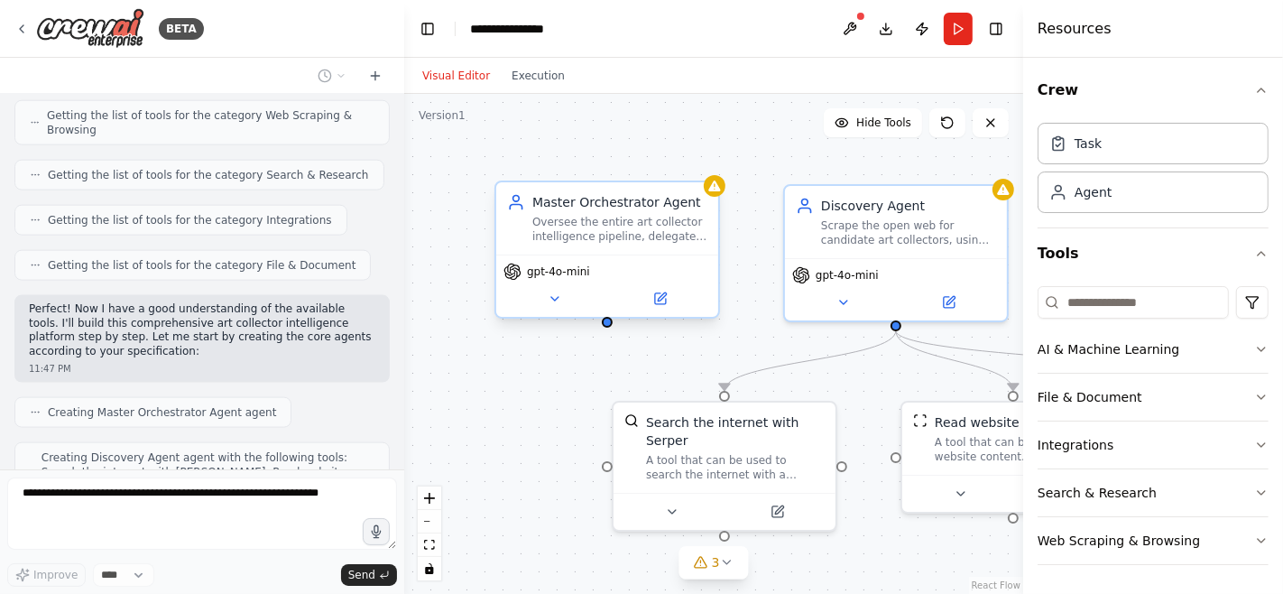
scroll to position [2035, 0]
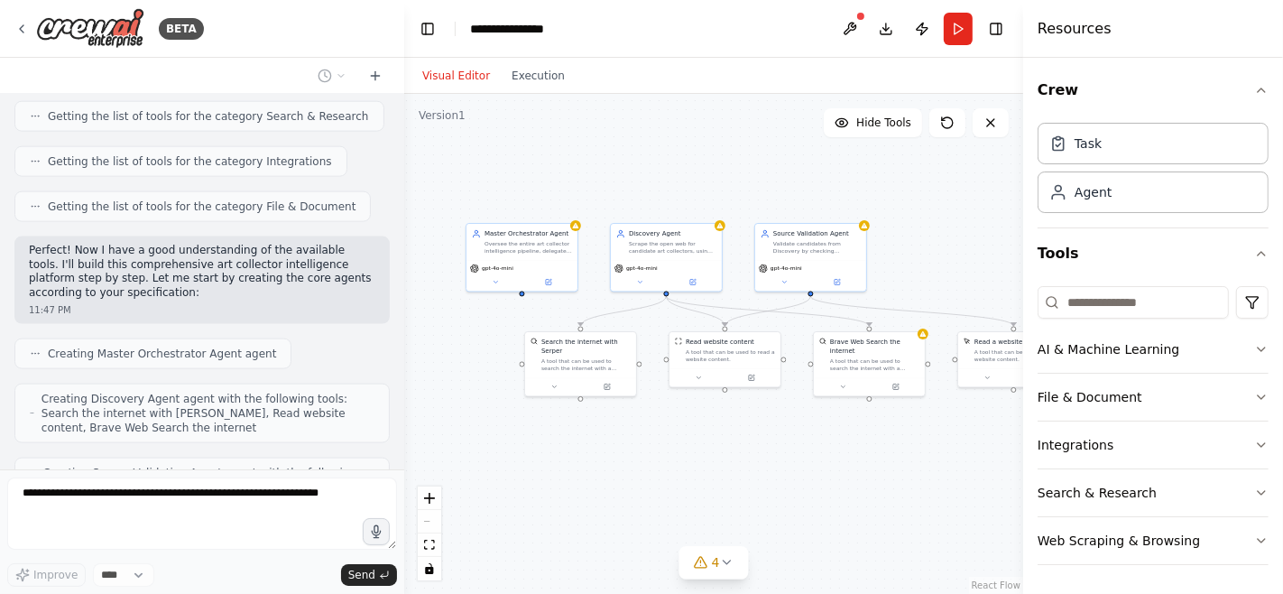
drag, startPoint x: 572, startPoint y: 397, endPoint x: 459, endPoint y: 372, distance: 115.6
click at [459, 372] on div ".deletable-edge-delete-btn { width: 20px; height: 20px; border: 0px solid #ffff…" at bounding box center [713, 344] width 619 height 500
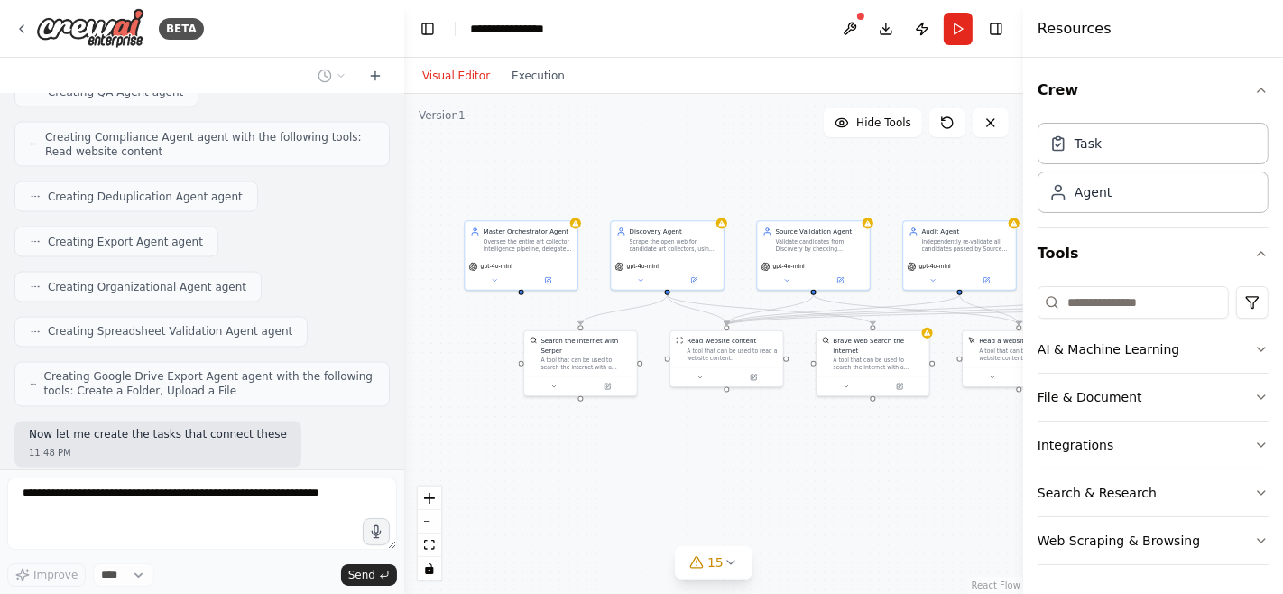
scroll to position [2668, 0]
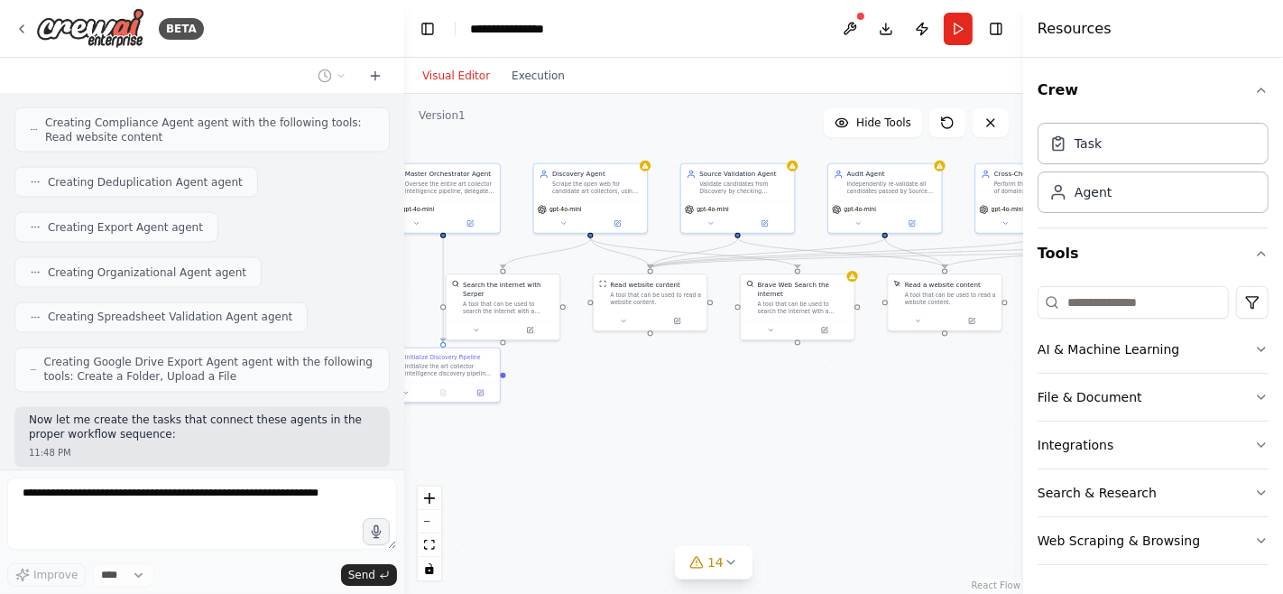
drag, startPoint x: 752, startPoint y: 430, endPoint x: 674, endPoint y: 375, distance: 95.9
click at [674, 375] on div ".deletable-edge-delete-btn { width: 20px; height: 20px; border: 0px solid #ffff…" at bounding box center [713, 344] width 619 height 500
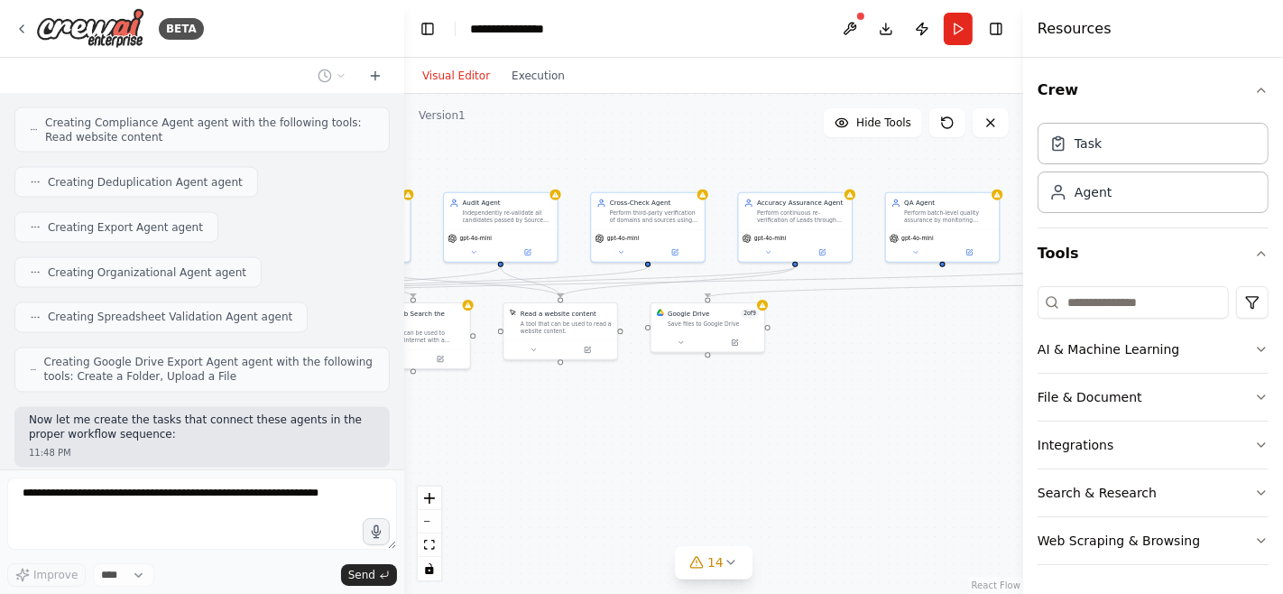
drag, startPoint x: 849, startPoint y: 377, endPoint x: 465, endPoint y: 405, distance: 385.4
click at [465, 405] on div ".deletable-edge-delete-btn { width: 20px; height: 20px; border: 0px solid #ffff…" at bounding box center [713, 344] width 619 height 500
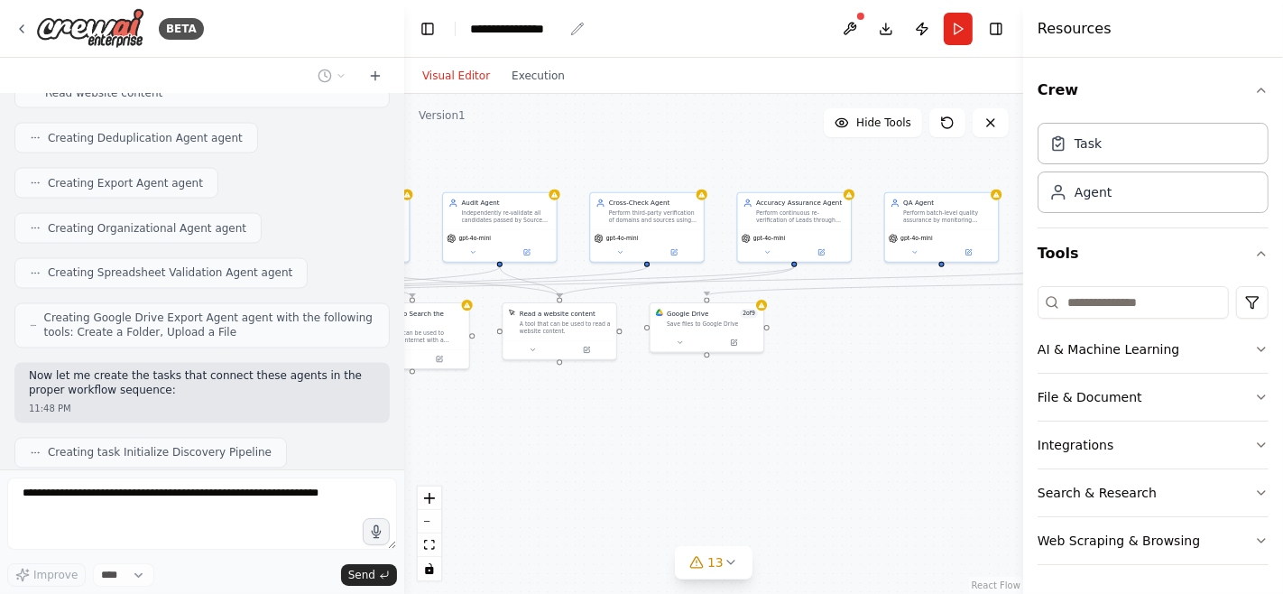
click at [516, 25] on div "**********" at bounding box center [516, 29] width 93 height 18
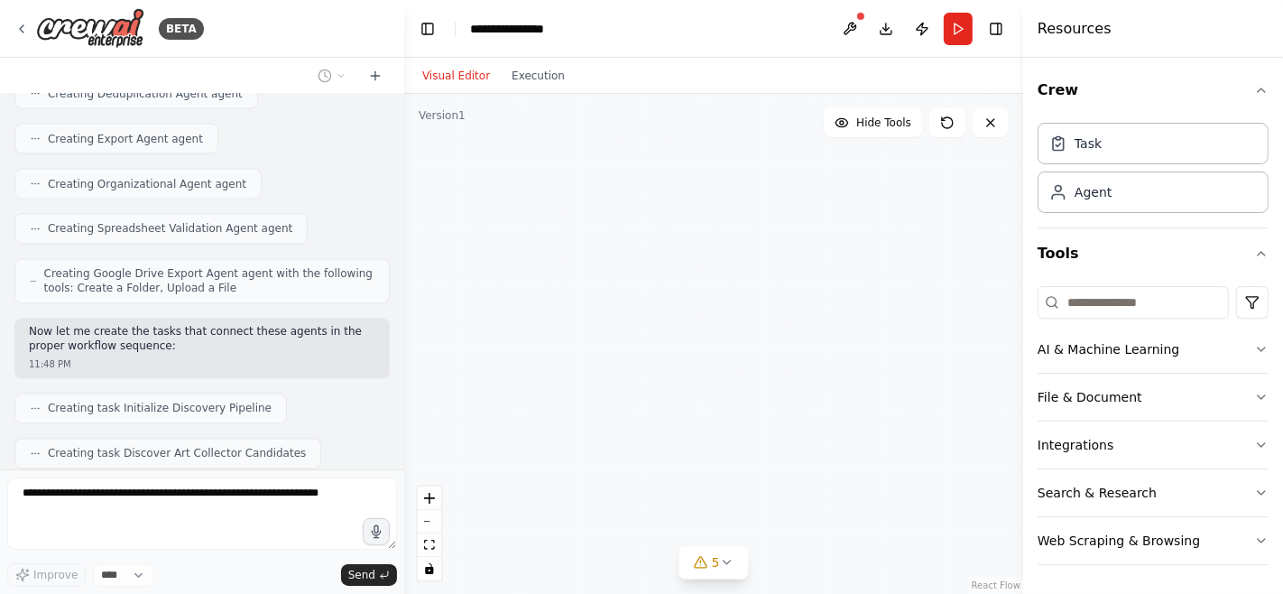
scroll to position [3067, 0]
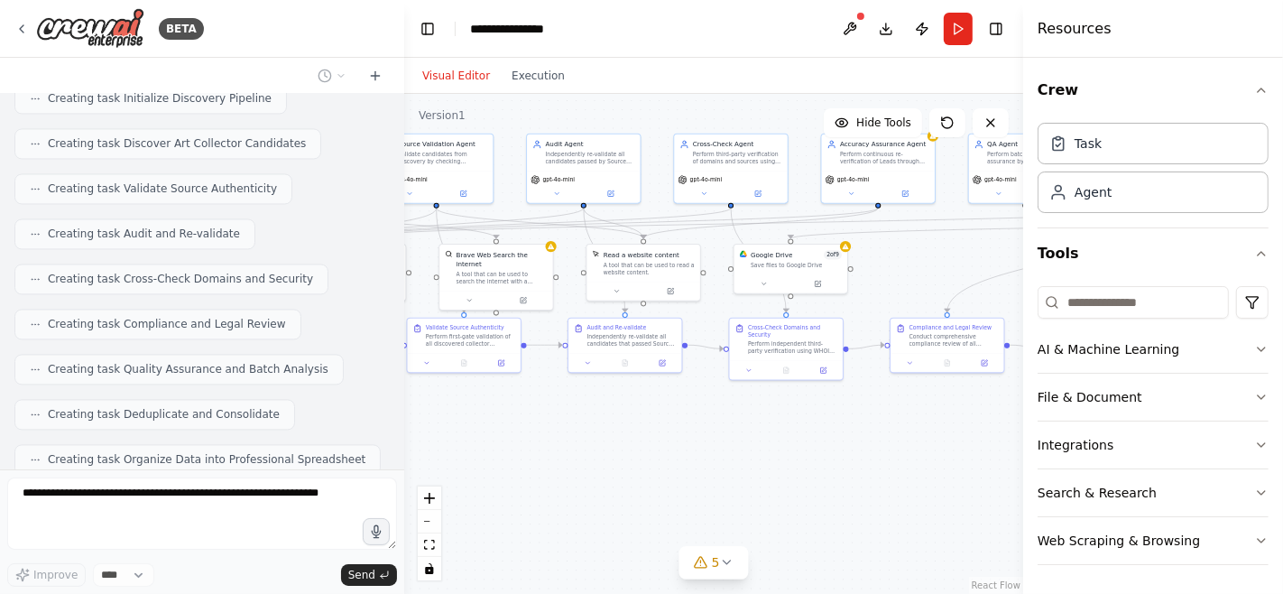
drag, startPoint x: 807, startPoint y: 361, endPoint x: 892, endPoint y: 296, distance: 107.6
click at [891, 298] on div ".deletable-edge-delete-btn { width: 20px; height: 20px; border: 0px solid #ffff…" at bounding box center [713, 344] width 619 height 500
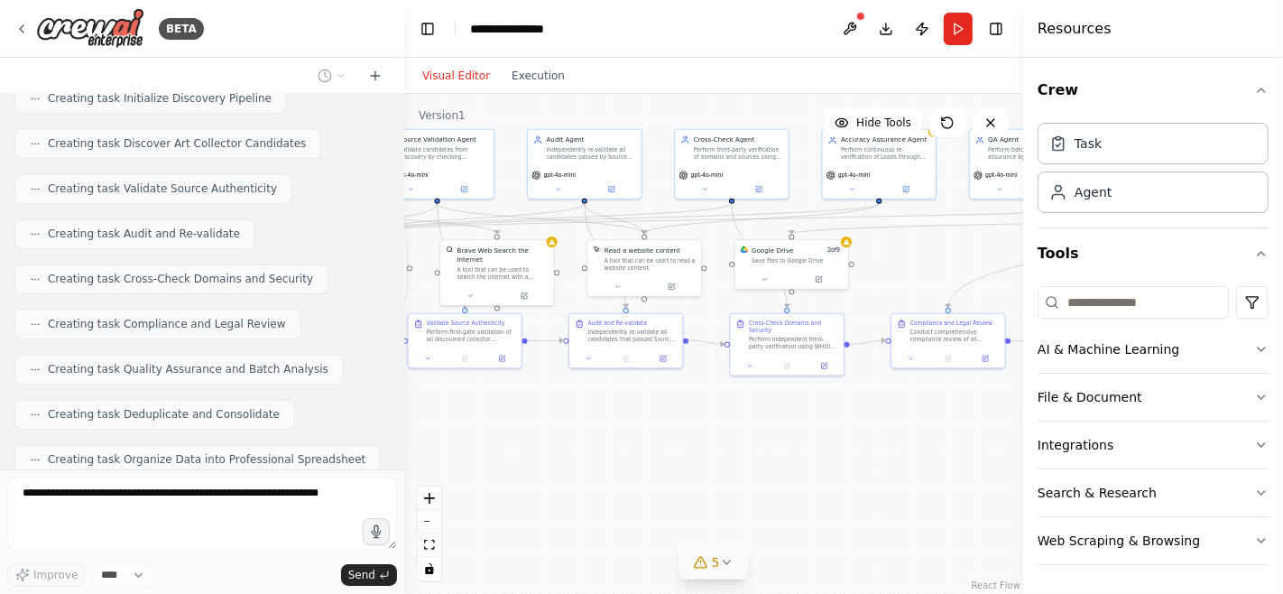
click at [735, 566] on button "5" at bounding box center [713, 562] width 69 height 33
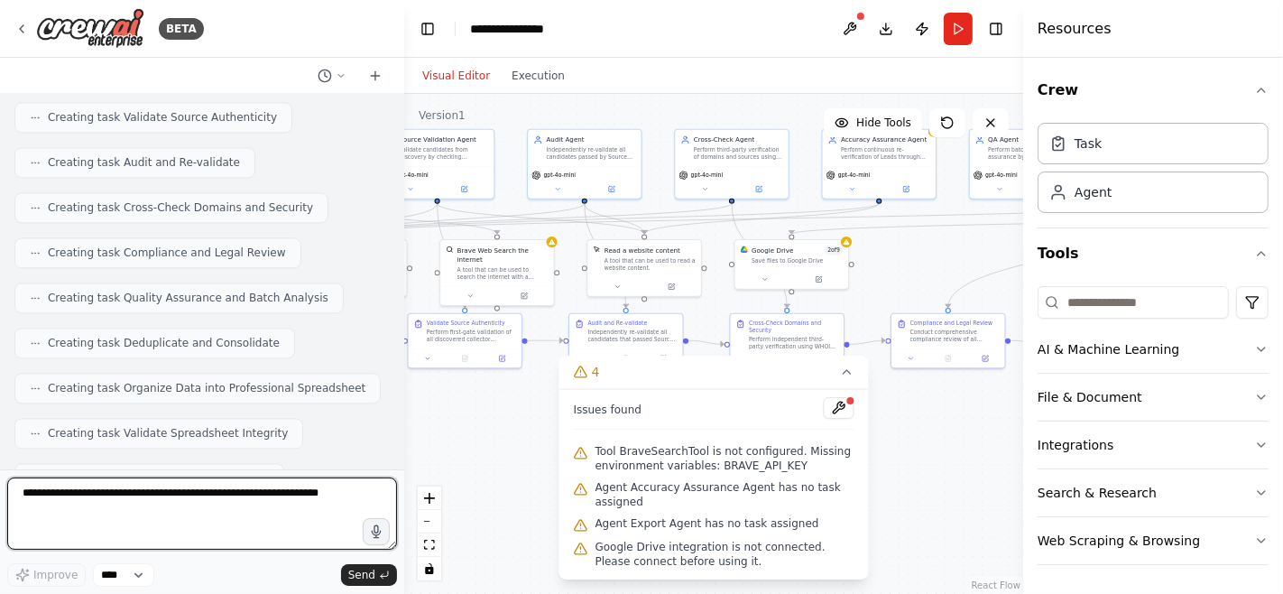
scroll to position [0, 0]
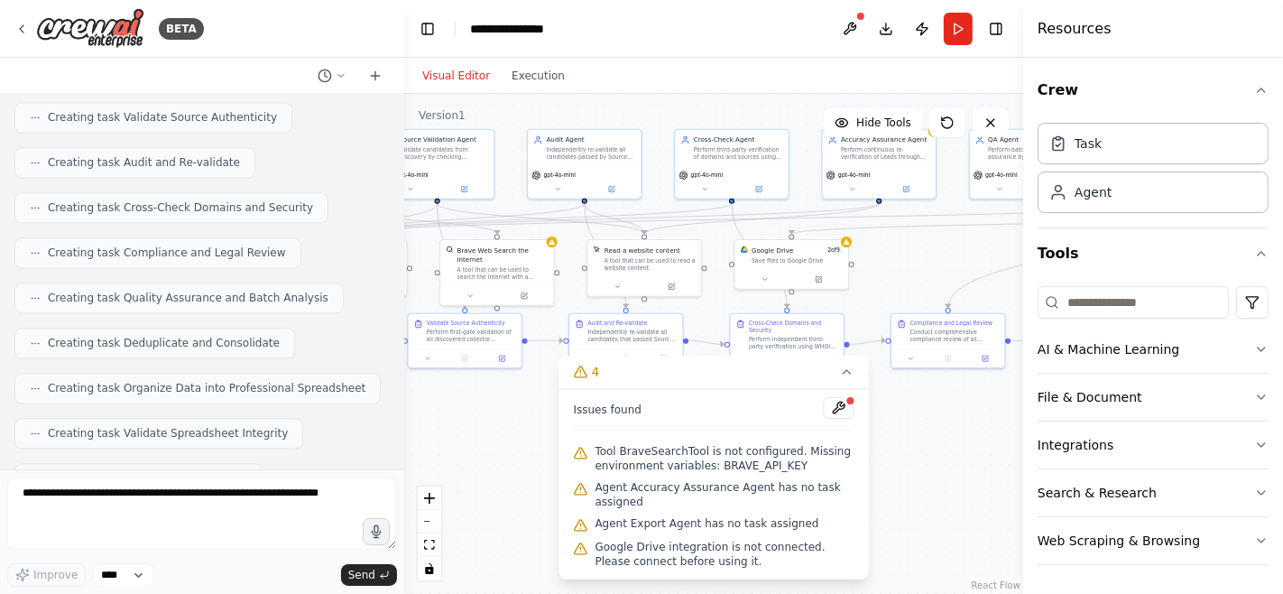
click at [497, 405] on div ".deletable-edge-delete-btn { width: 20px; height: 20px; border: 0px solid #ffff…" at bounding box center [713, 344] width 619 height 500
click at [790, 256] on div "Save files to Google Drive" at bounding box center [797, 257] width 91 height 7
click at [476, 427] on div ".deletable-edge-delete-btn { width: 20px; height: 20px; border: 0px solid #ffff…" at bounding box center [713, 344] width 619 height 500
click at [851, 374] on icon at bounding box center [847, 372] width 14 height 14
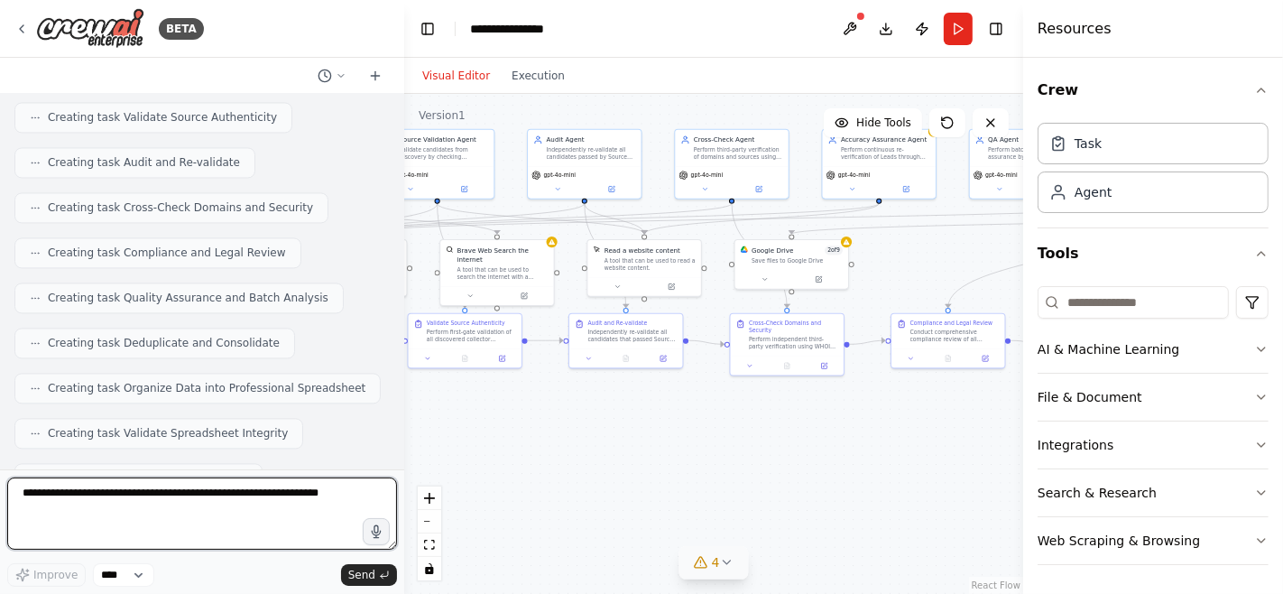
click at [245, 490] on textarea at bounding box center [202, 513] width 390 height 72
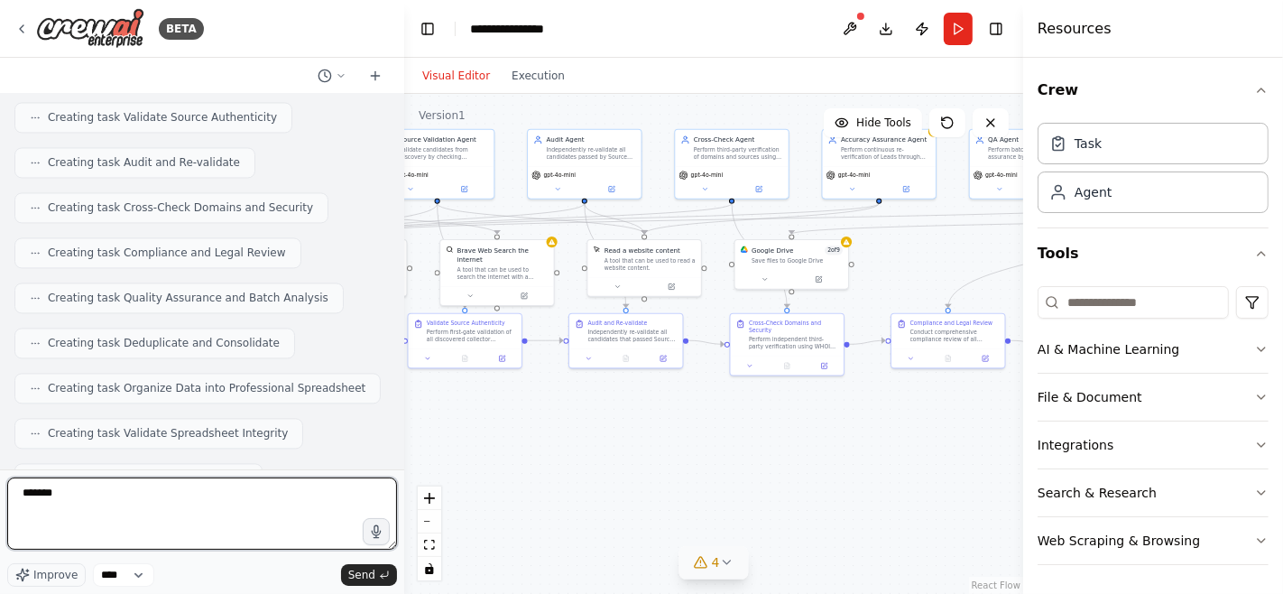
type textarea "********"
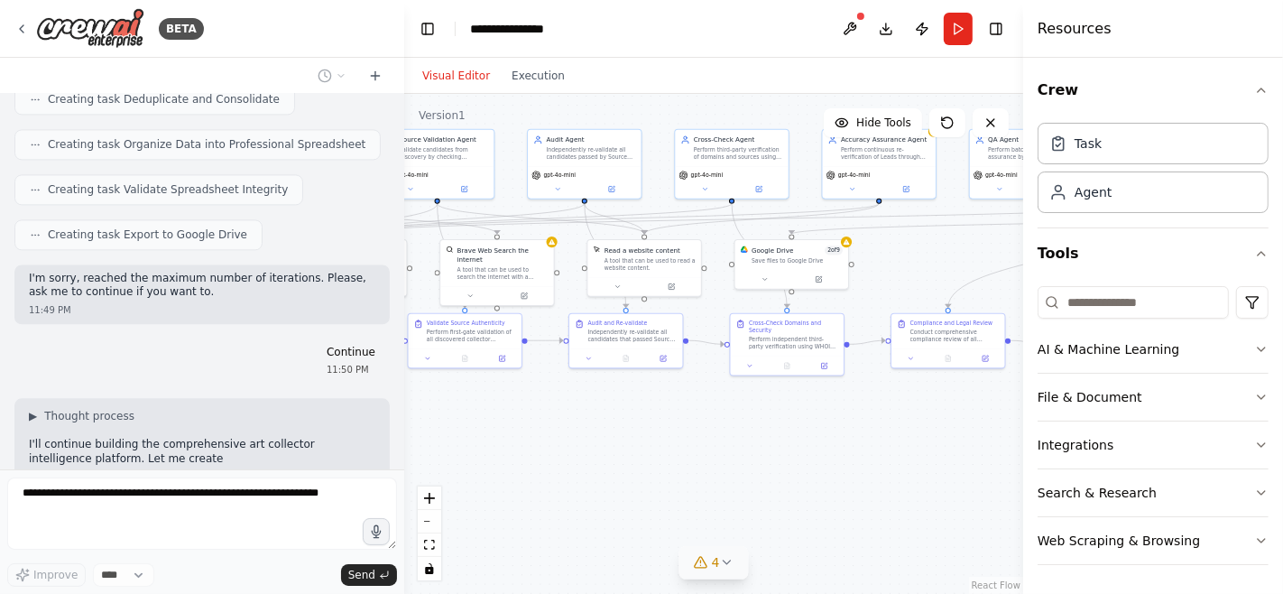
scroll to position [3396, 0]
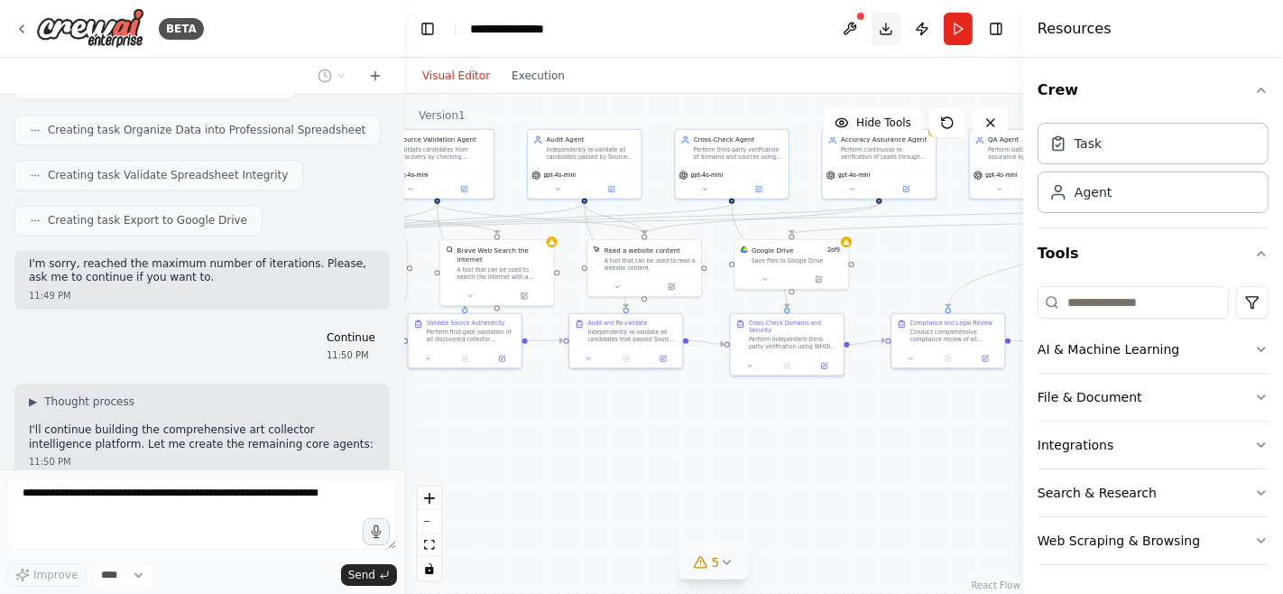
click at [882, 33] on button "Download" at bounding box center [886, 29] width 29 height 32
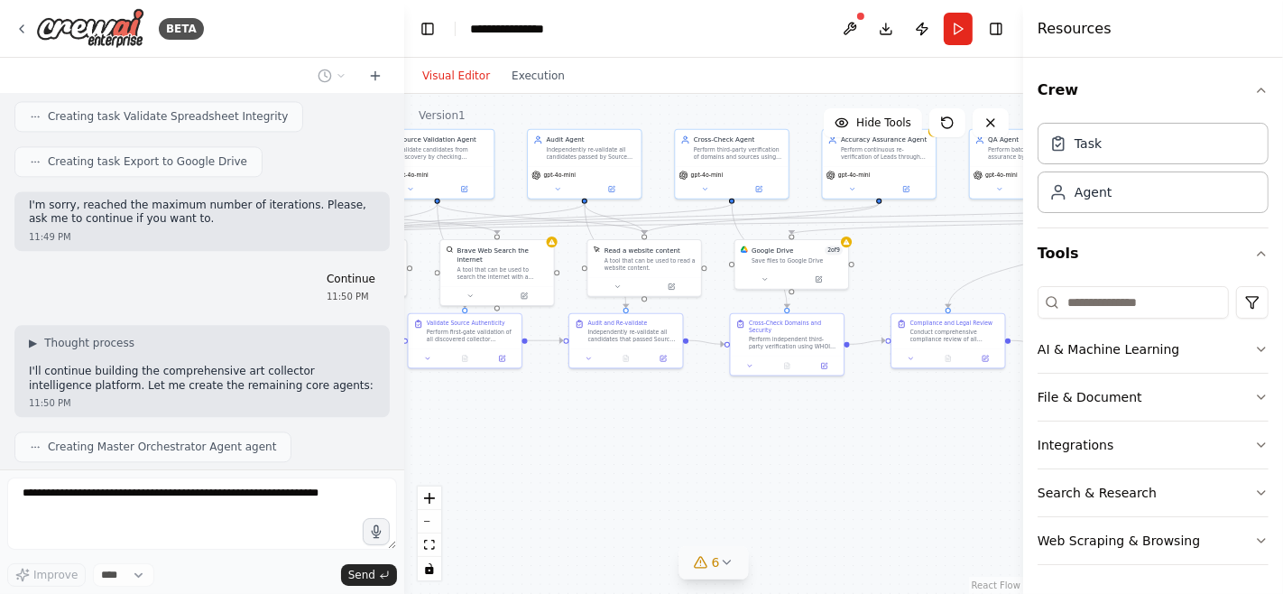
scroll to position [3513, 0]
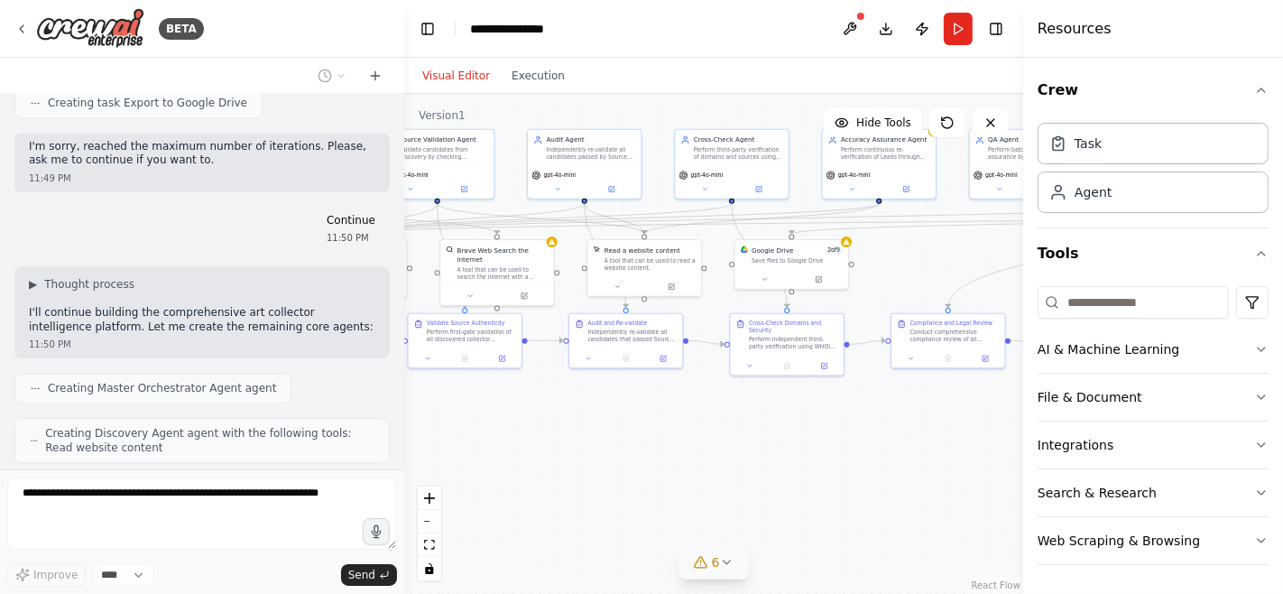
click at [629, 40] on header "**********" at bounding box center [713, 29] width 619 height 58
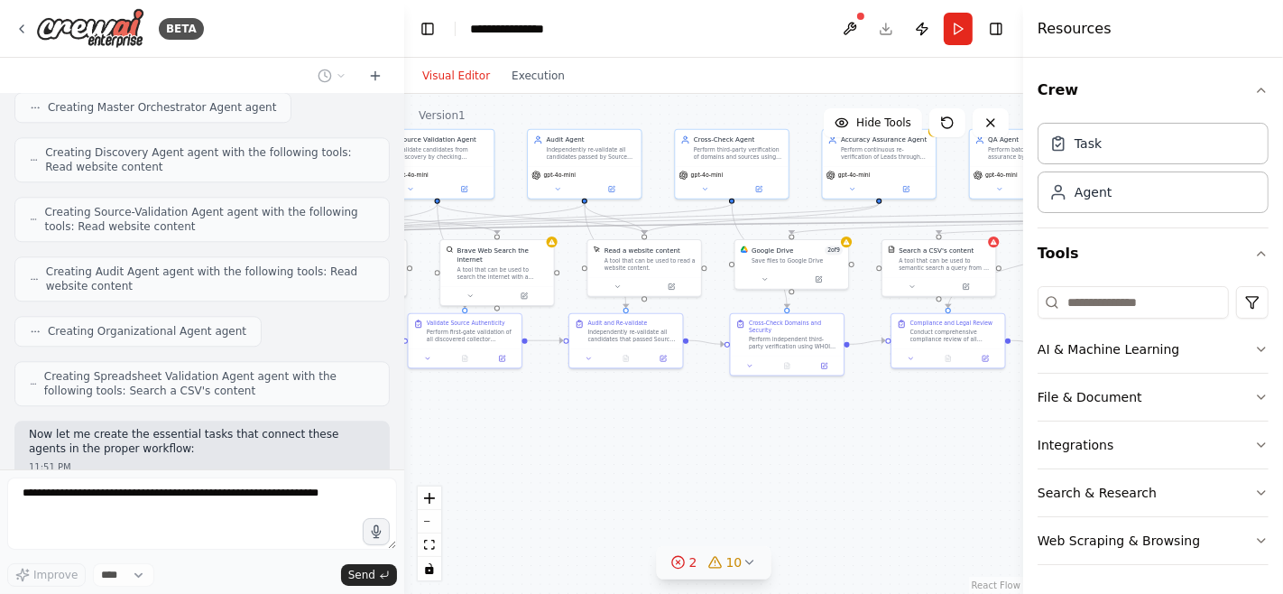
scroll to position [3837, 0]
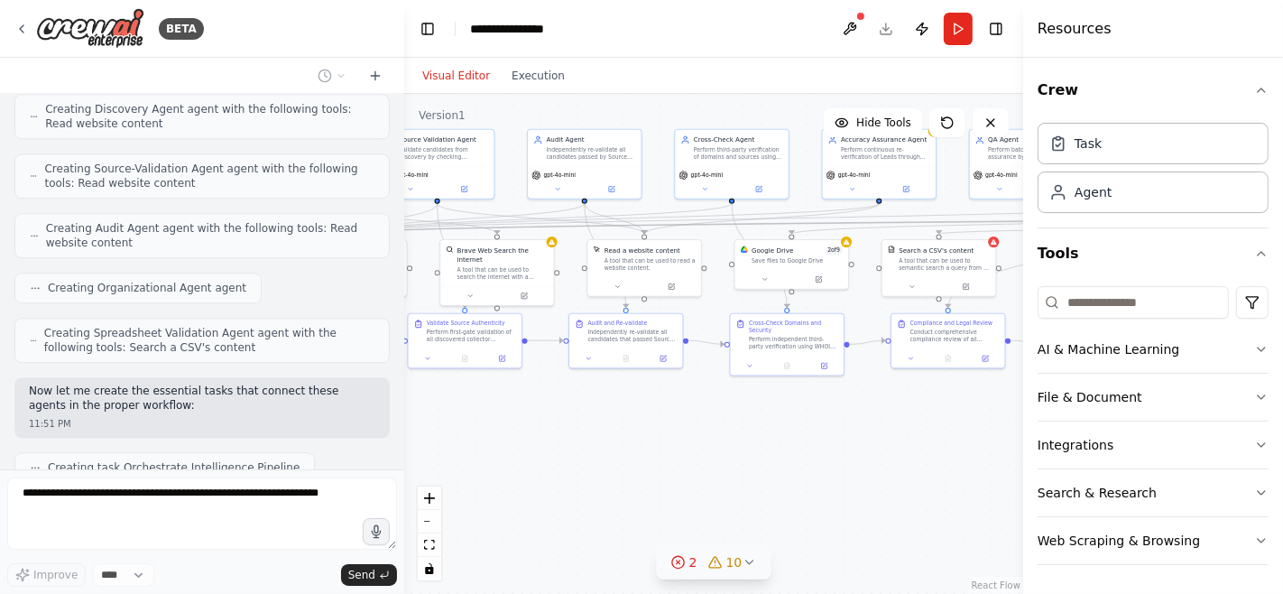
click at [743, 572] on button "2 10" at bounding box center [714, 562] width 115 height 33
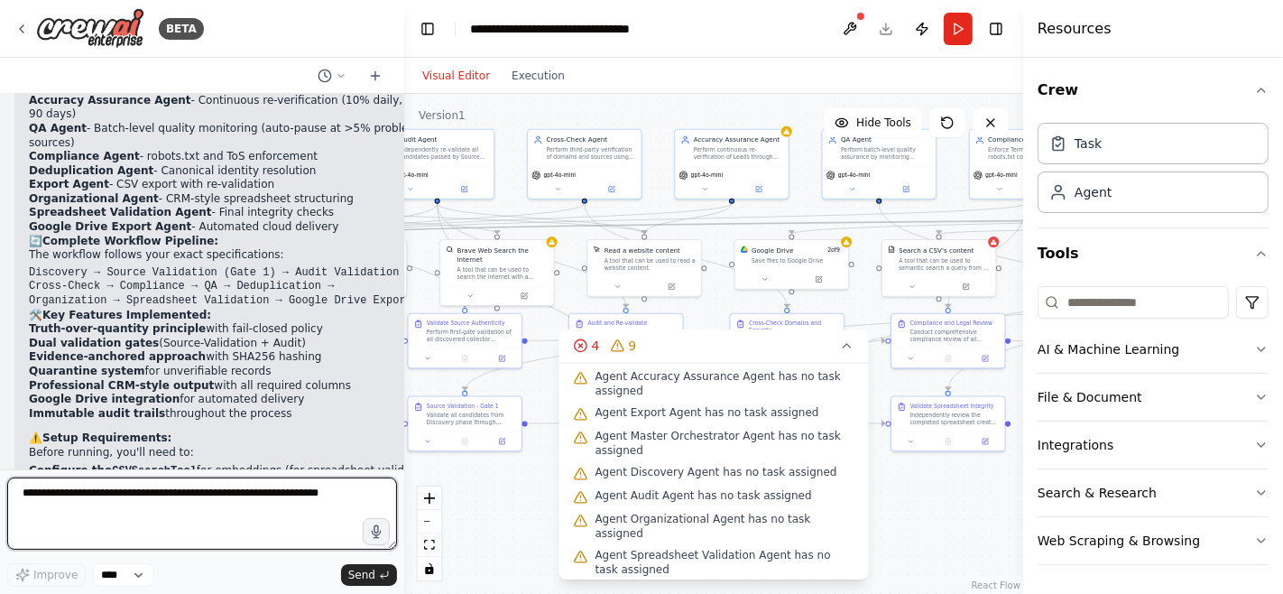
scroll to position [5362, 0]
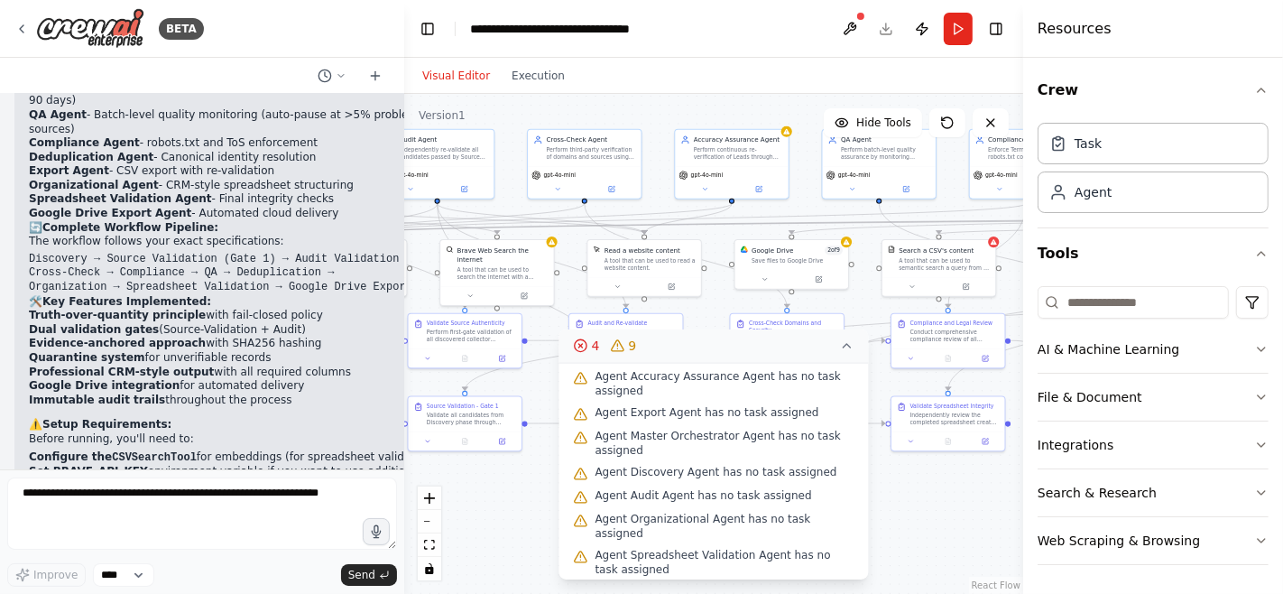
click at [848, 350] on icon at bounding box center [847, 345] width 14 height 14
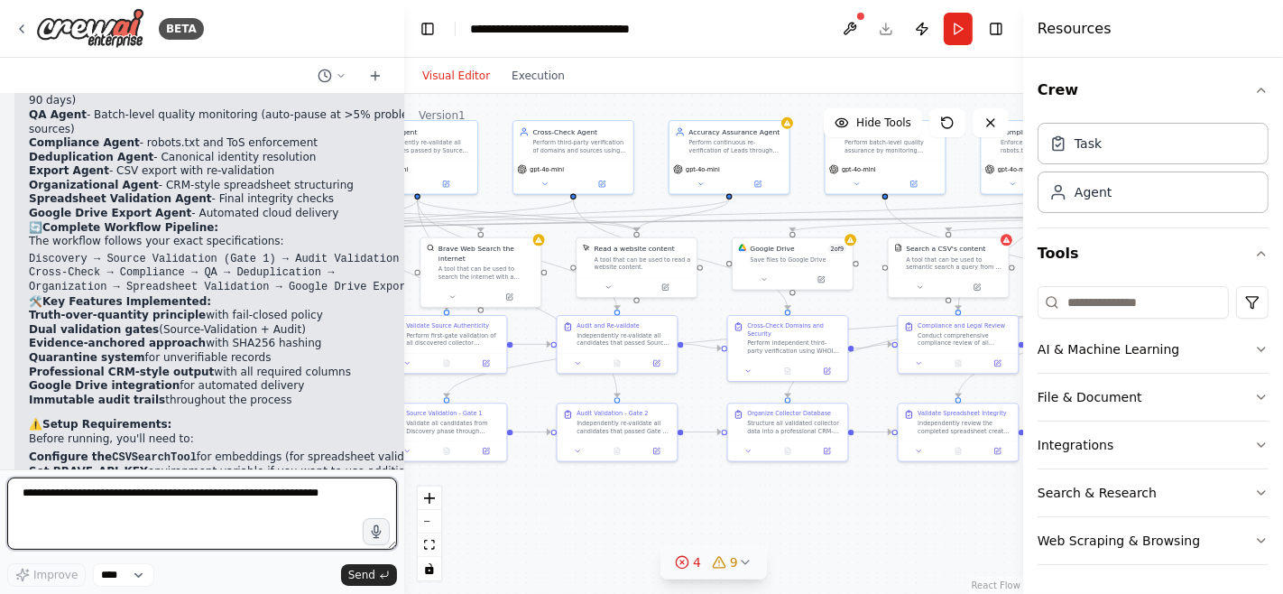
click at [210, 500] on textarea at bounding box center [202, 513] width 390 height 72
type textarea "**********"
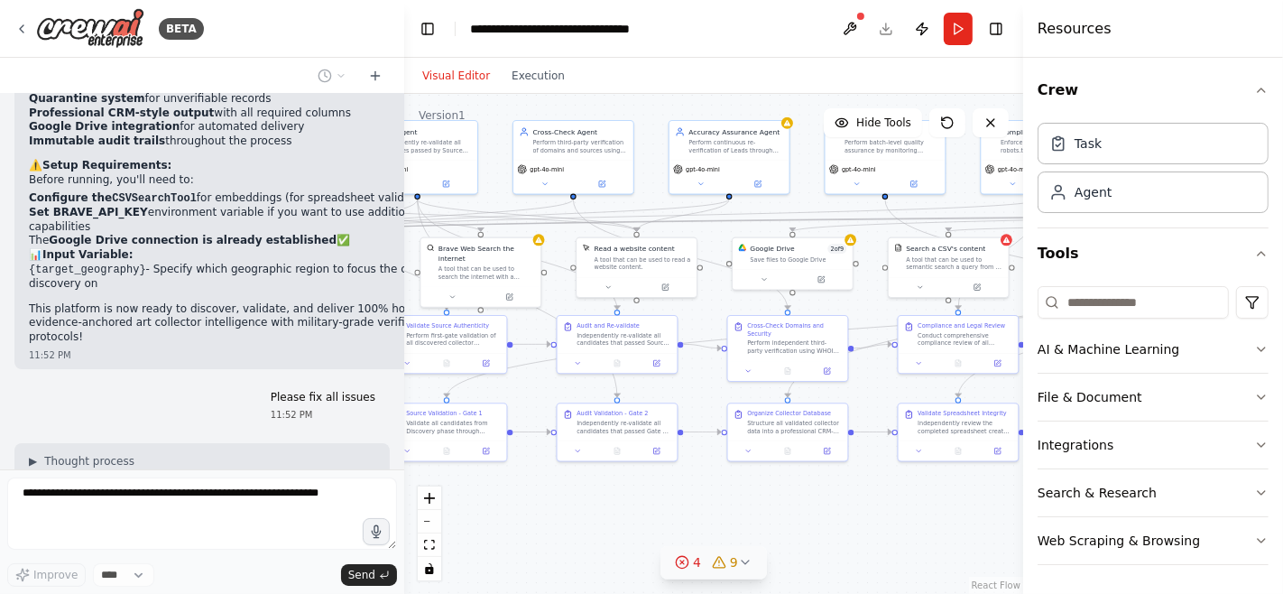
scroll to position [5635, 0]
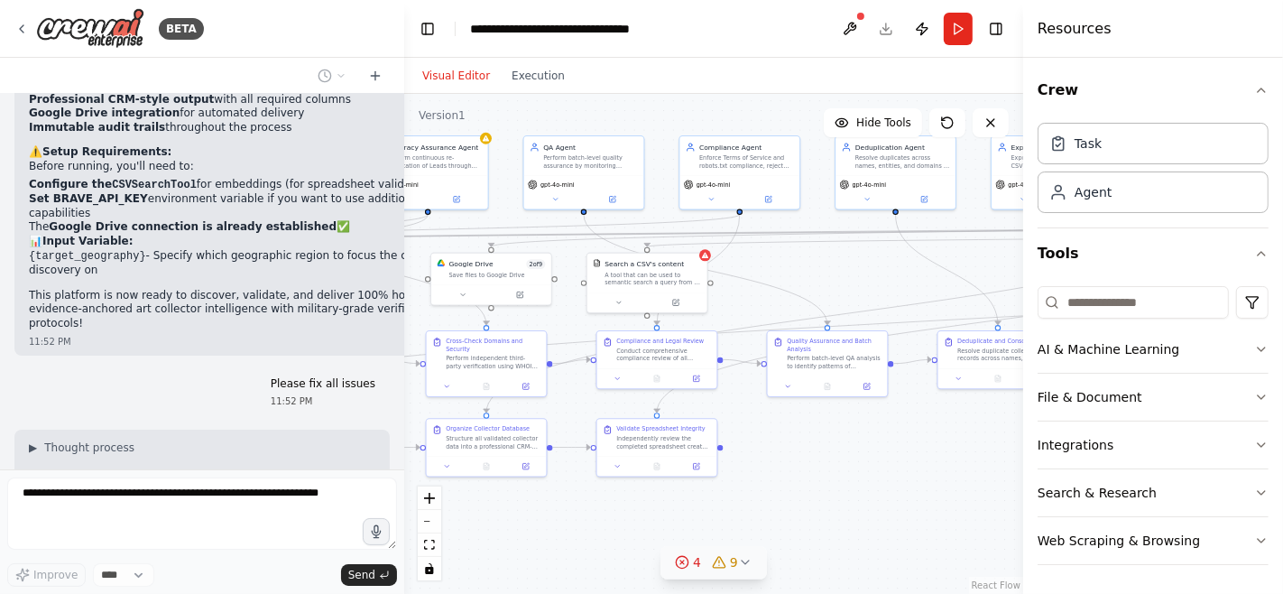
drag, startPoint x: 784, startPoint y: 512, endPoint x: 485, endPoint y: 527, distance: 299.9
click at [485, 527] on div ".deletable-edge-delete-btn { width: 20px; height: 20px; border: 0px solid #ffff…" at bounding box center [713, 344] width 619 height 500
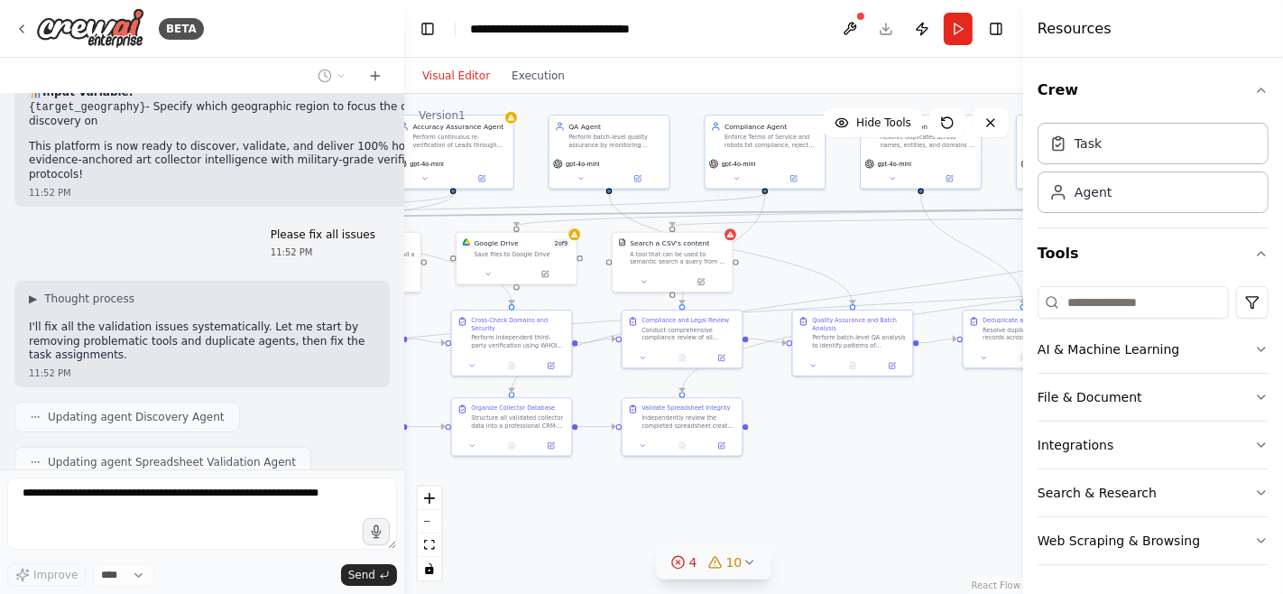
scroll to position [5798, 0]
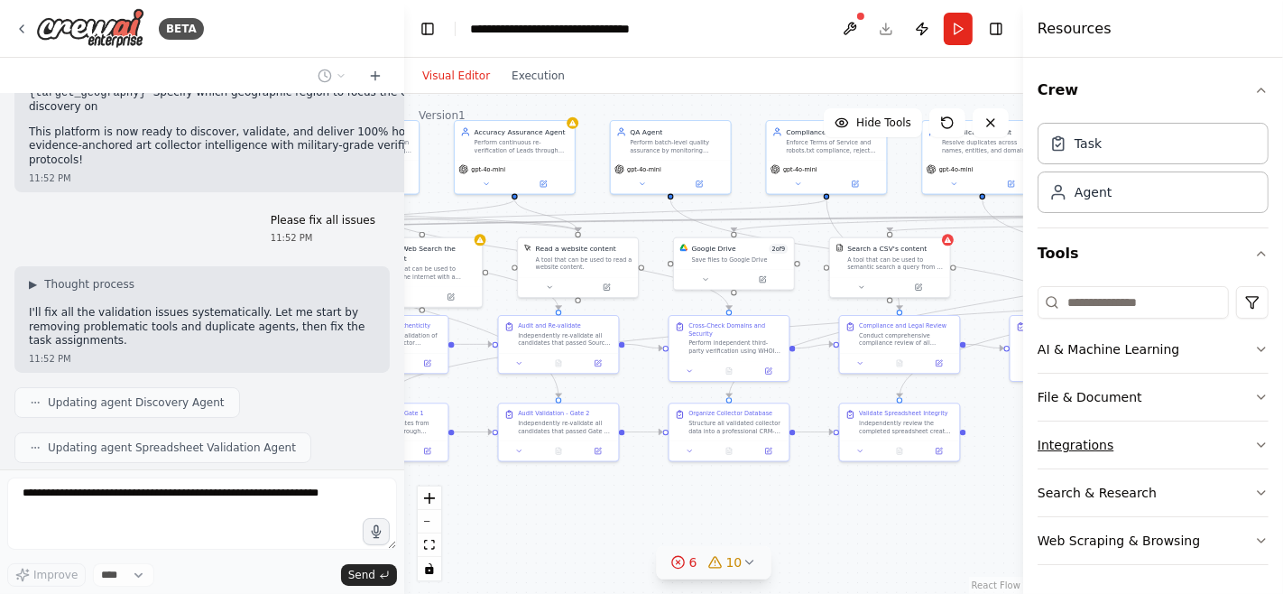
drag, startPoint x: 838, startPoint y: 454, endPoint x: 1096, endPoint y: 438, distance: 258.5
click at [1096, 438] on div "BETA Preamble & Mission You are a CrewAI-based multi-agent system. Your mission…" at bounding box center [641, 297] width 1283 height 594
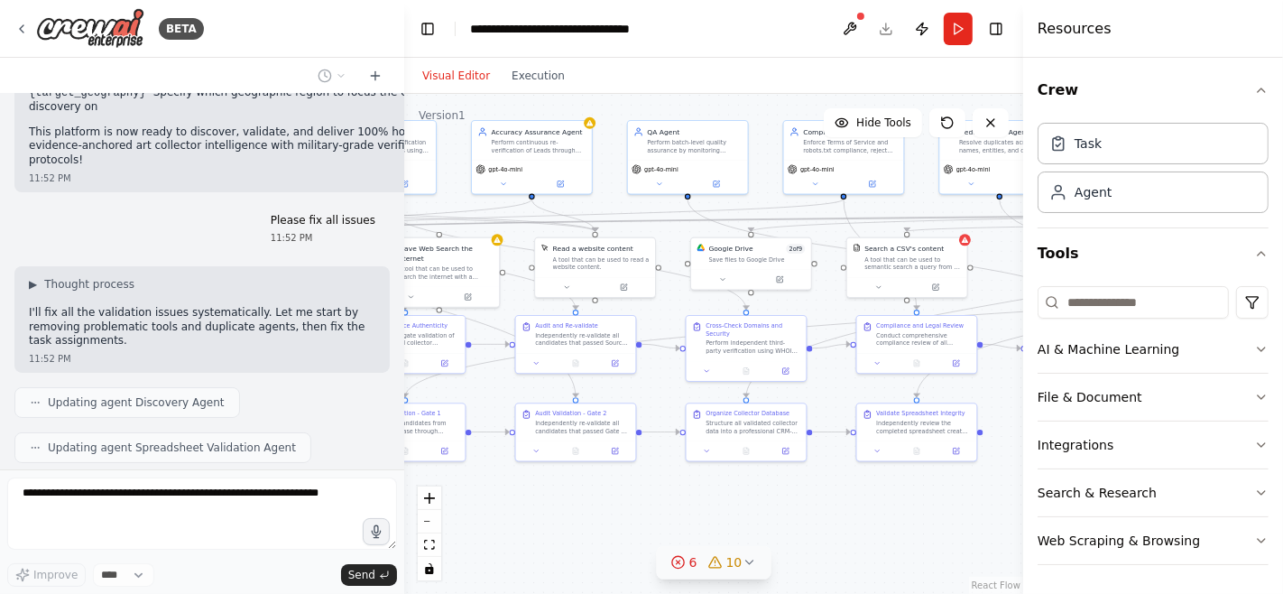
scroll to position [5842, 0]
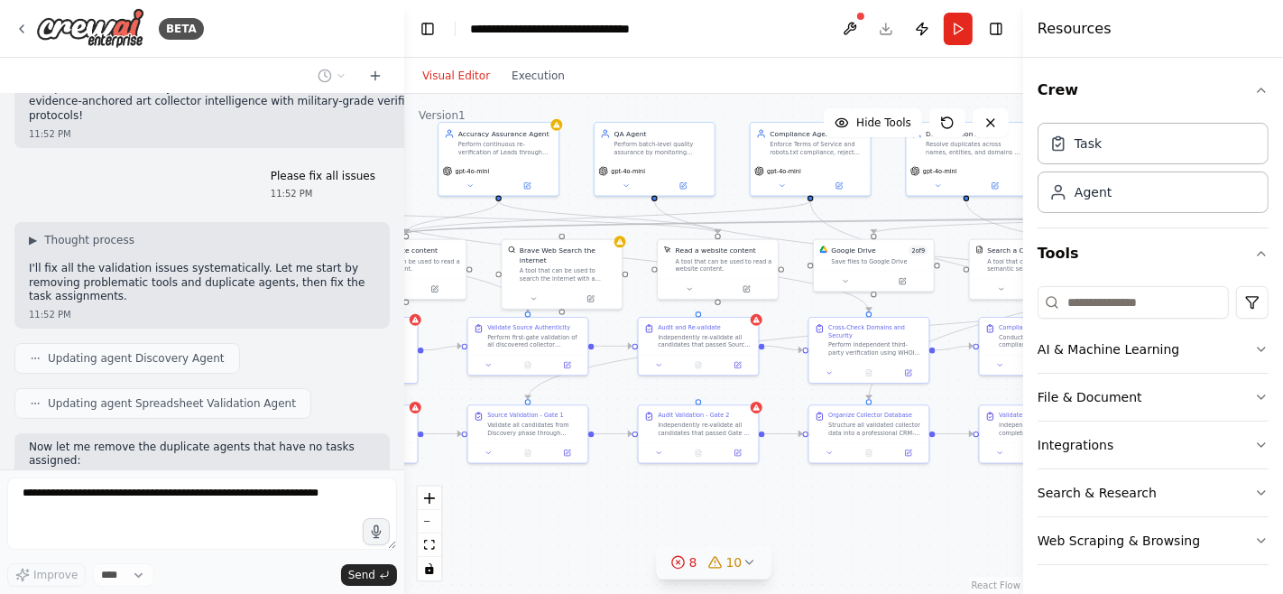
drag, startPoint x: 621, startPoint y: 509, endPoint x: 743, endPoint y: 511, distance: 122.7
click at [743, 511] on div ".deletable-edge-delete-btn { width: 20px; height: 20px; border: 0px solid #ffff…" at bounding box center [713, 344] width 619 height 500
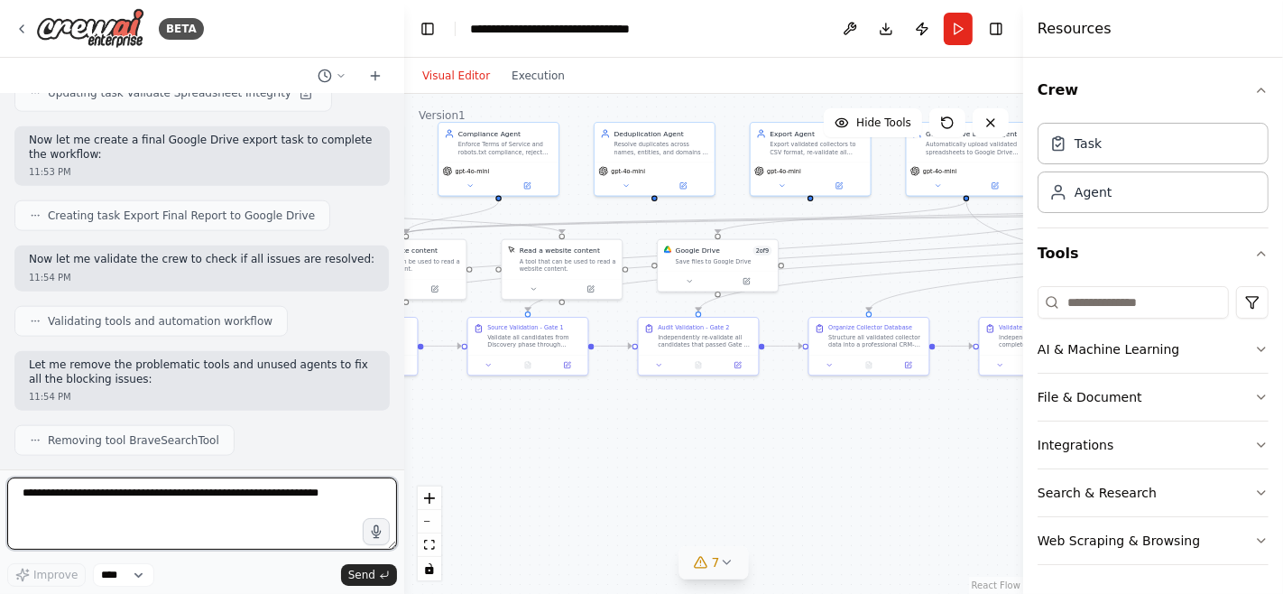
scroll to position [7516, 0]
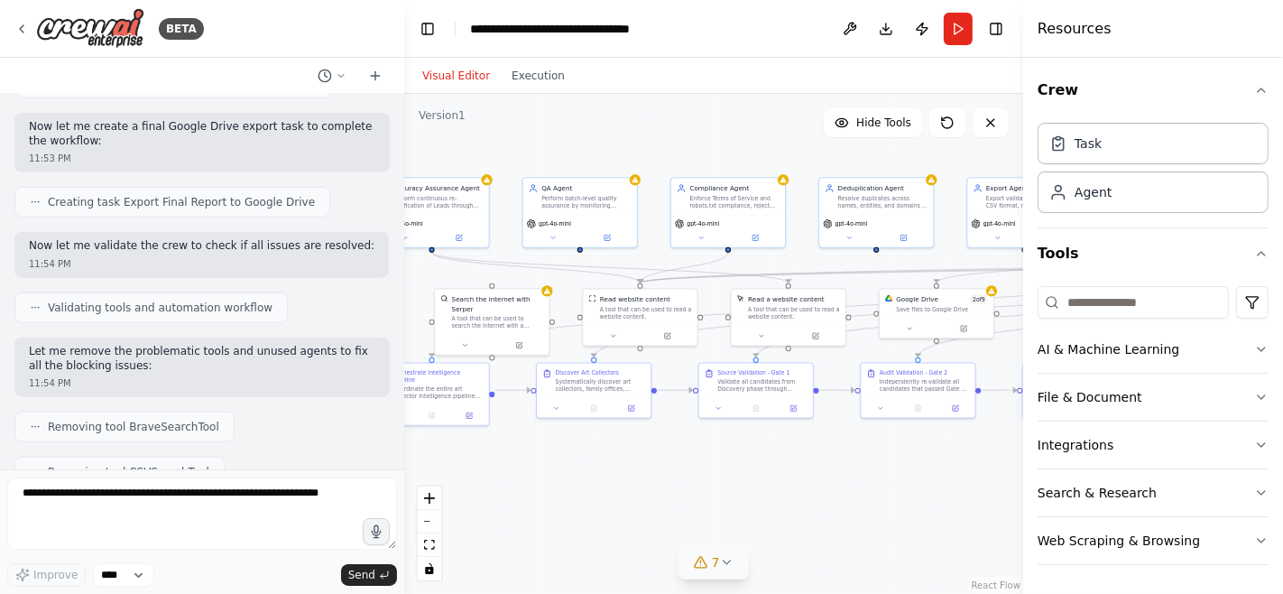
drag, startPoint x: 652, startPoint y: 453, endPoint x: 874, endPoint y: 492, distance: 225.3
click at [874, 492] on div ".deletable-edge-delete-btn { width: 20px; height: 20px; border: 0px solid #ffff…" at bounding box center [713, 344] width 619 height 500
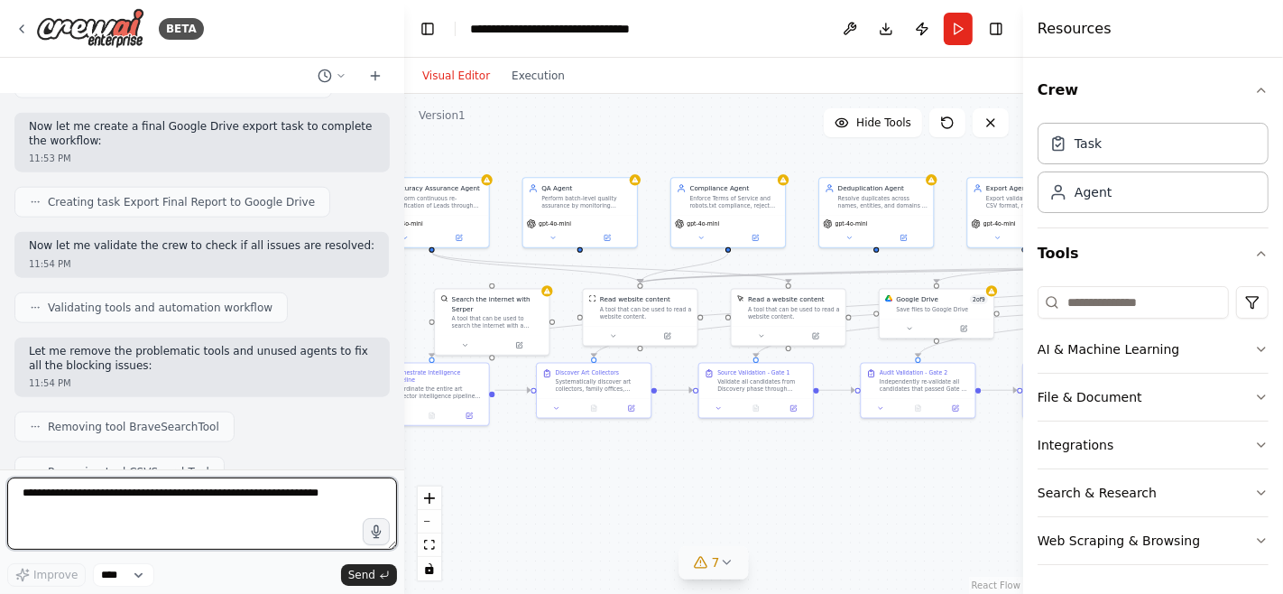
click at [297, 503] on textarea at bounding box center [202, 513] width 390 height 72
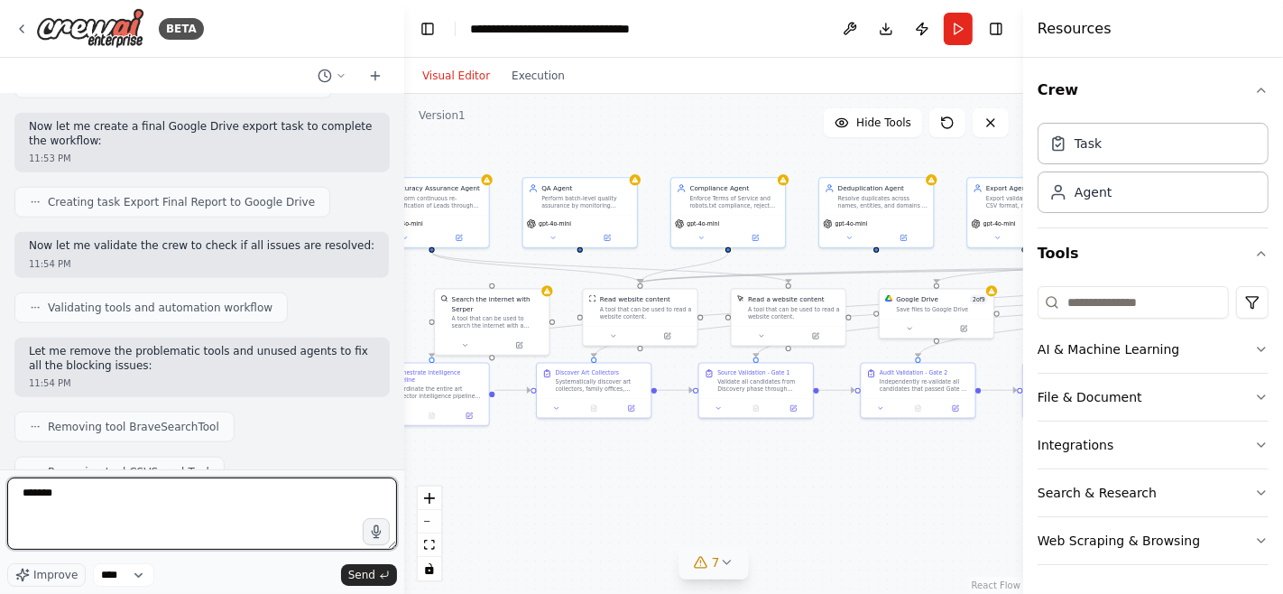
type textarea "********"
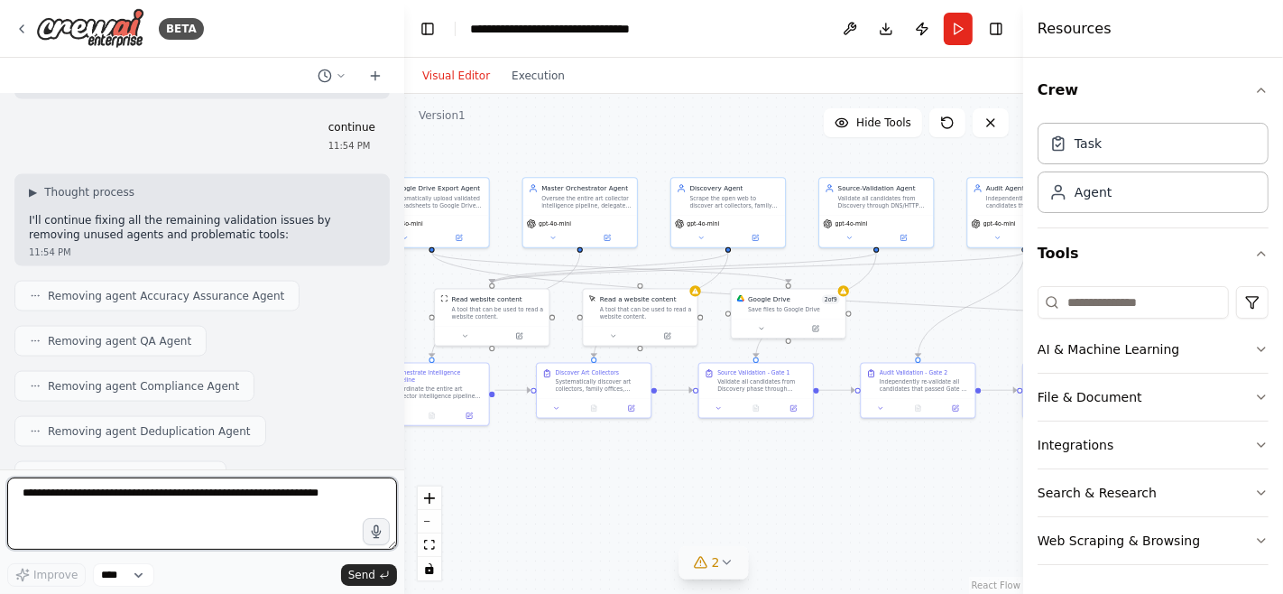
scroll to position [8082, 0]
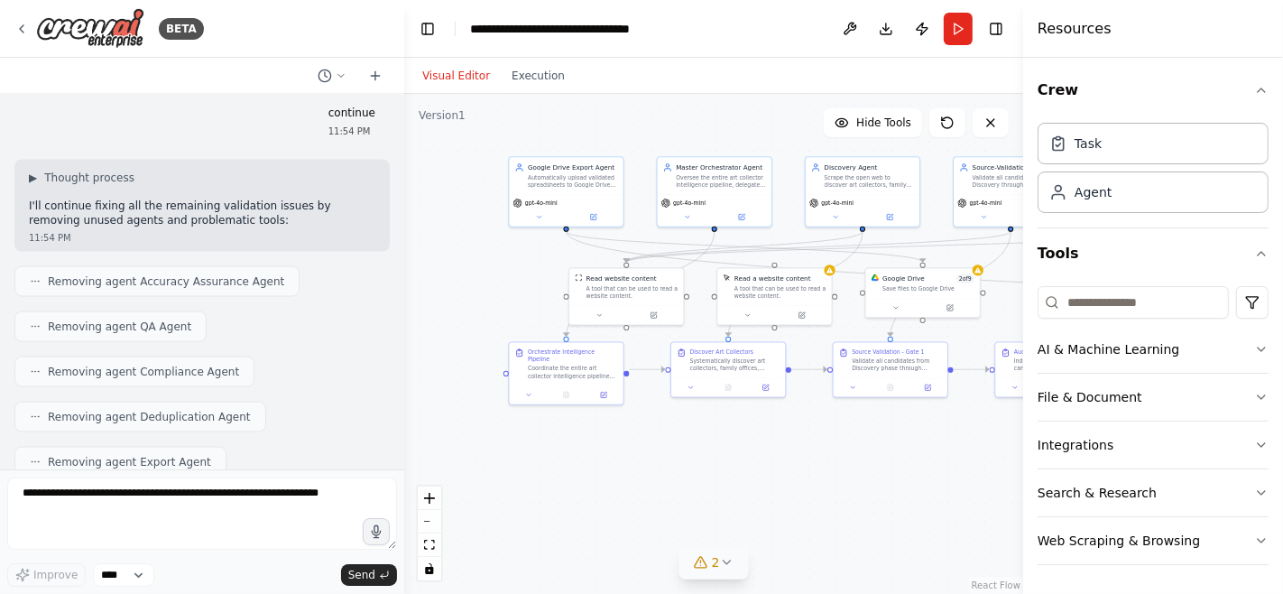
drag, startPoint x: 654, startPoint y: 454, endPoint x: 784, endPoint y: 430, distance: 132.0
click at [784, 430] on div ".deletable-edge-delete-btn { width: 20px; height: 20px; border: 0px solid #ffff…" at bounding box center [713, 344] width 619 height 500
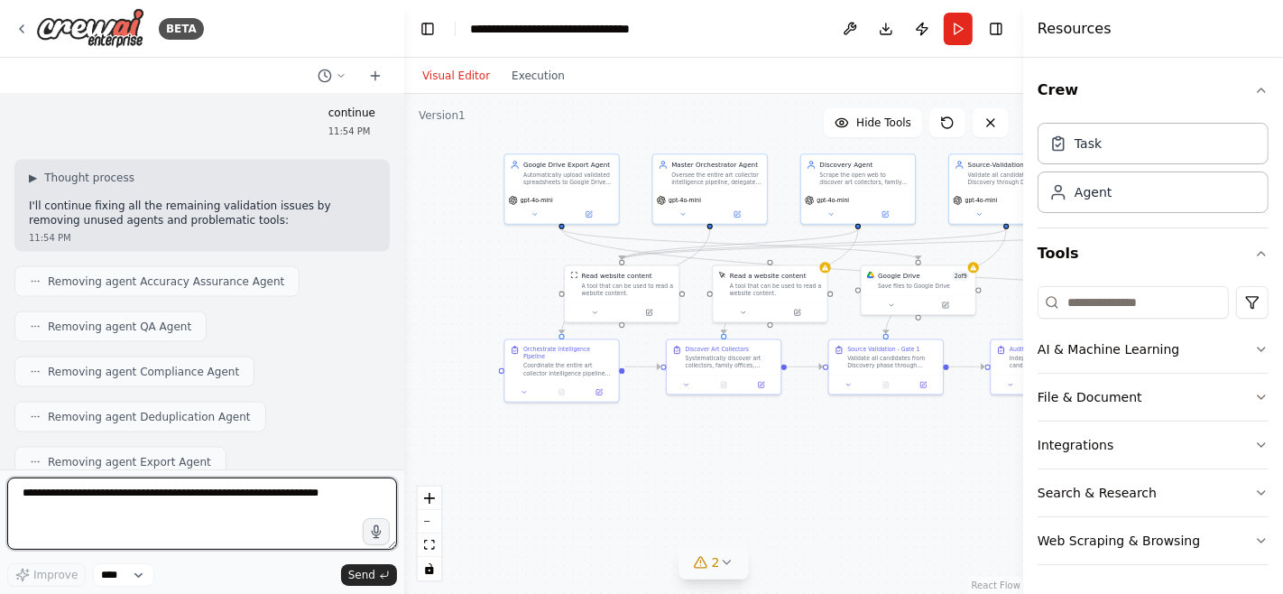
click at [223, 510] on textarea at bounding box center [202, 513] width 390 height 72
type textarea "**********"
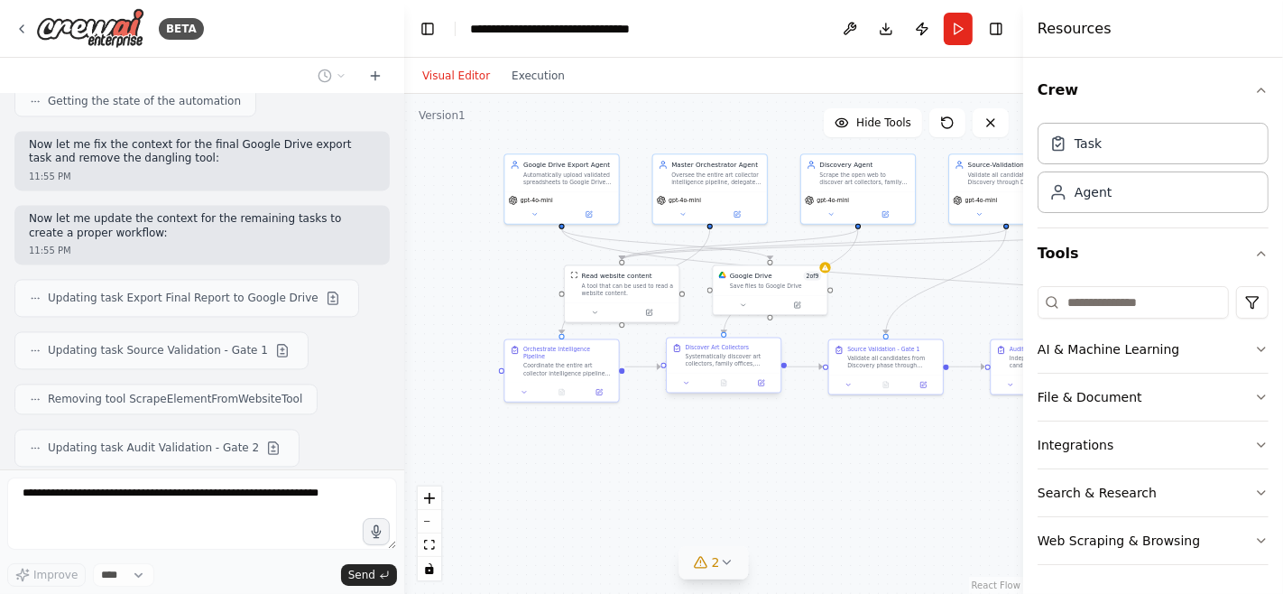
scroll to position [8947, 0]
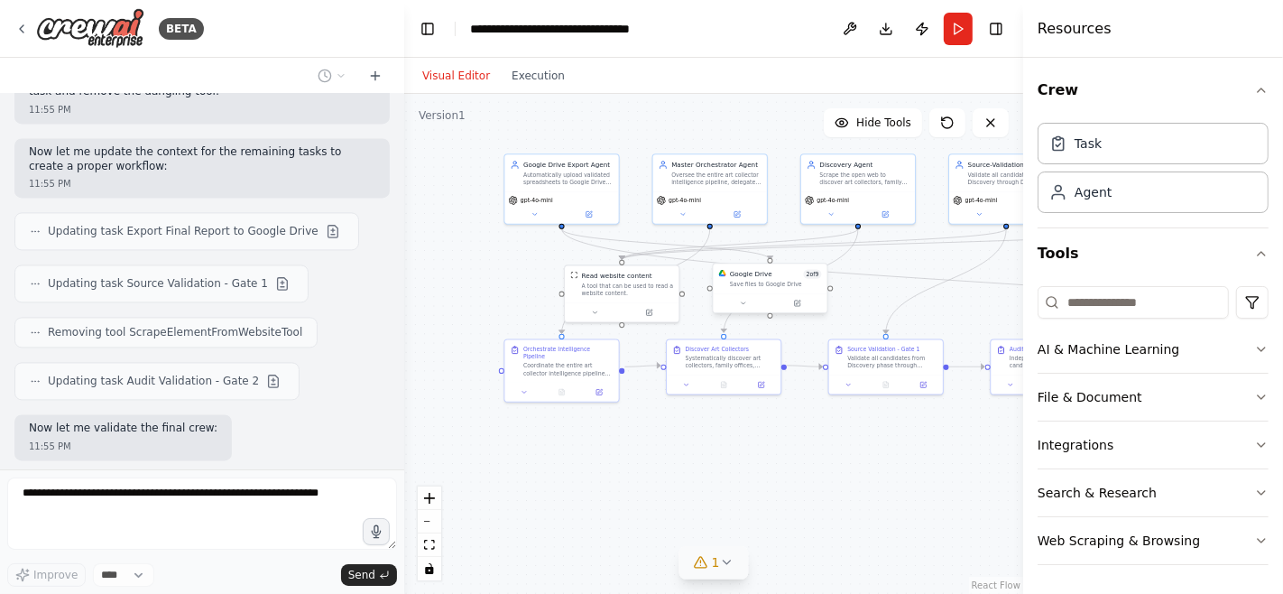
click at [784, 282] on div "Save files to Google Drive" at bounding box center [776, 284] width 92 height 7
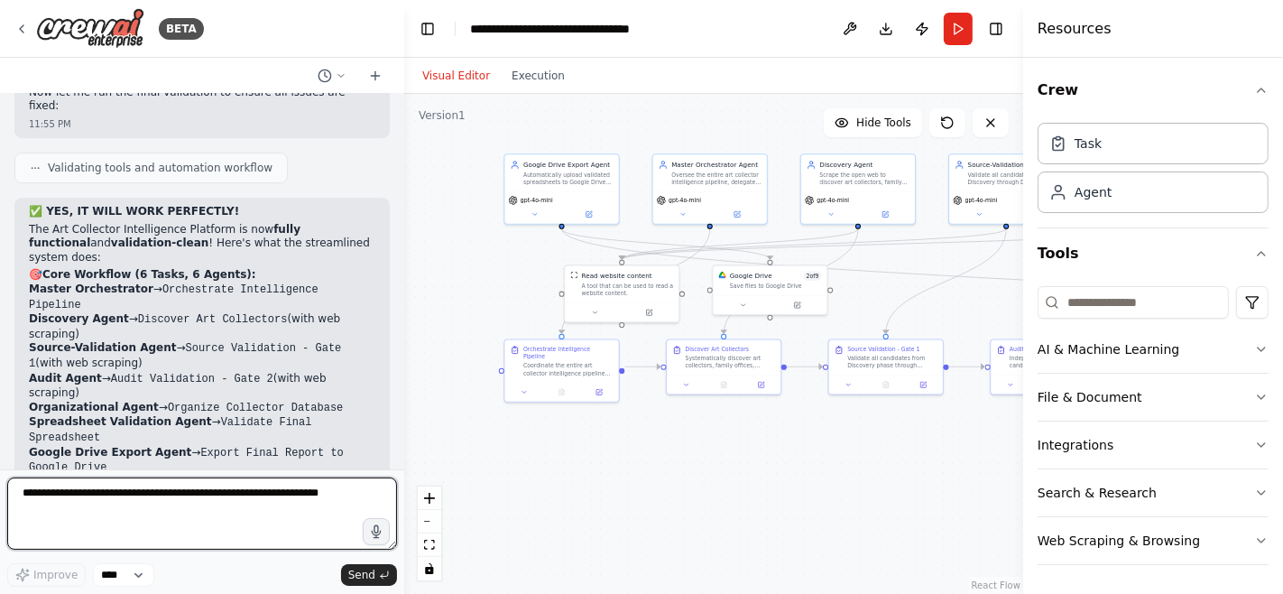
scroll to position [10356, 0]
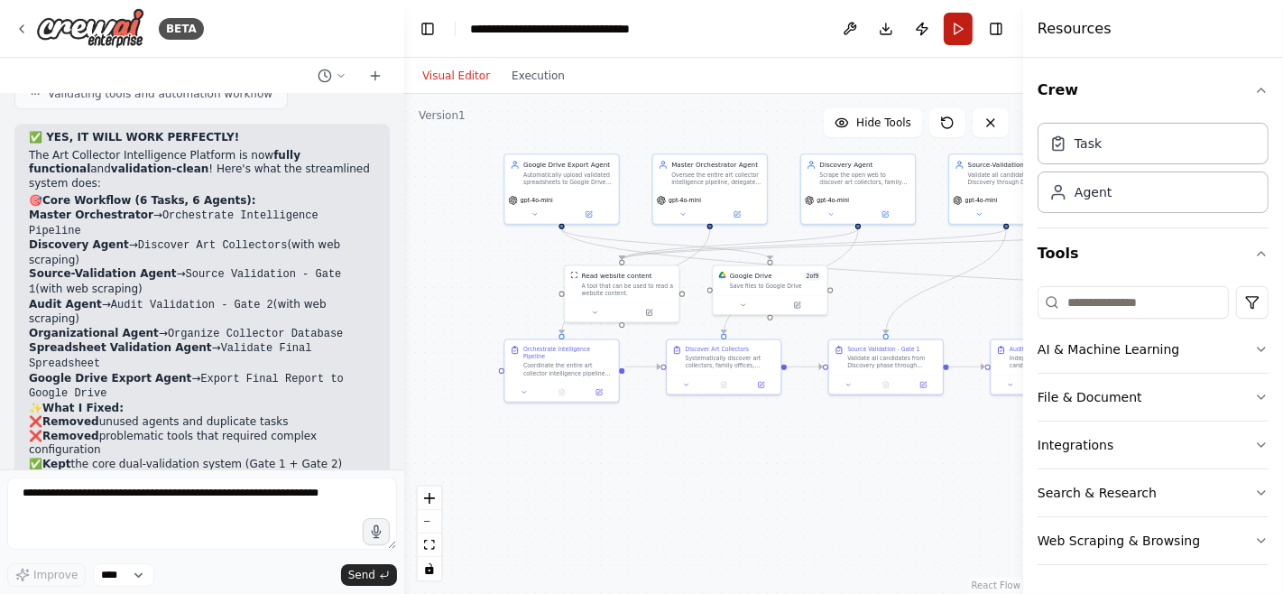
click at [958, 23] on button "Run" at bounding box center [958, 29] width 29 height 32
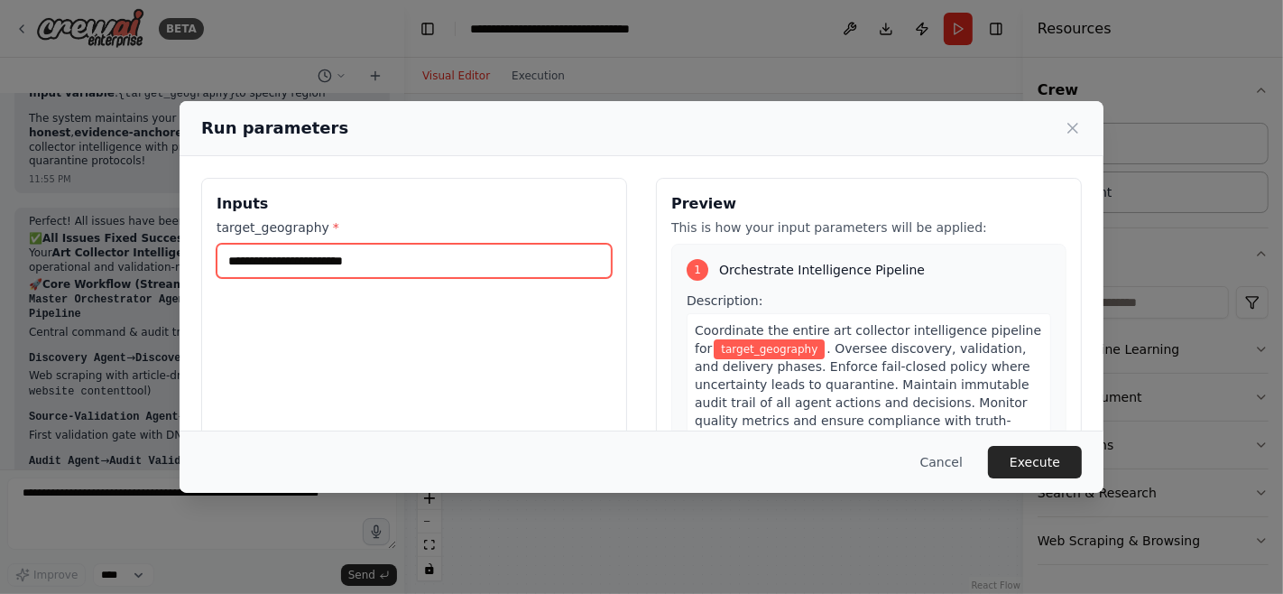
click at [452, 254] on input "target_geography *" at bounding box center [414, 261] width 395 height 34
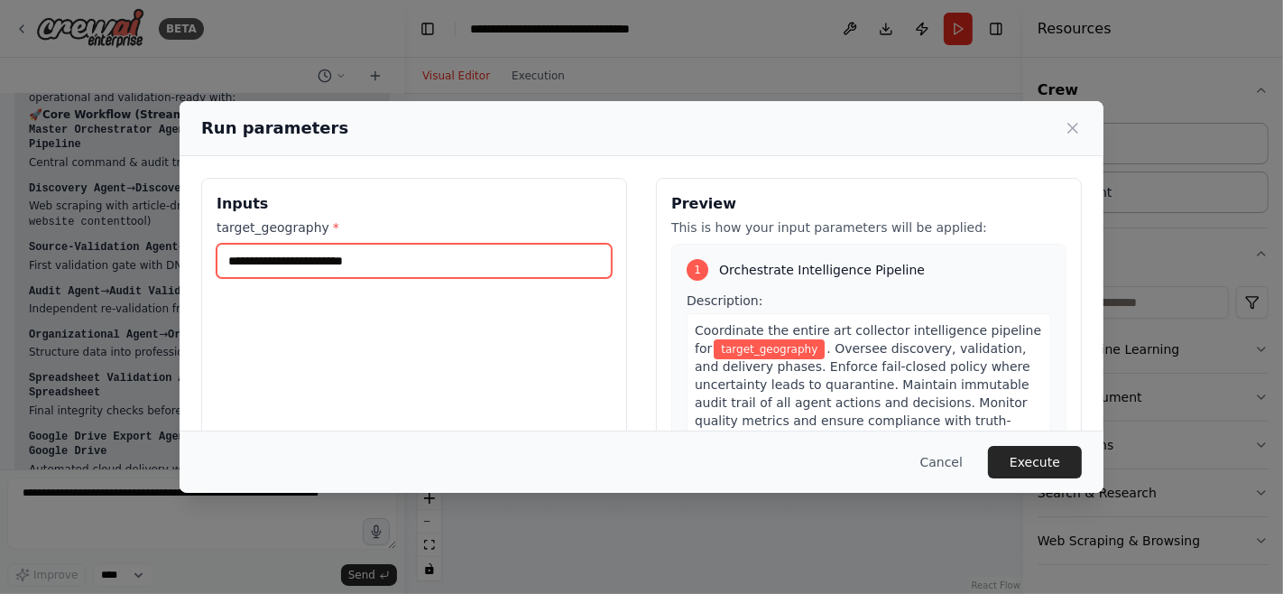
scroll to position [11094, 0]
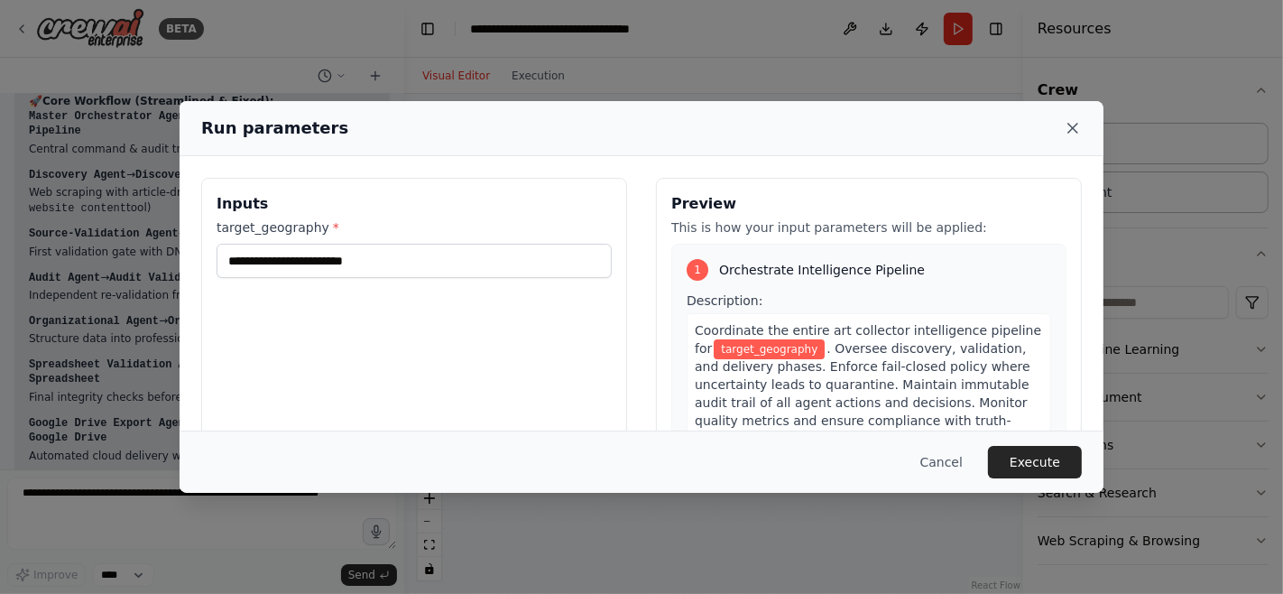
click at [1077, 133] on icon at bounding box center [1073, 128] width 18 height 18
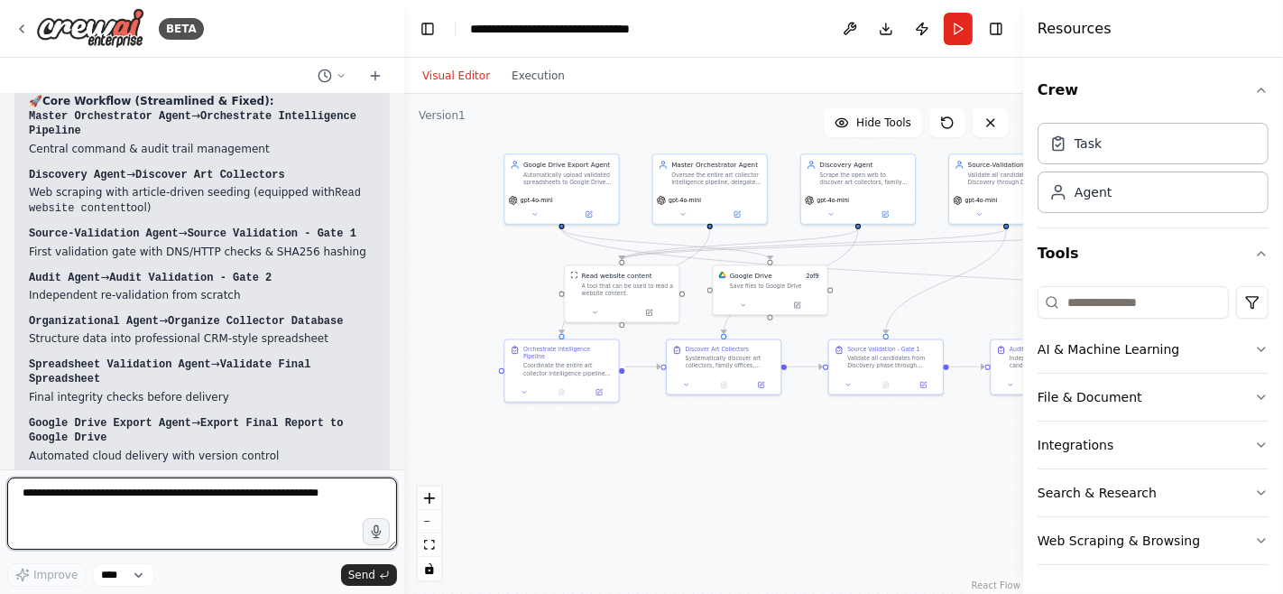
click at [211, 495] on textarea at bounding box center [202, 513] width 390 height 72
type textarea "**********"
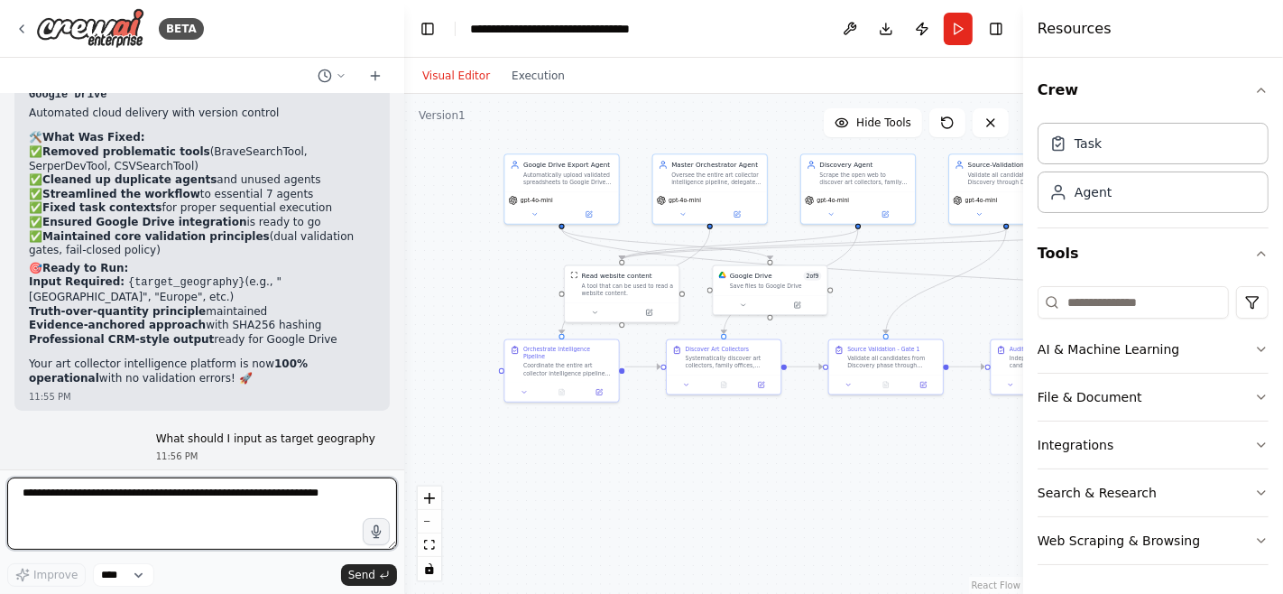
scroll to position [11434, 0]
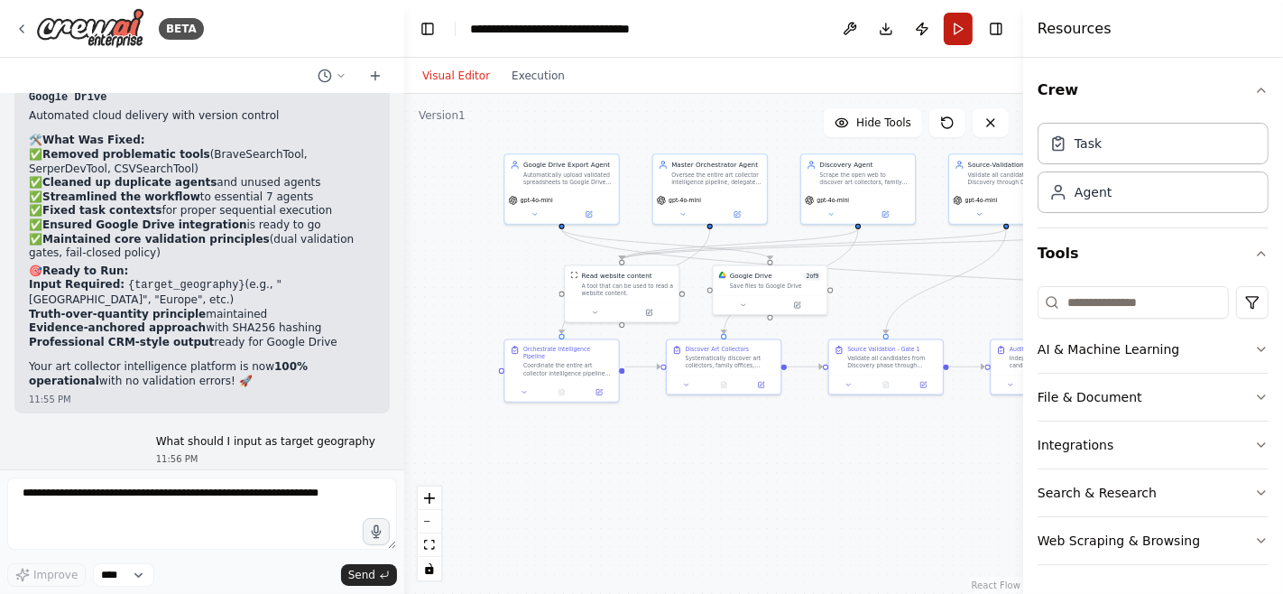
click at [953, 32] on button "Run" at bounding box center [958, 29] width 29 height 32
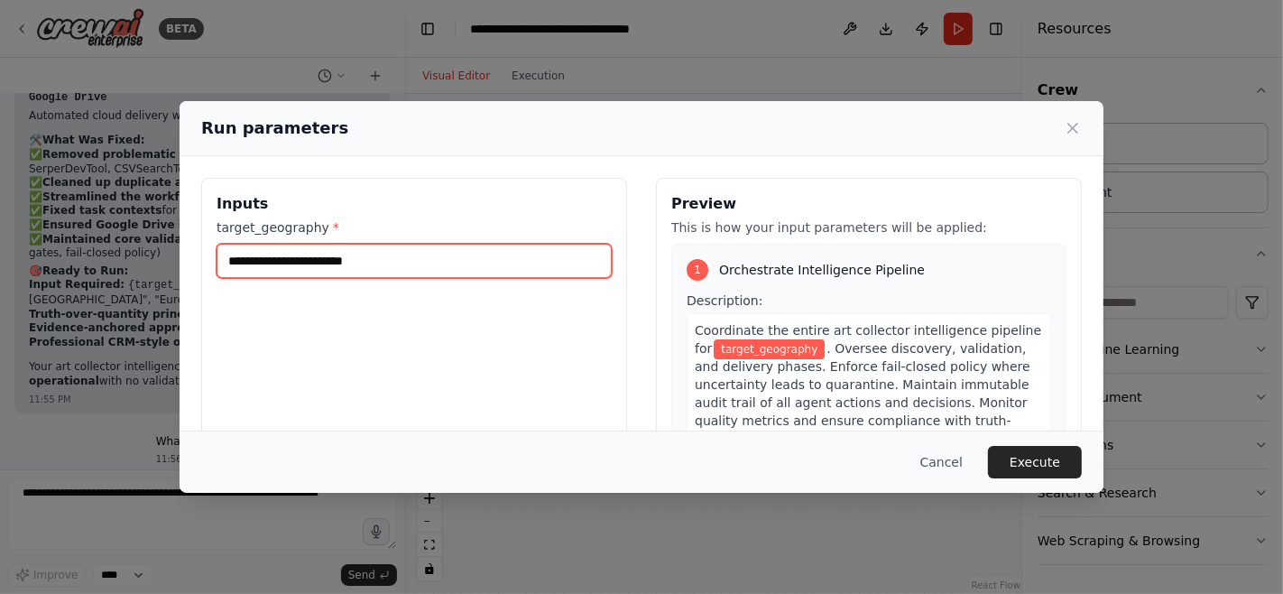
click at [462, 255] on input "target_geography *" at bounding box center [414, 261] width 395 height 34
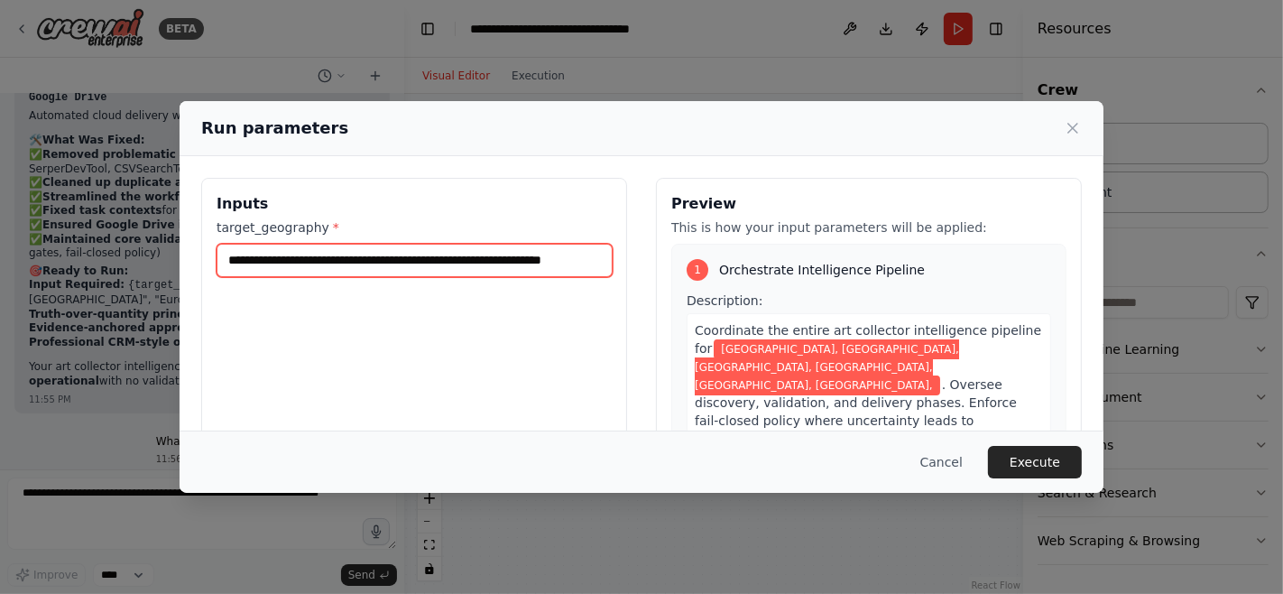
scroll to position [0, 51]
type input "**********"
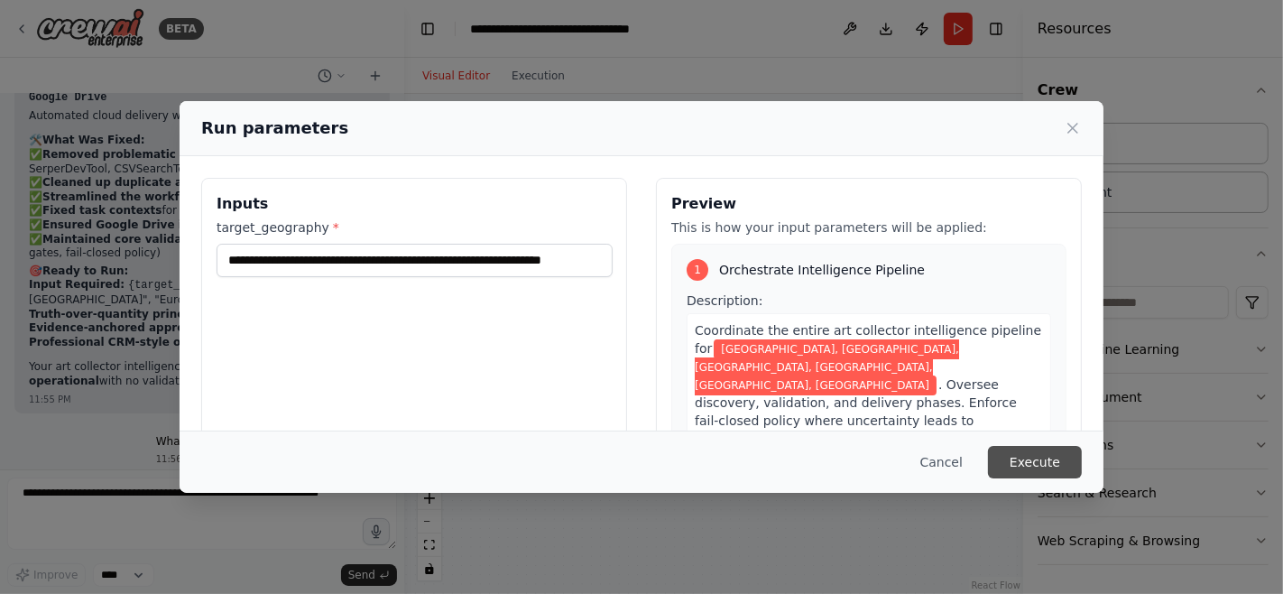
scroll to position [0, 0]
click at [1041, 460] on button "Execute" at bounding box center [1035, 462] width 94 height 32
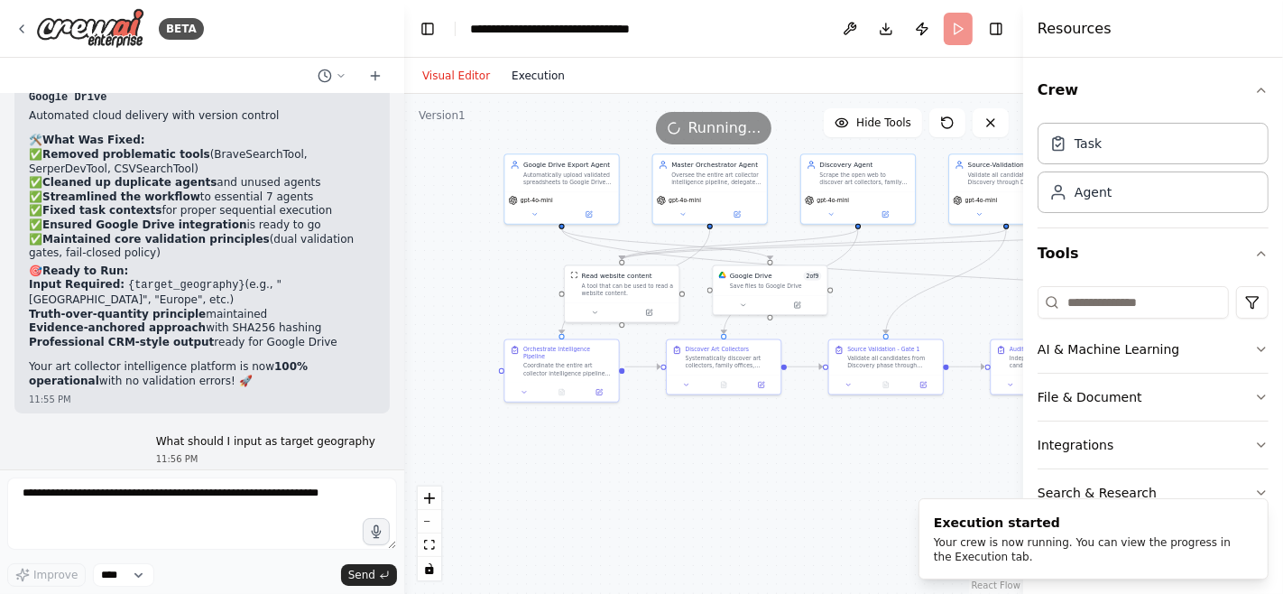
click at [522, 76] on button "Execution" at bounding box center [538, 76] width 75 height 22
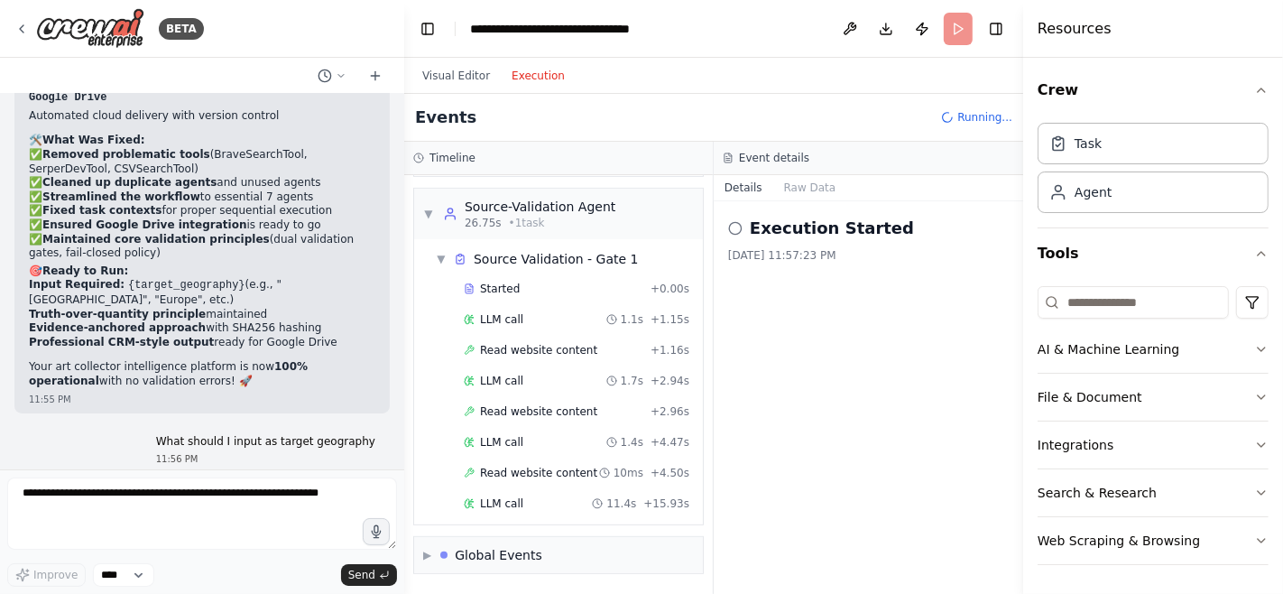
scroll to position [718, 0]
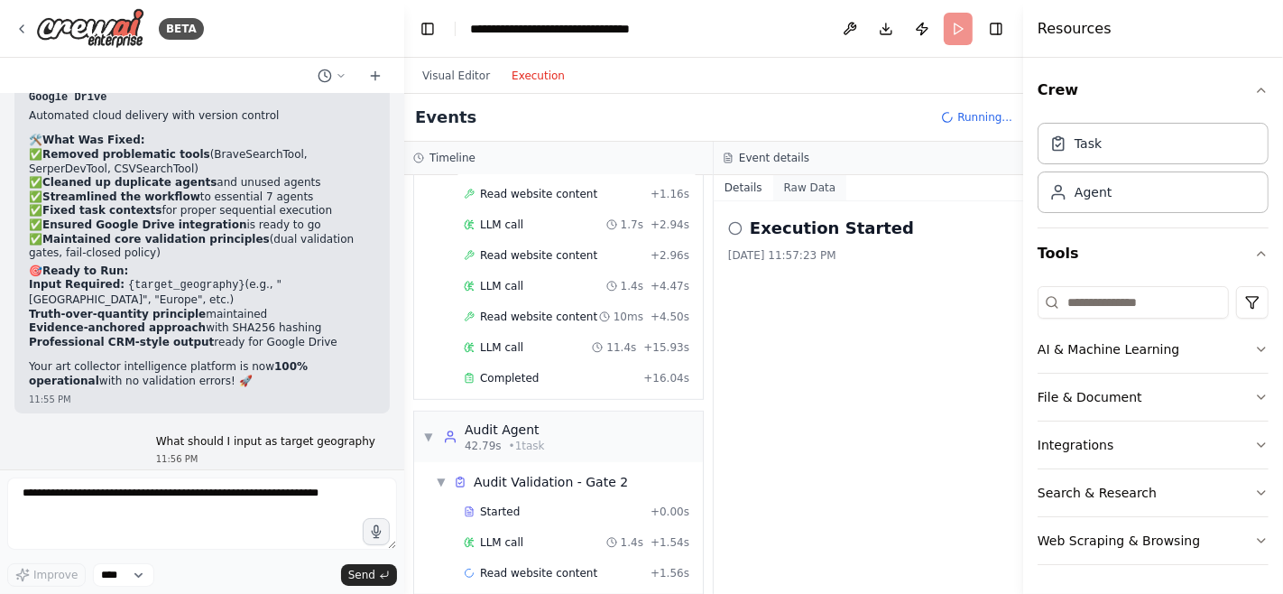
click at [795, 189] on button "Raw Data" at bounding box center [810, 187] width 74 height 25
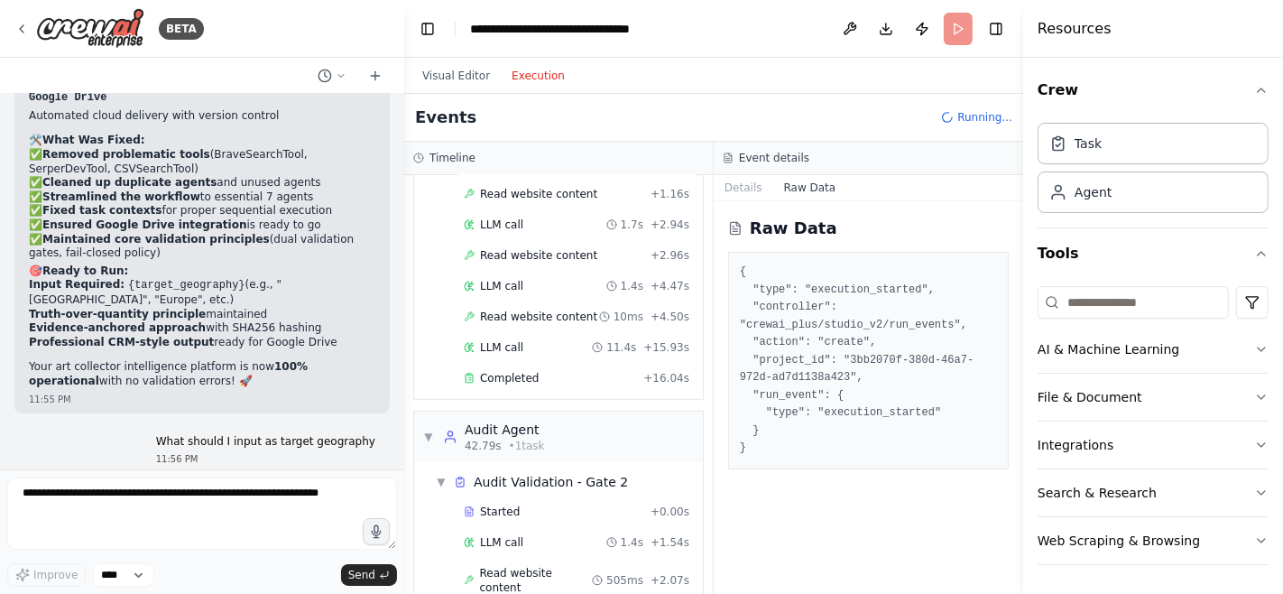
scroll to position [778, 0]
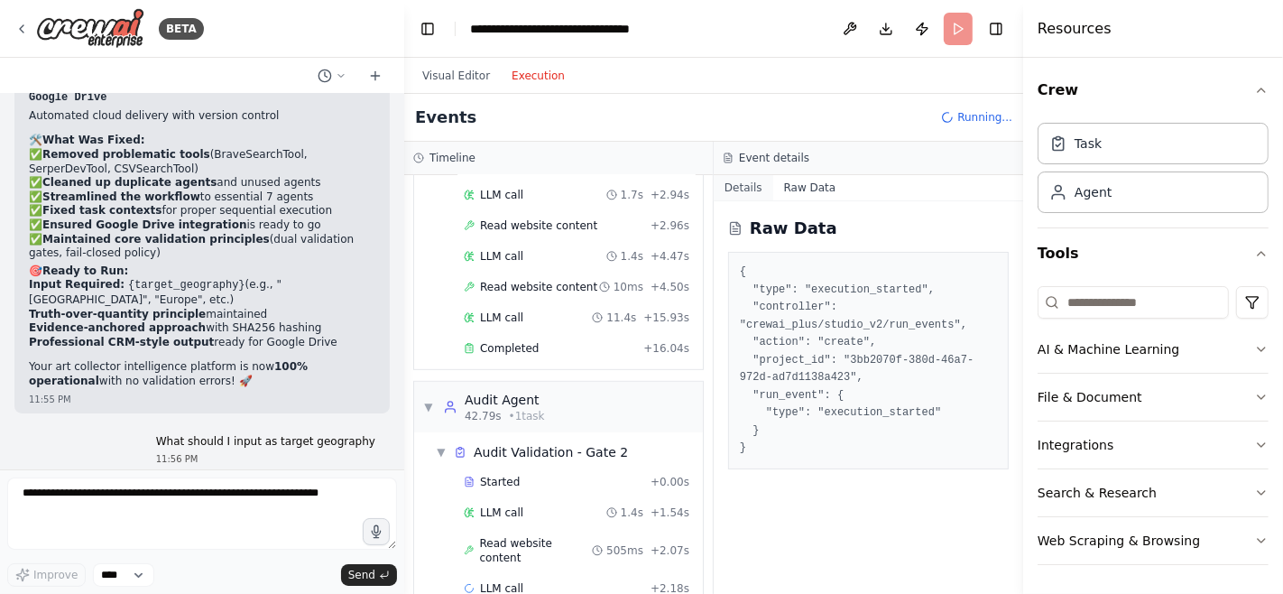
click at [745, 185] on button "Details" at bounding box center [744, 187] width 60 height 25
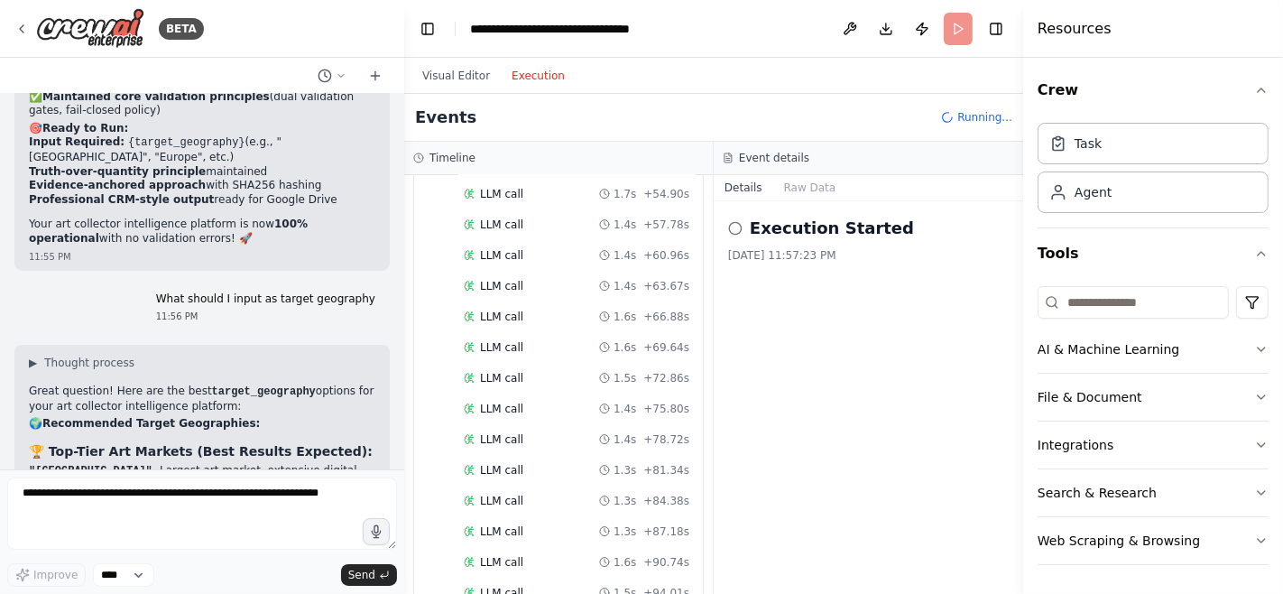
scroll to position [11636, 0]
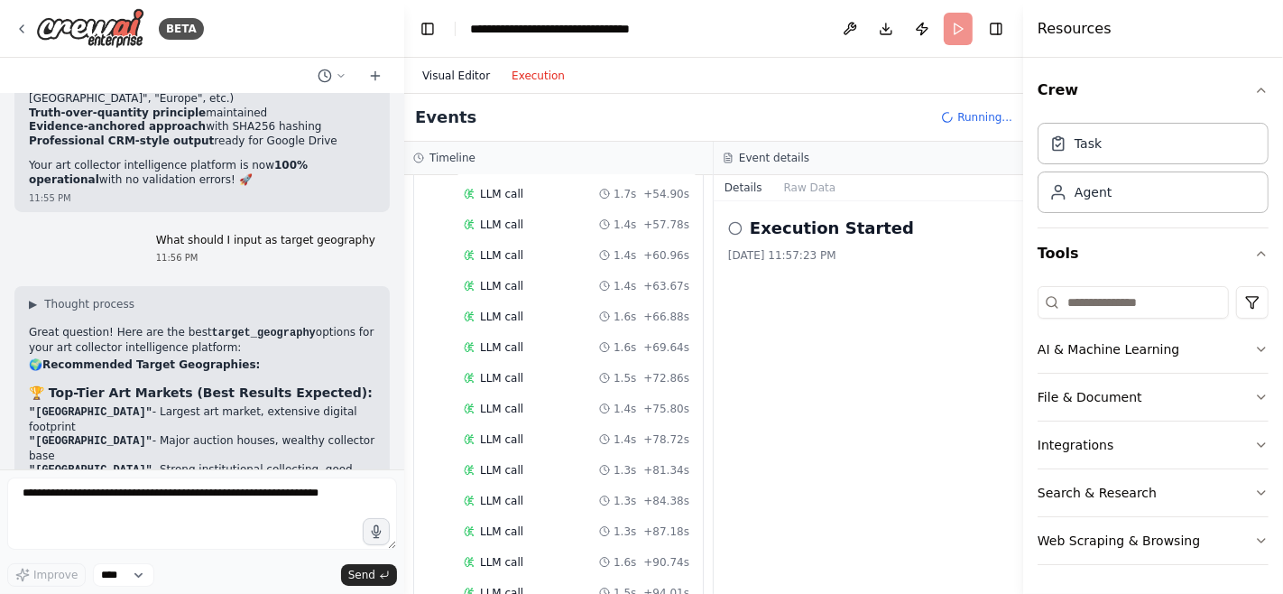
click at [469, 73] on button "Visual Editor" at bounding box center [455, 76] width 89 height 22
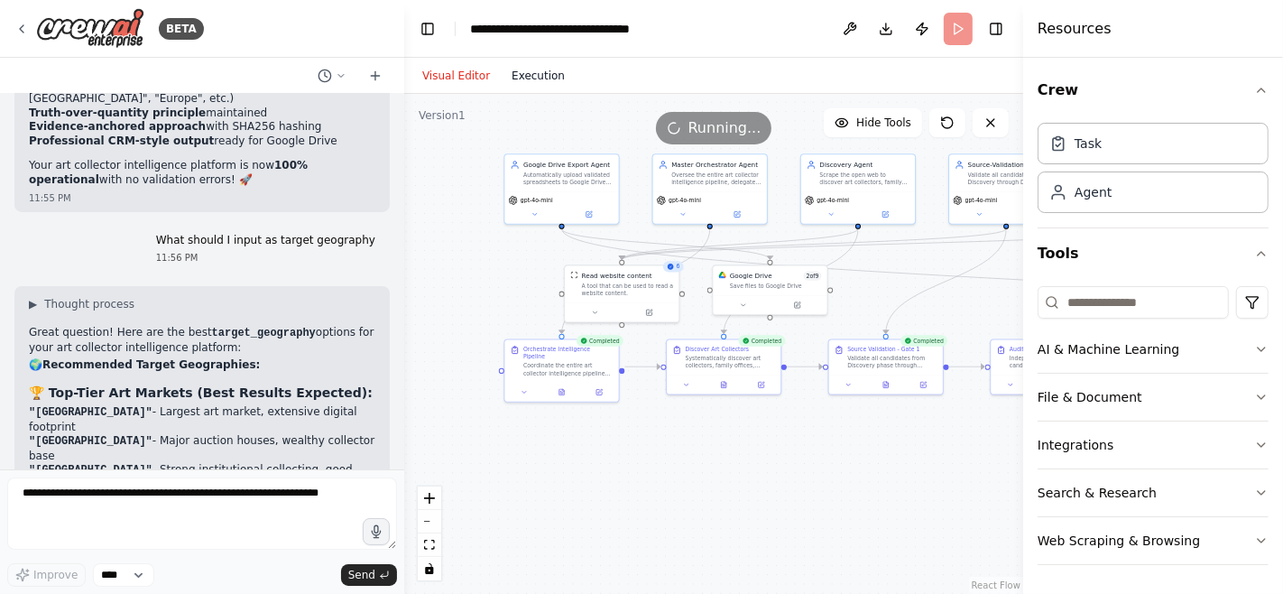
click at [520, 78] on button "Execution" at bounding box center [538, 76] width 75 height 22
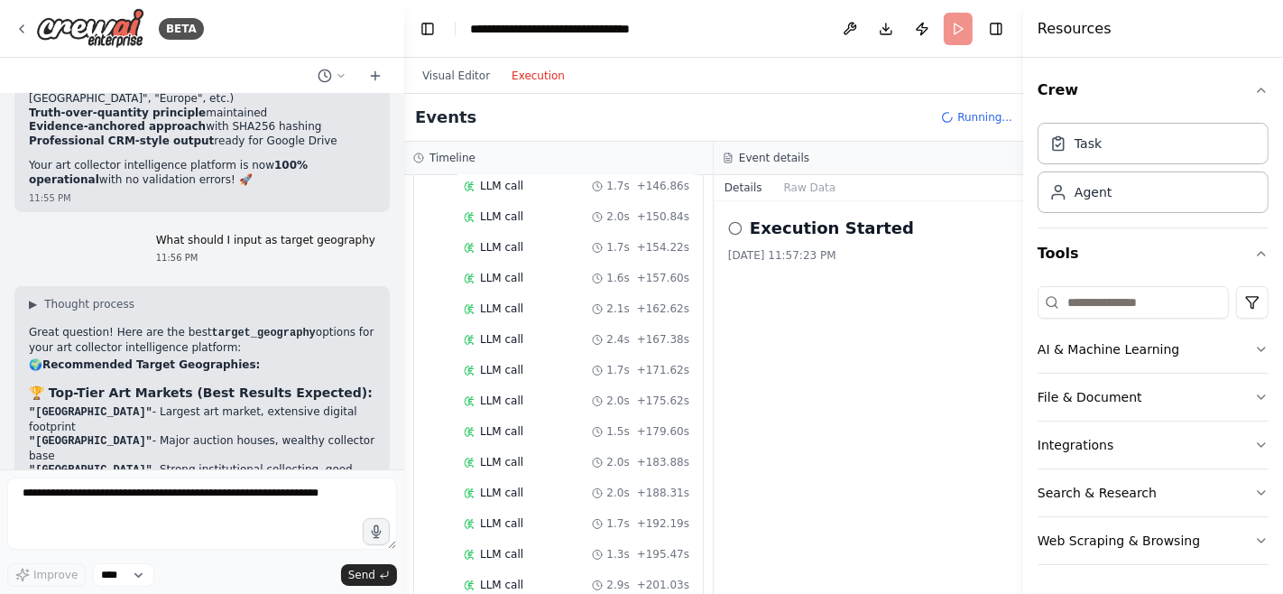
scroll to position [2958, 0]
click at [806, 184] on button "Raw Data" at bounding box center [810, 187] width 74 height 25
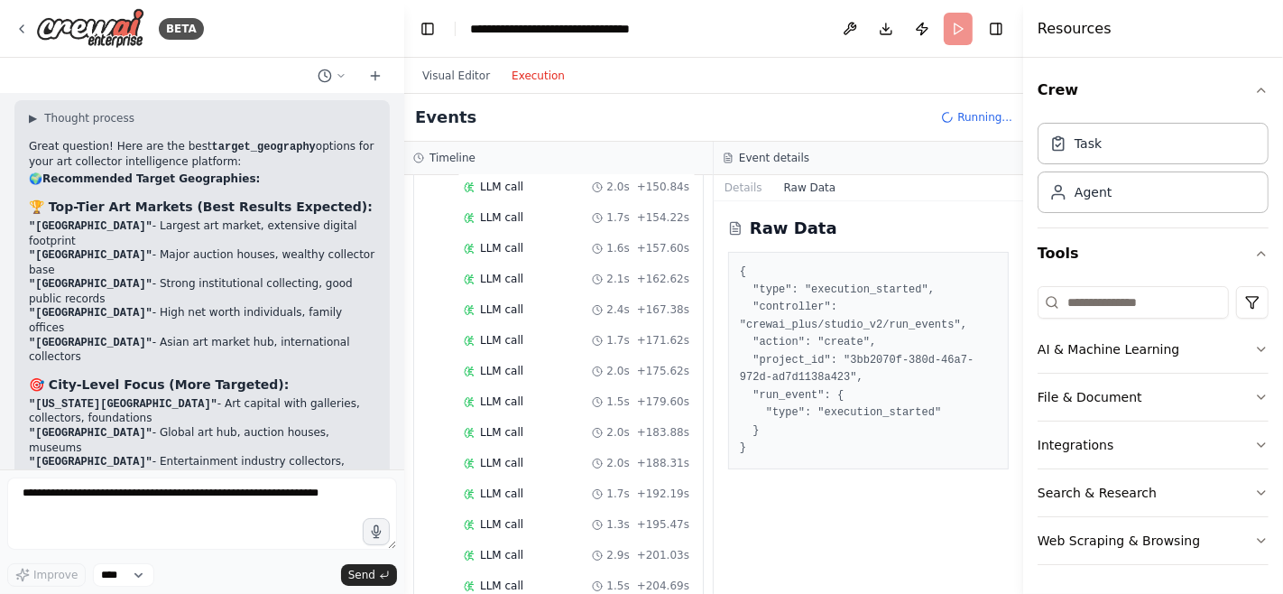
scroll to position [11857, 0]
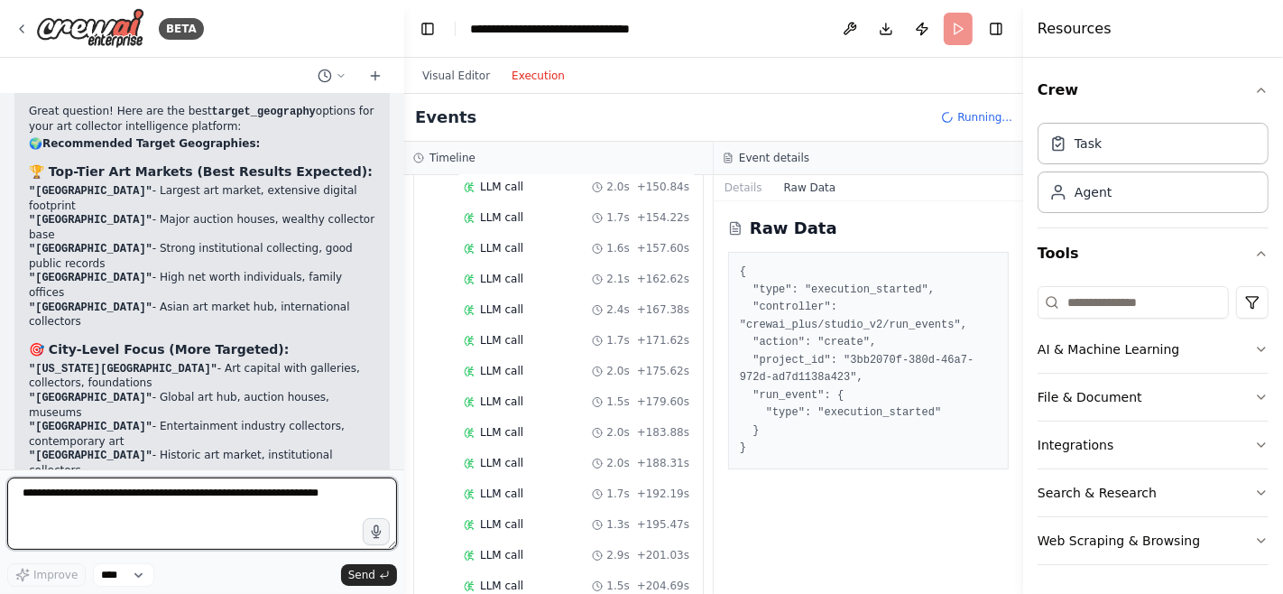
click at [146, 501] on textarea at bounding box center [202, 513] width 390 height 72
type textarea "**********"
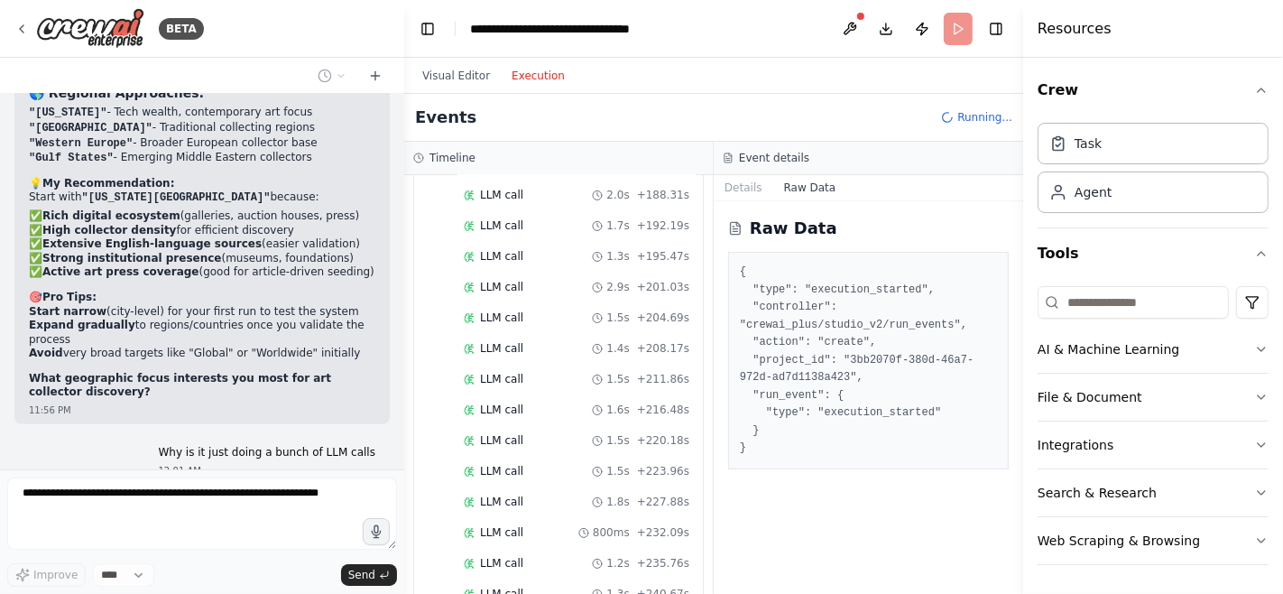
scroll to position [12350, 0]
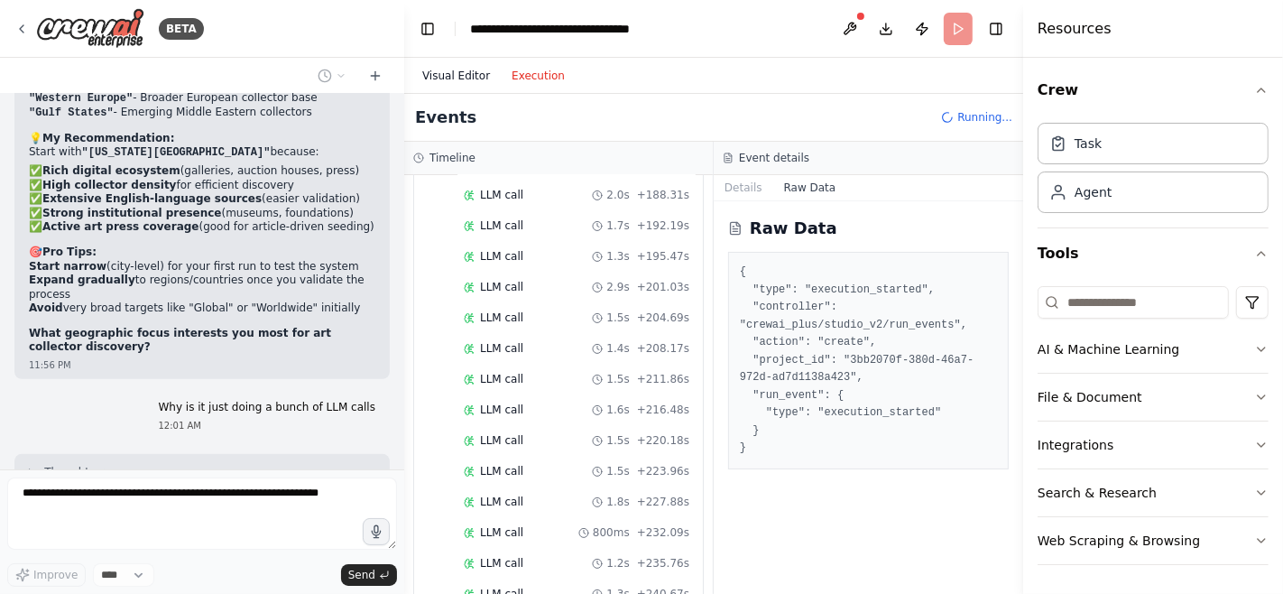
click at [467, 72] on button "Visual Editor" at bounding box center [455, 76] width 89 height 22
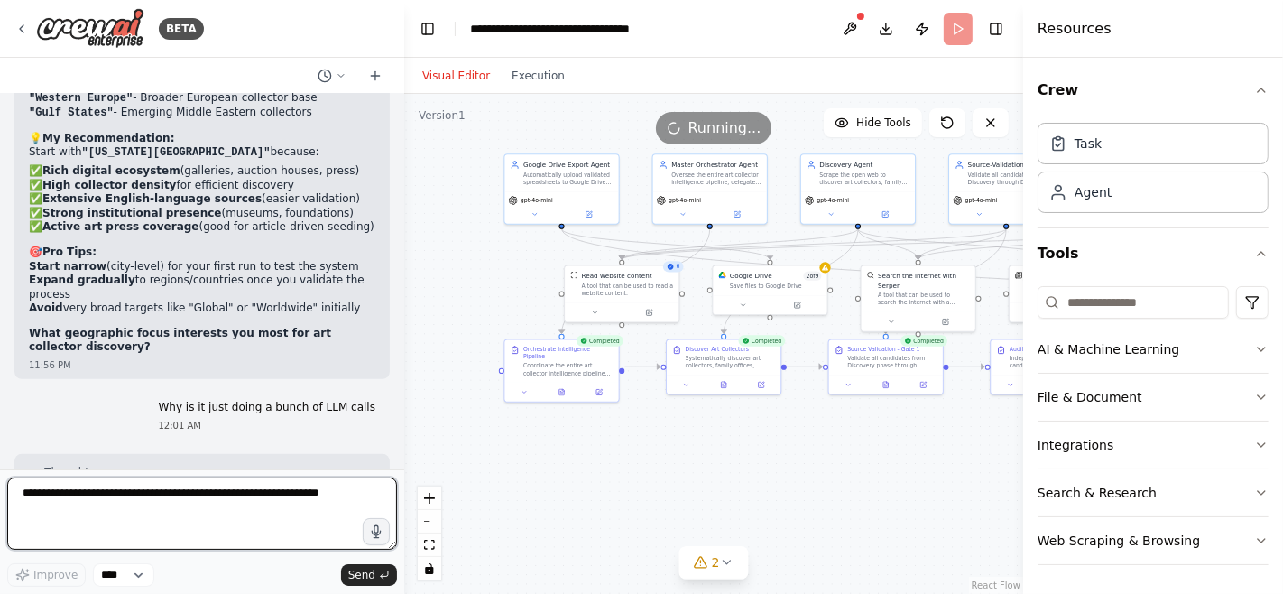
scroll to position [12363, 0]
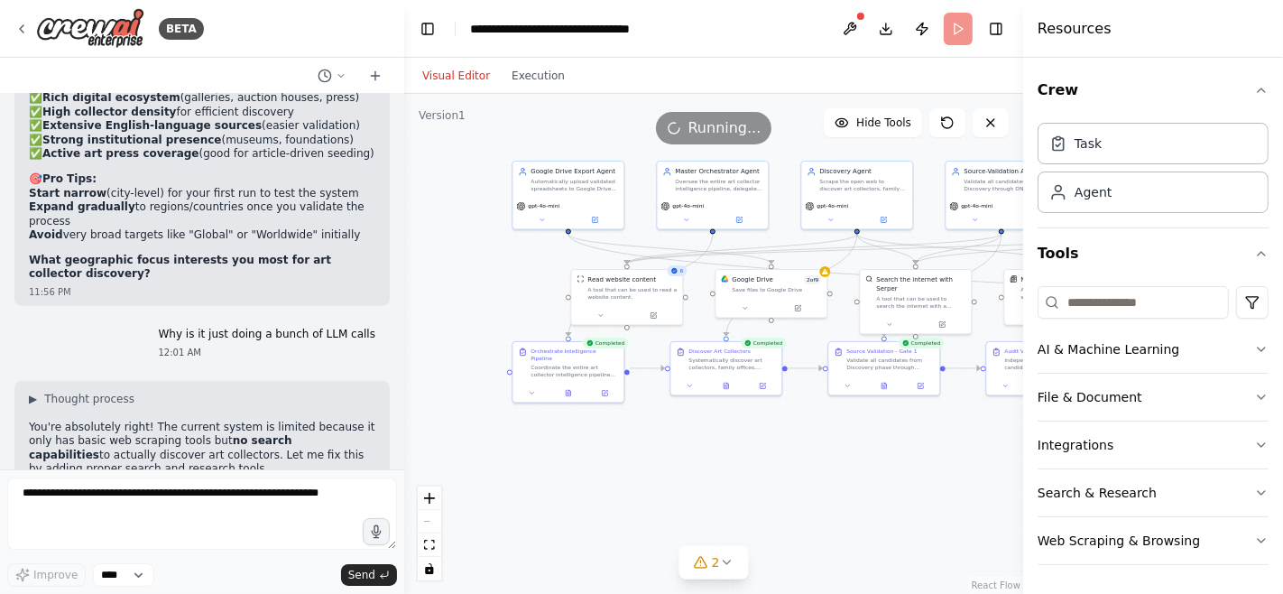
click at [972, 29] on header "**********" at bounding box center [713, 29] width 619 height 58
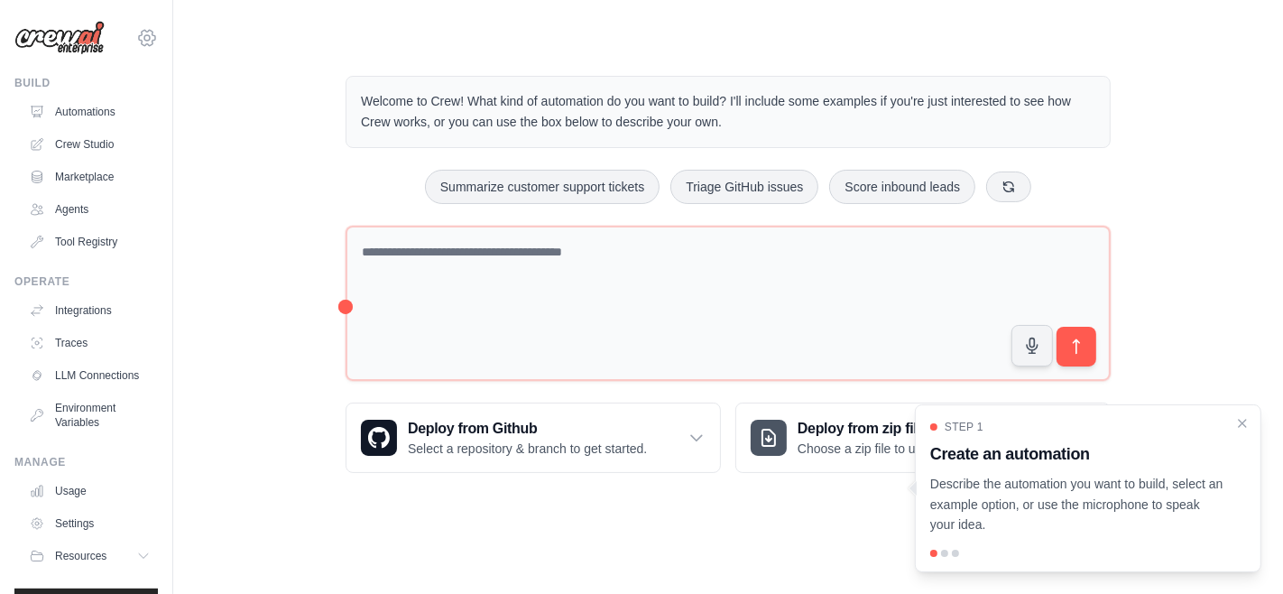
click at [150, 39] on icon at bounding box center [146, 37] width 5 height 5
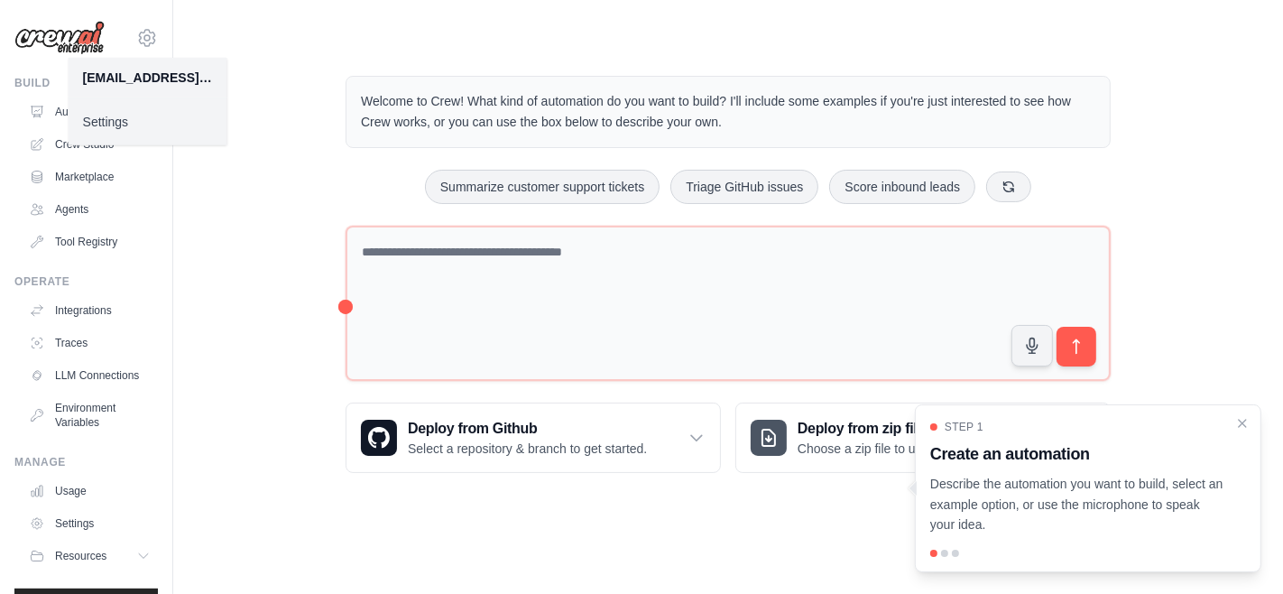
click at [209, 223] on div "Welcome to Crew! What kind of automation do you want to build? I'll include som…" at bounding box center [728, 274] width 1052 height 455
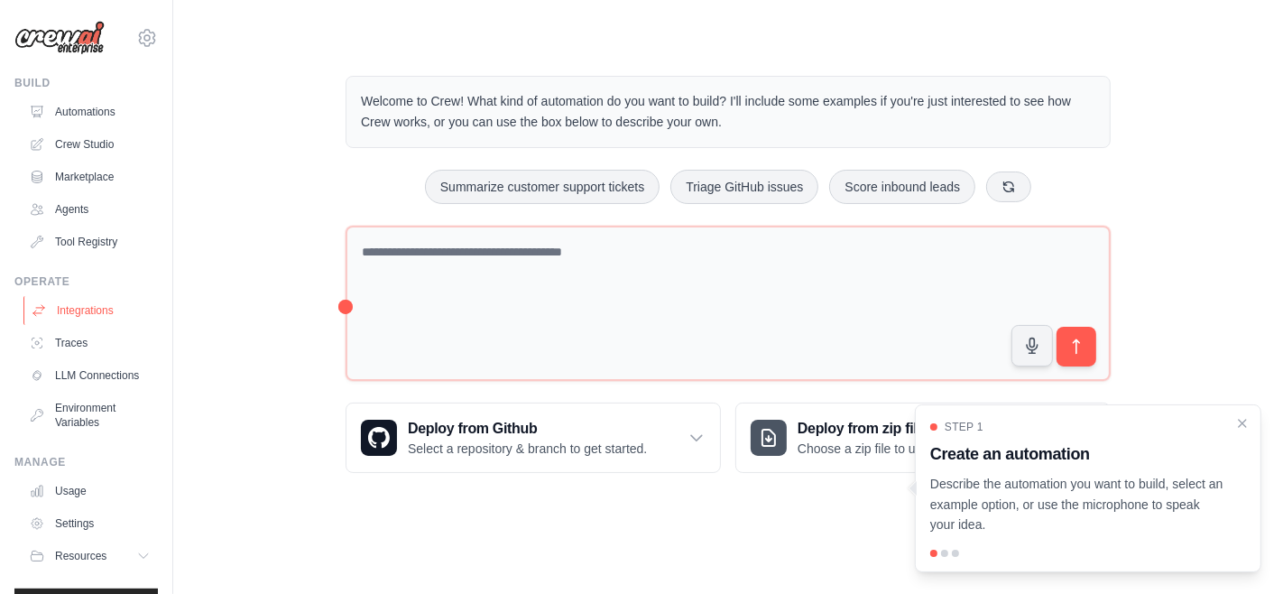
click at [97, 316] on link "Integrations" at bounding box center [91, 310] width 136 height 29
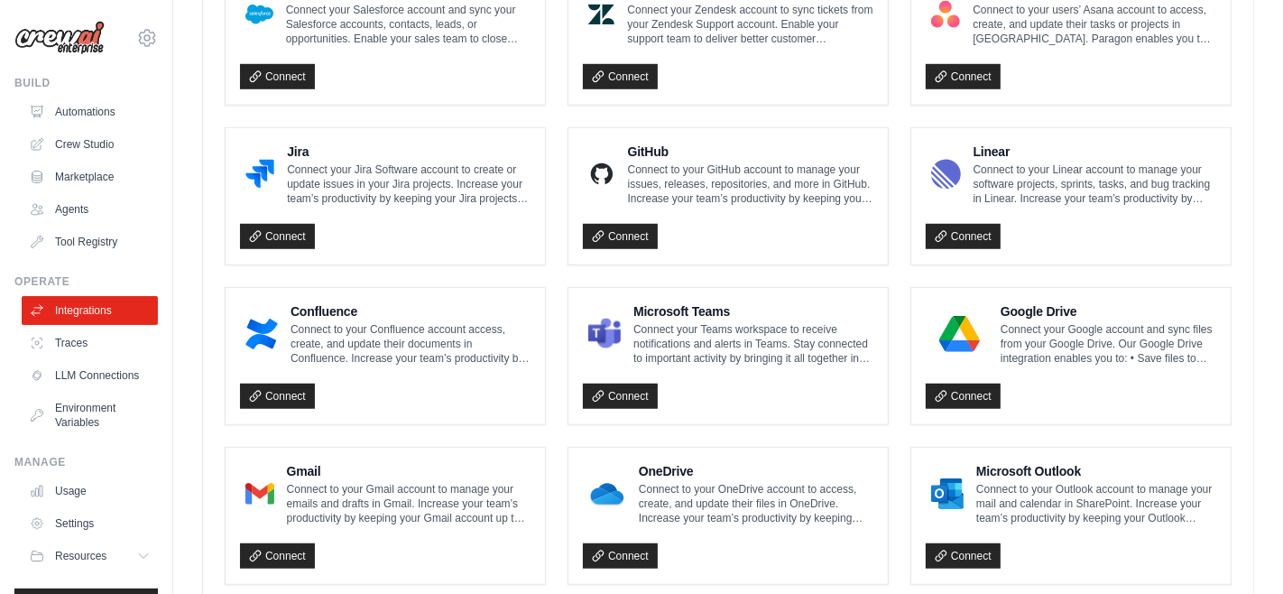
scroll to position [1059, 0]
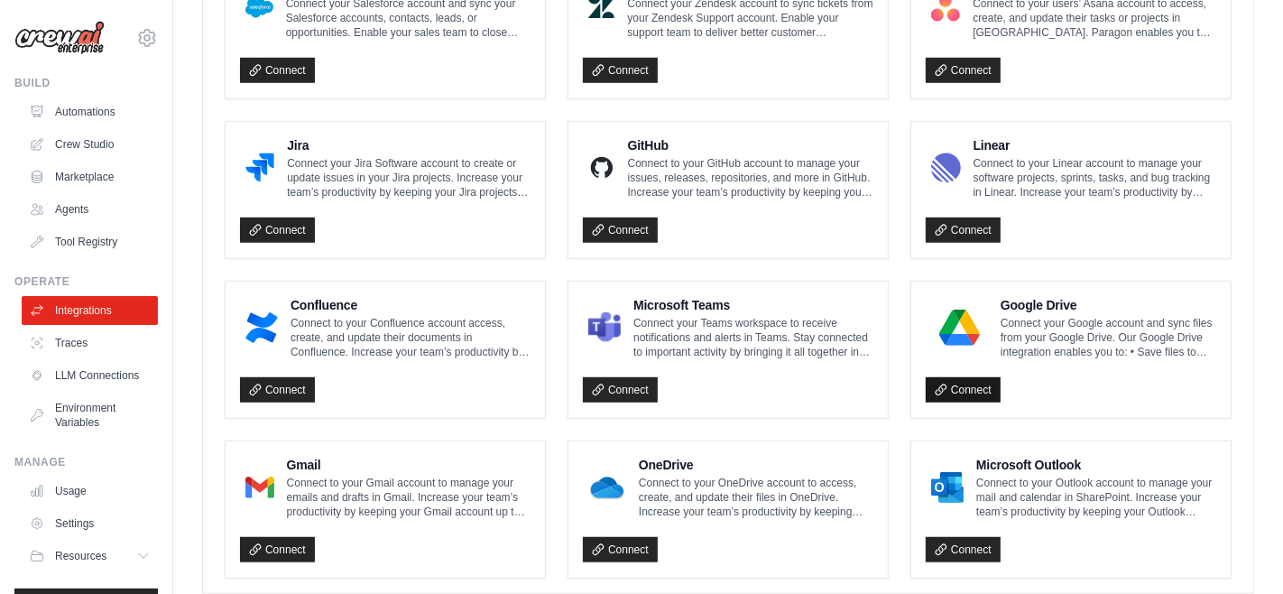
click at [972, 388] on link "Connect" at bounding box center [963, 389] width 75 height 25
